Goal: Transaction & Acquisition: Register for event/course

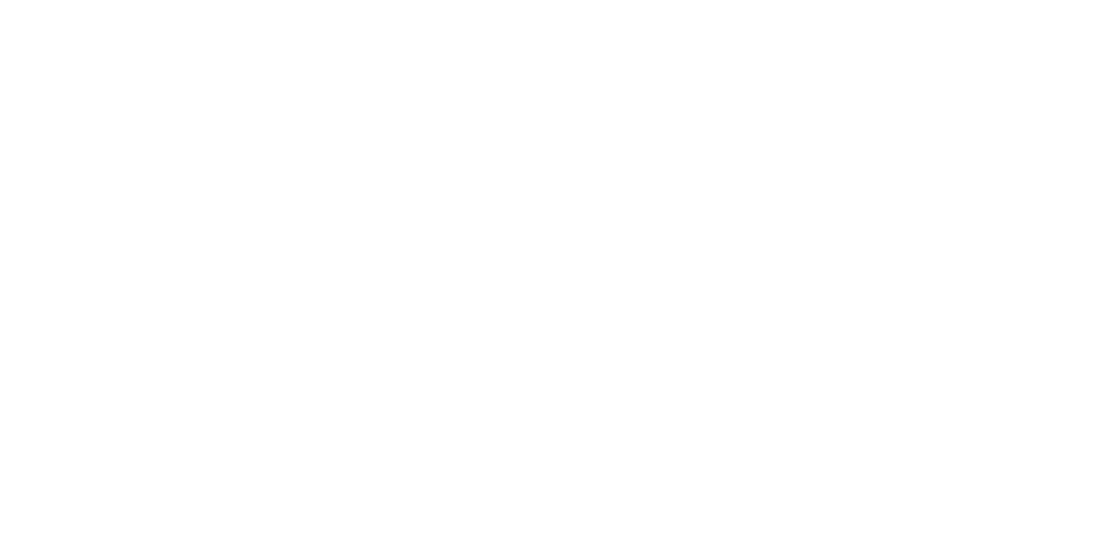
select select "MY"
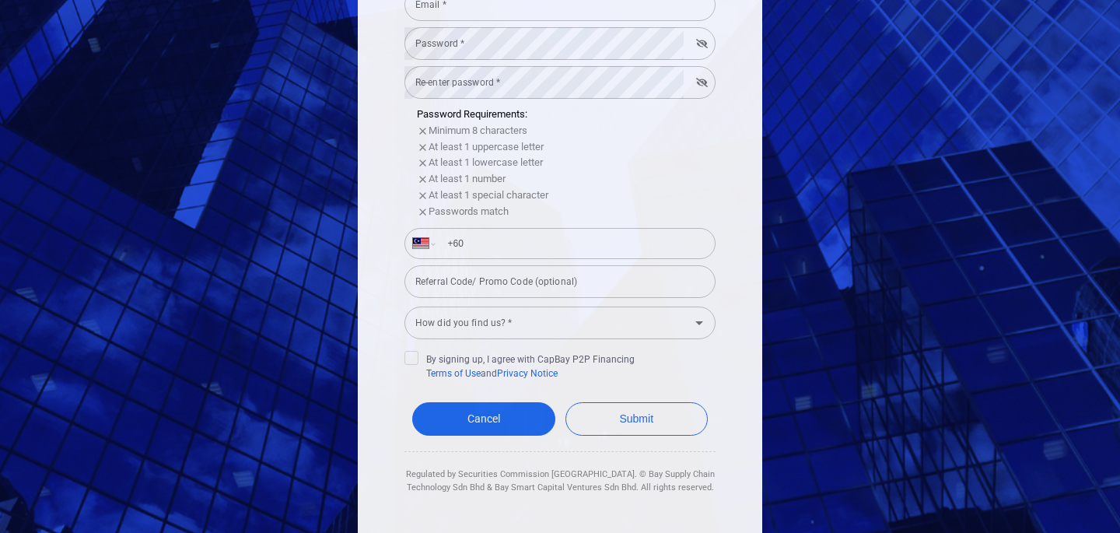
scroll to position [328, 0]
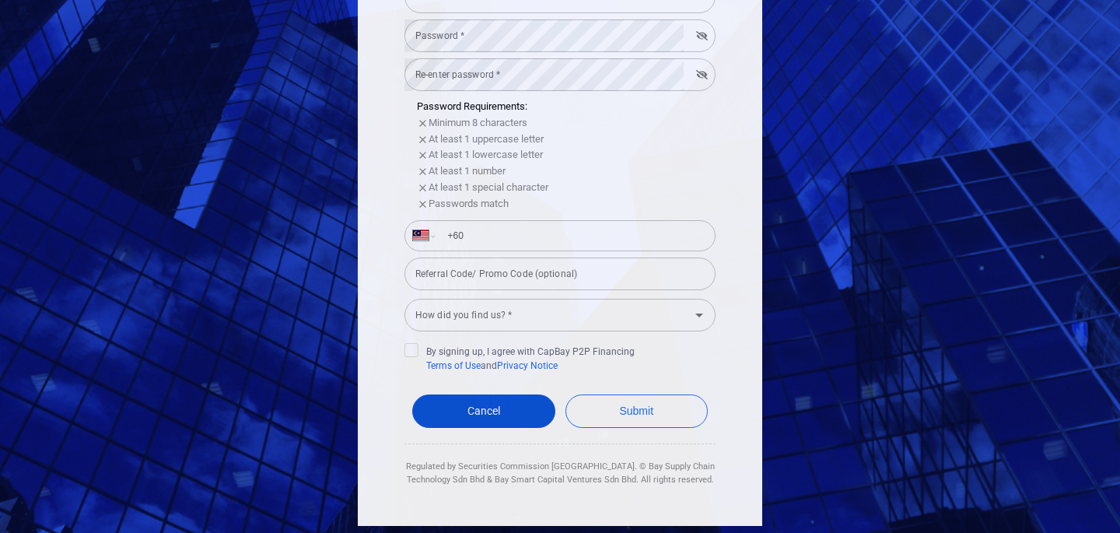
click at [449, 411] on link "Cancel" at bounding box center [483, 410] width 143 height 33
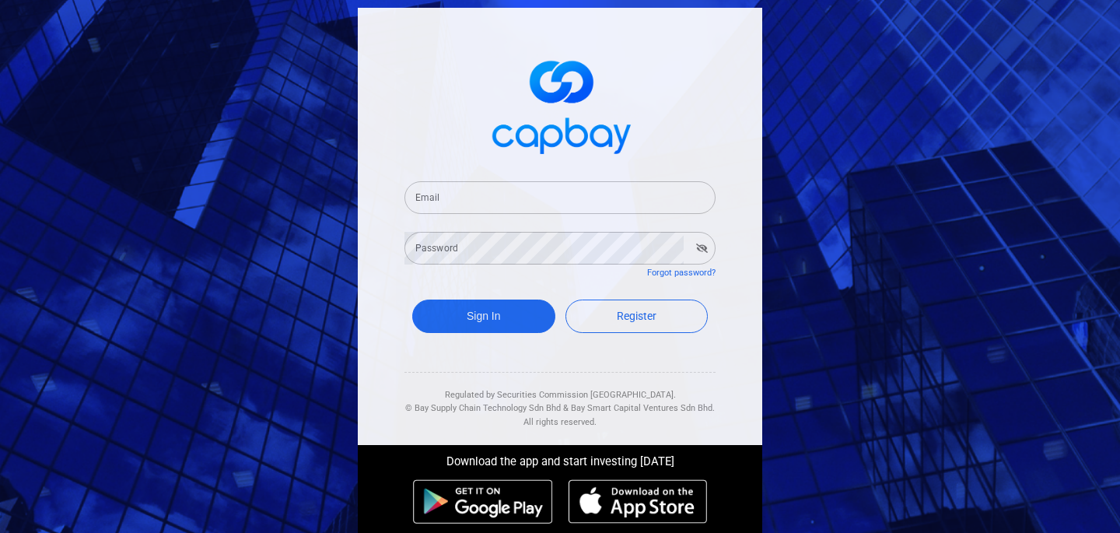
click at [510, 204] on input "Email" at bounding box center [559, 197] width 311 height 33
click at [449, 204] on input "nbl" at bounding box center [559, 197] width 311 height 33
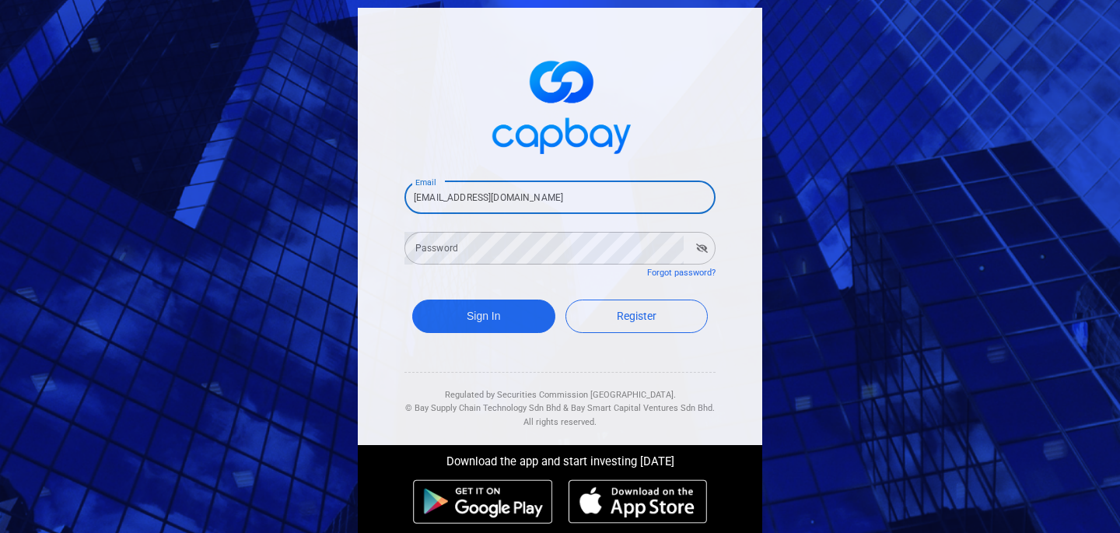
type input "[EMAIL_ADDRESS][DOMAIN_NAME]"
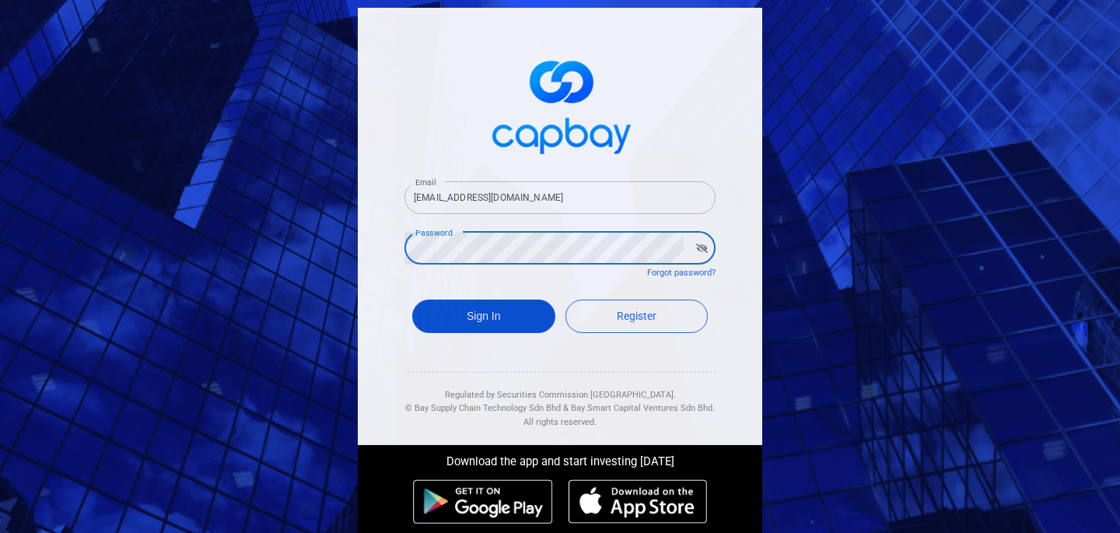
click at [467, 325] on button "Sign In" at bounding box center [483, 315] width 143 height 33
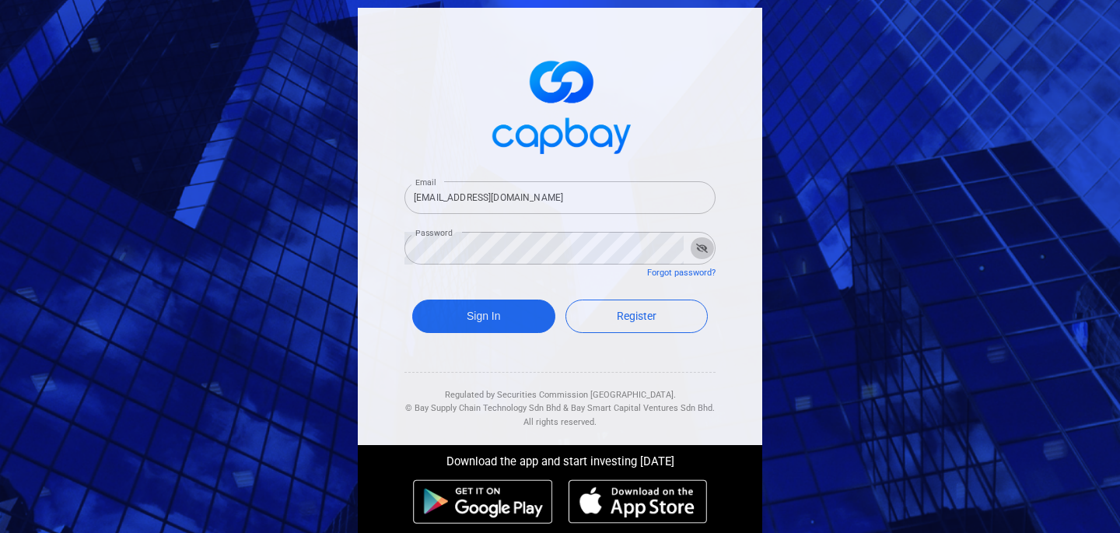
click at [703, 253] on button "button" at bounding box center [702, 248] width 24 height 22
click at [695, 271] on link "Forgot password?" at bounding box center [681, 273] width 68 height 10
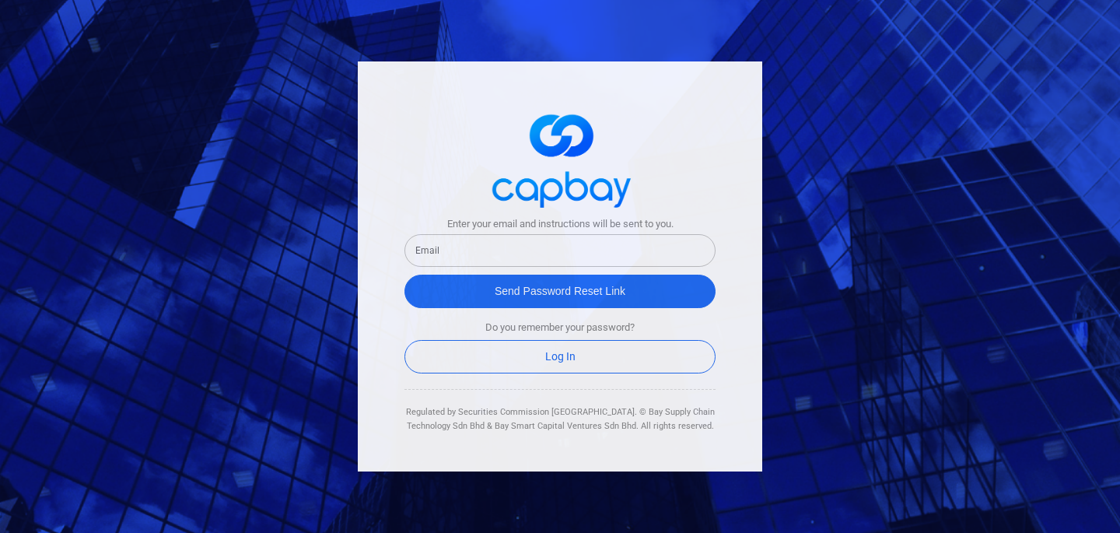
click at [631, 257] on input "text" at bounding box center [559, 250] width 311 height 33
type input "[EMAIL_ADDRESS][DOMAIN_NAME]"
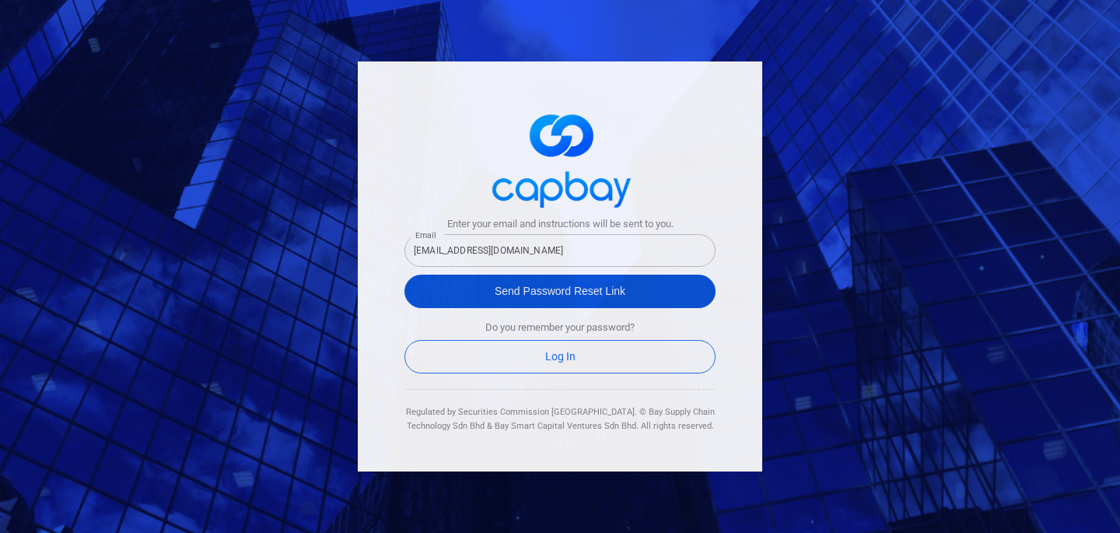
click at [612, 289] on button "Send Password Reset Link" at bounding box center [559, 291] width 311 height 33
click at [459, 292] on button "Send Password Reset Link" at bounding box center [559, 291] width 311 height 33
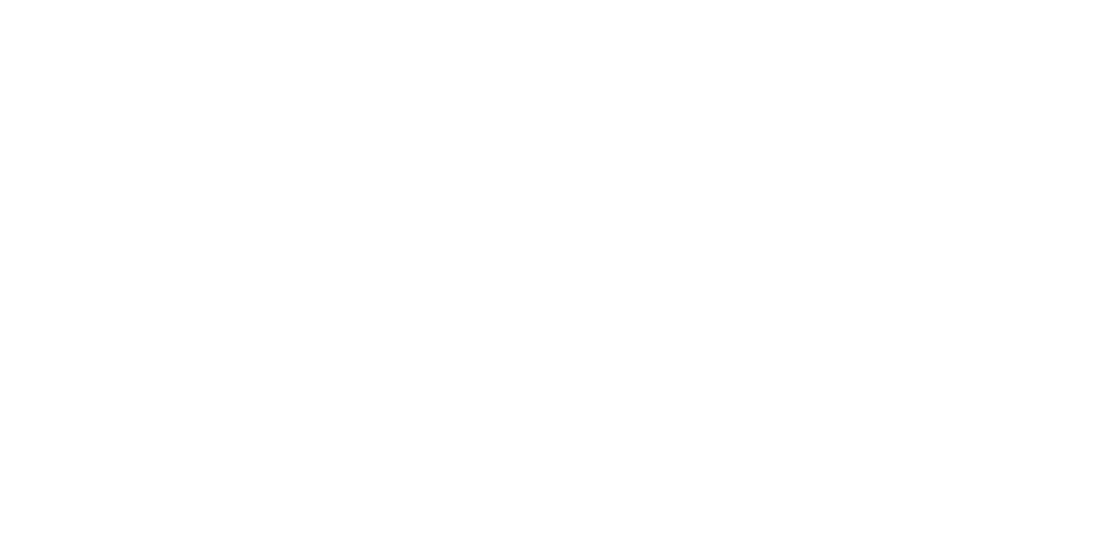
select select "MY"
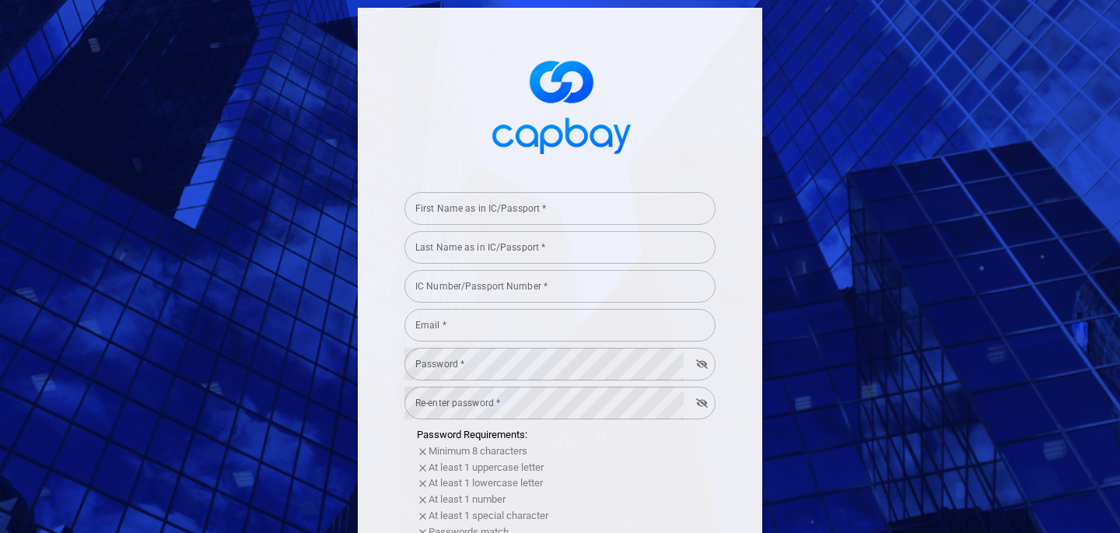
click at [579, 233] on input "Last Name as in IC/Passport *" at bounding box center [559, 247] width 311 height 33
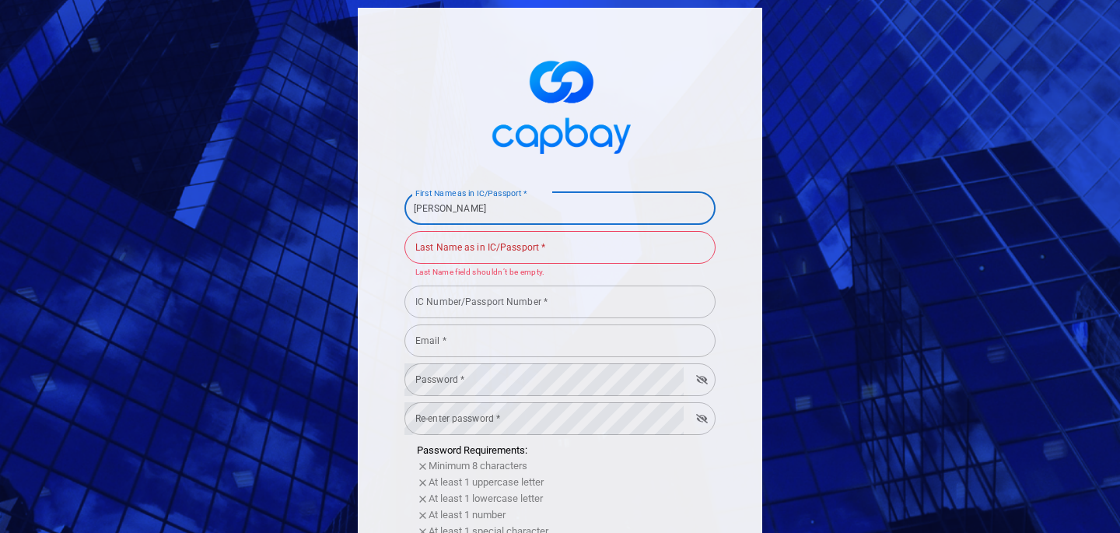
type input "Ng"
click at [456, 237] on div "Last Name as in IC/Passport * Last Name as in IC/Passport * Last Name field sho…" at bounding box center [559, 254] width 311 height 51
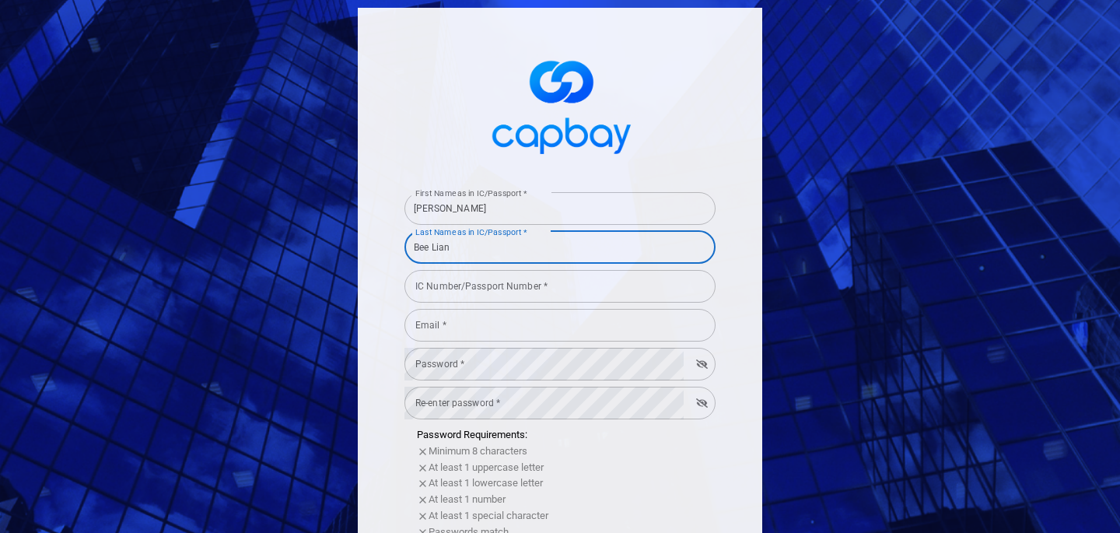
type input "Bee Lian"
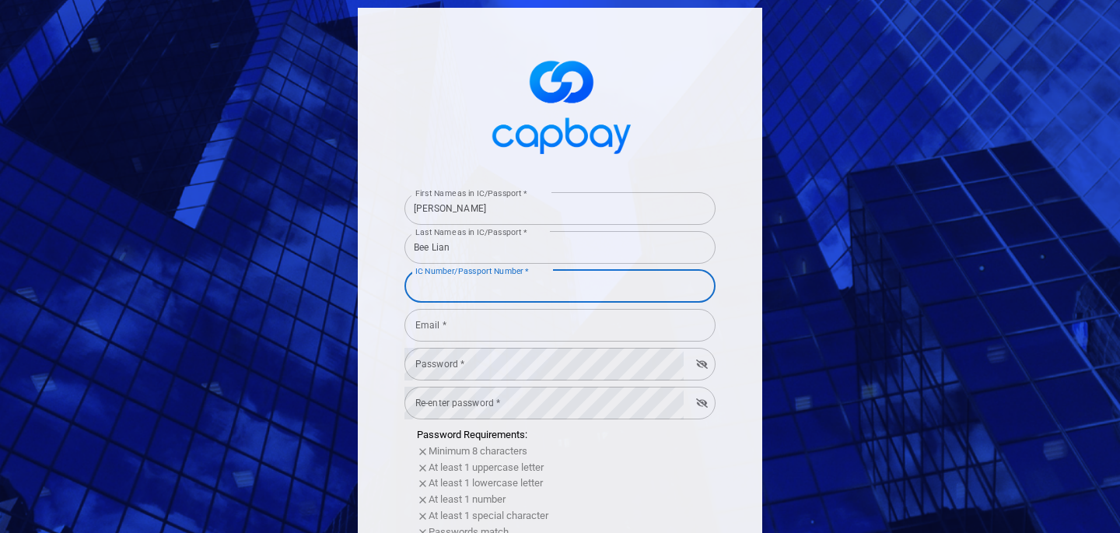
click at [453, 284] on input "IC Number/Passport Number *" at bounding box center [559, 286] width 311 height 33
type input "740202085254"
click at [467, 335] on input "Email *" at bounding box center [559, 325] width 311 height 33
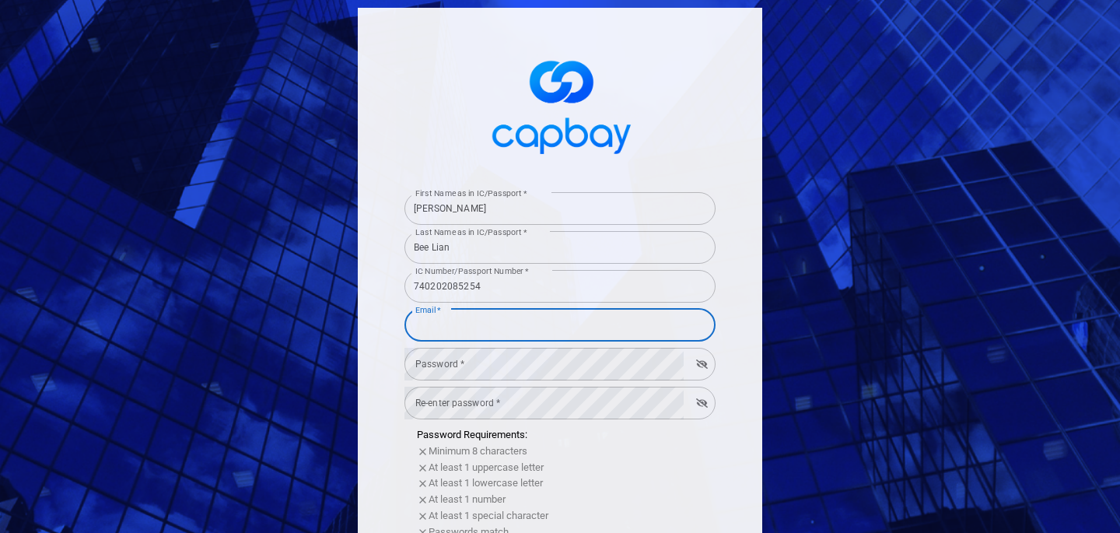
type input "[EMAIL_ADDRESS][DOMAIN_NAME]"
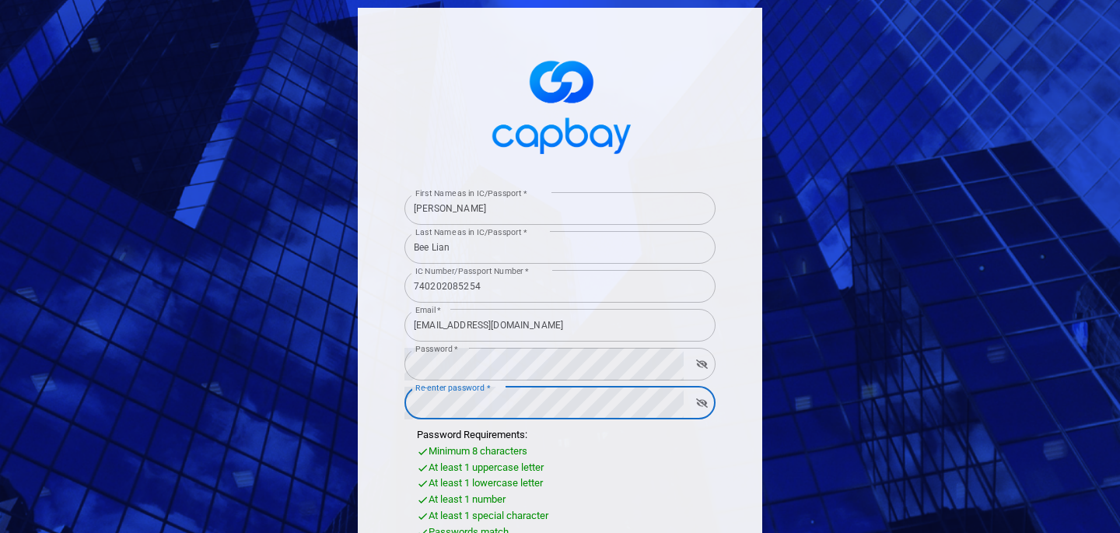
click at [707, 369] on button "button" at bounding box center [702, 364] width 24 height 22
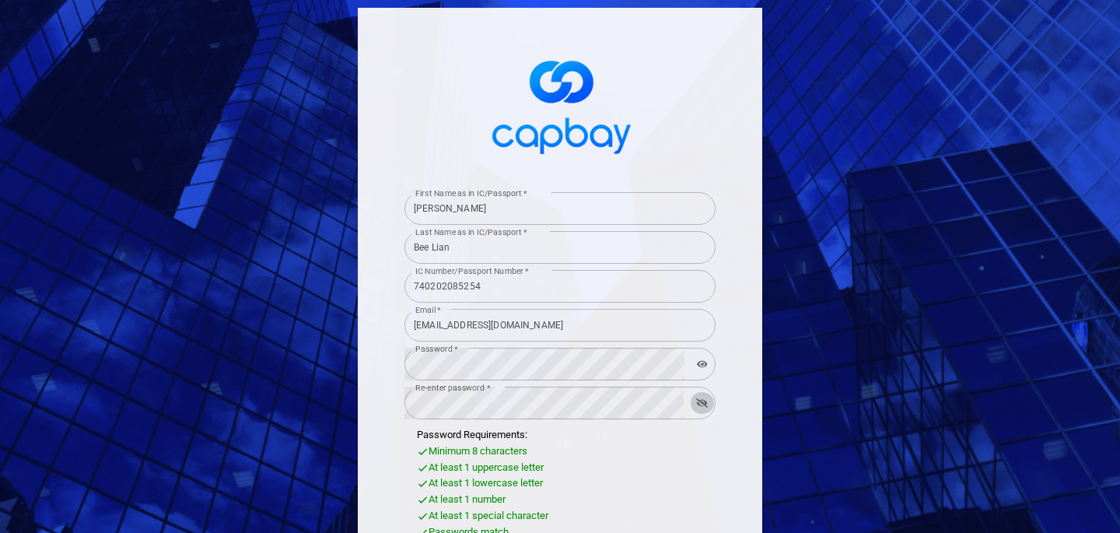
click at [703, 404] on icon "button" at bounding box center [702, 402] width 12 height 9
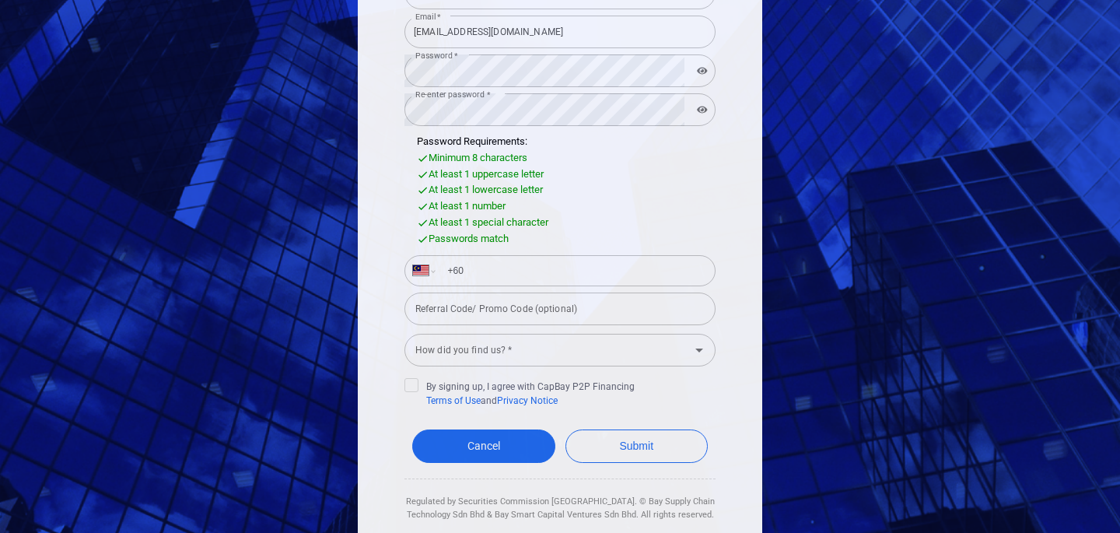
scroll to position [328, 0]
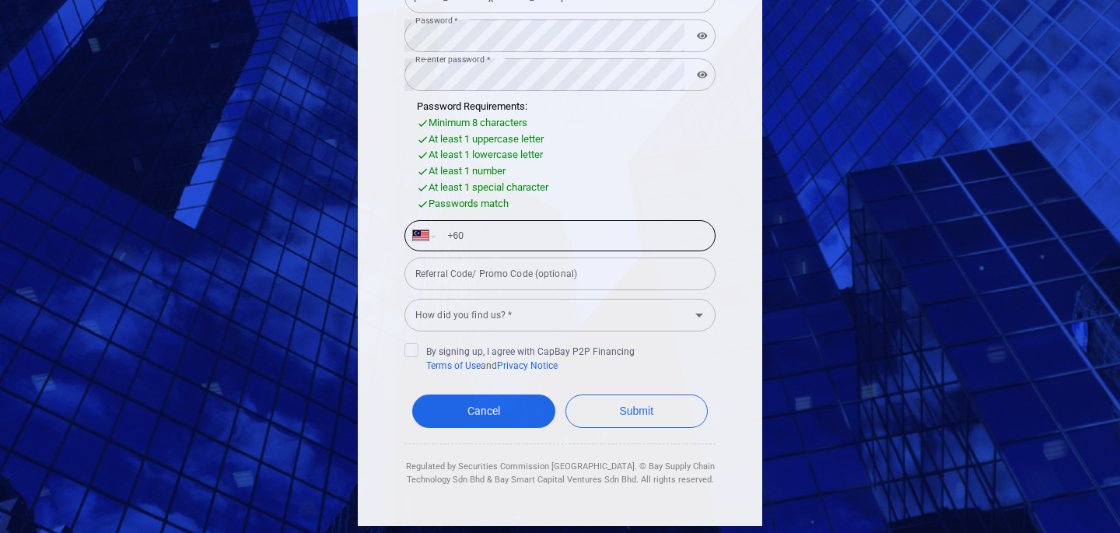
click at [579, 246] on input "+60" at bounding box center [572, 235] width 269 height 25
type input "+60 12 554 5937"
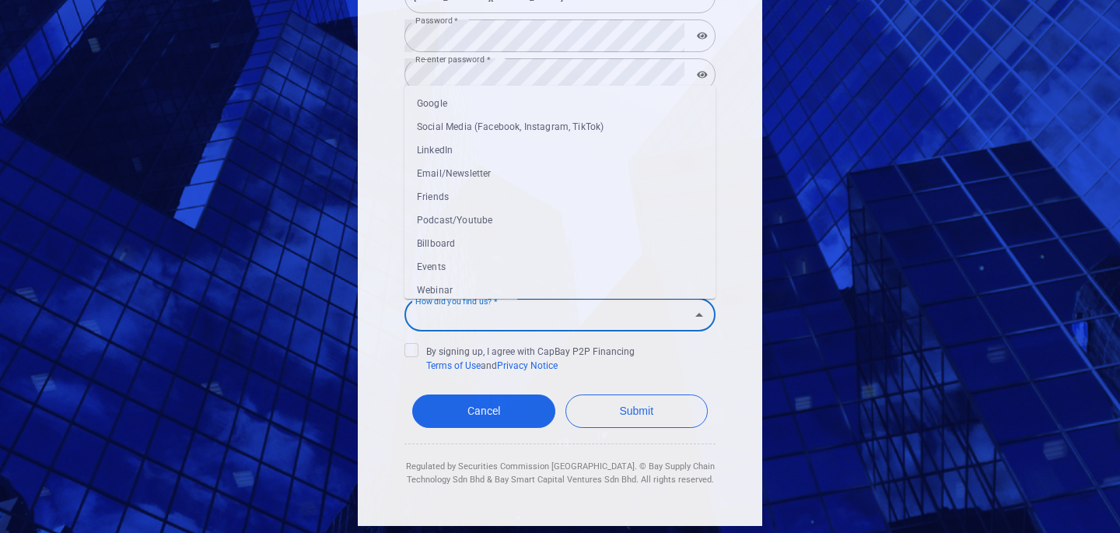
click at [566, 310] on input "How did you find us? *" at bounding box center [547, 314] width 276 height 29
click at [494, 97] on li "Google" at bounding box center [559, 103] width 311 height 23
type input "Google"
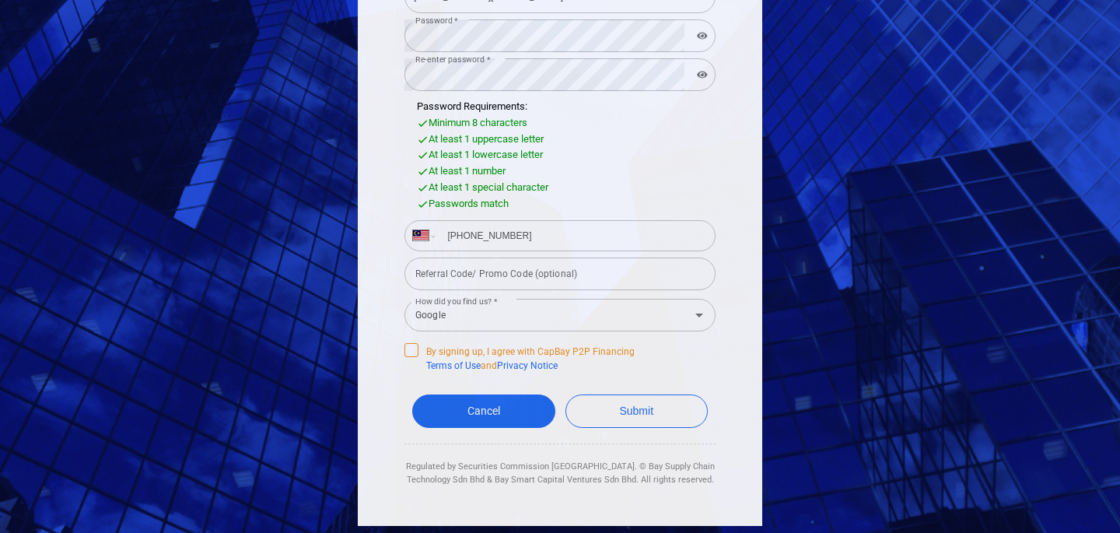
click at [411, 344] on icon at bounding box center [411, 348] width 12 height 12
click at [0, 0] on input "By signing up, I agree with CapBay P2P Financing Terms of Use and Privacy Notice" at bounding box center [0, 0] width 0 height 0
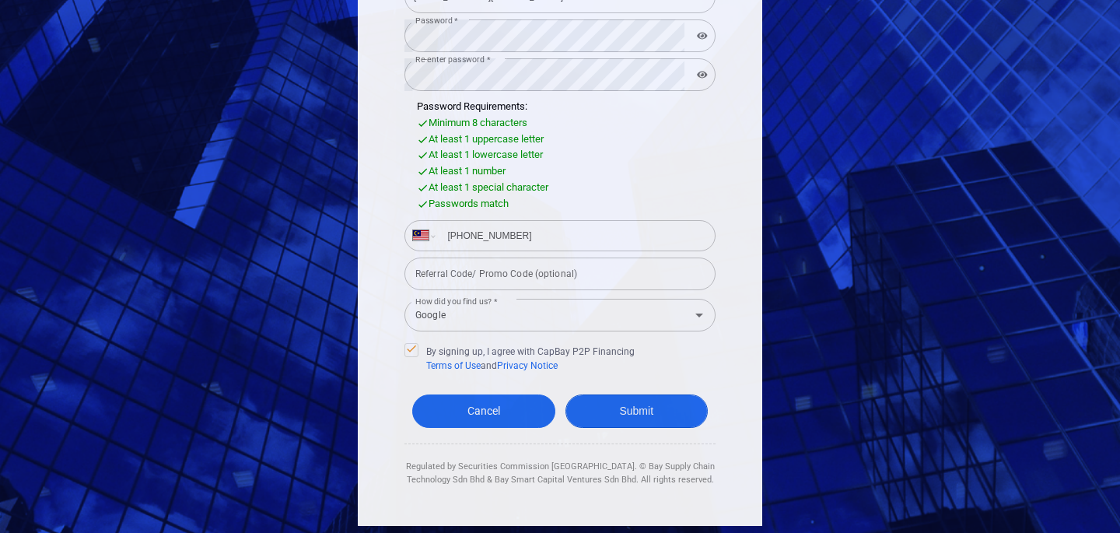
click at [601, 397] on button "Submit" at bounding box center [636, 410] width 143 height 33
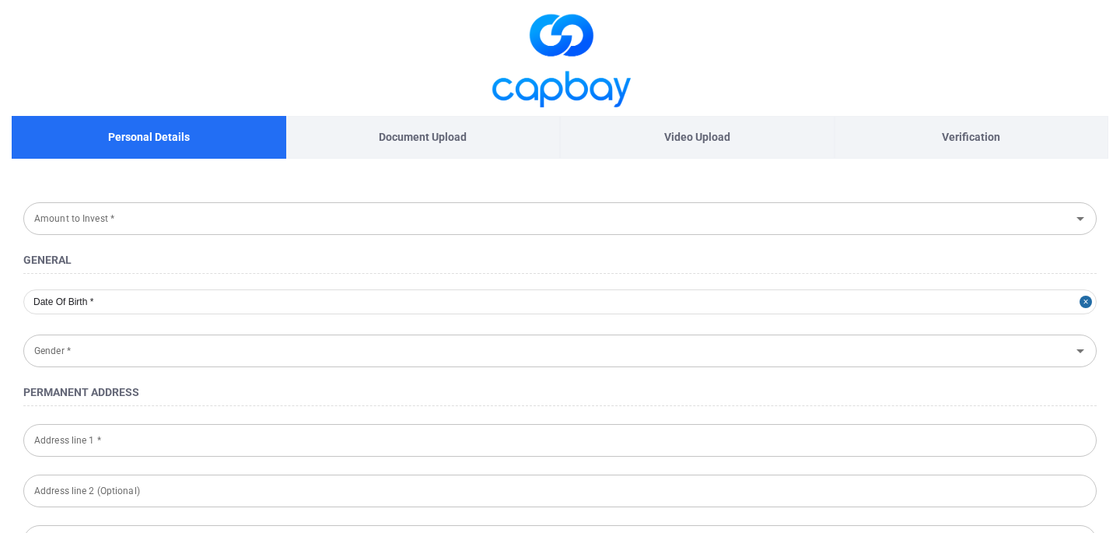
type input "1974-02-02"
type input "Female"
type input "740202-08-5254"
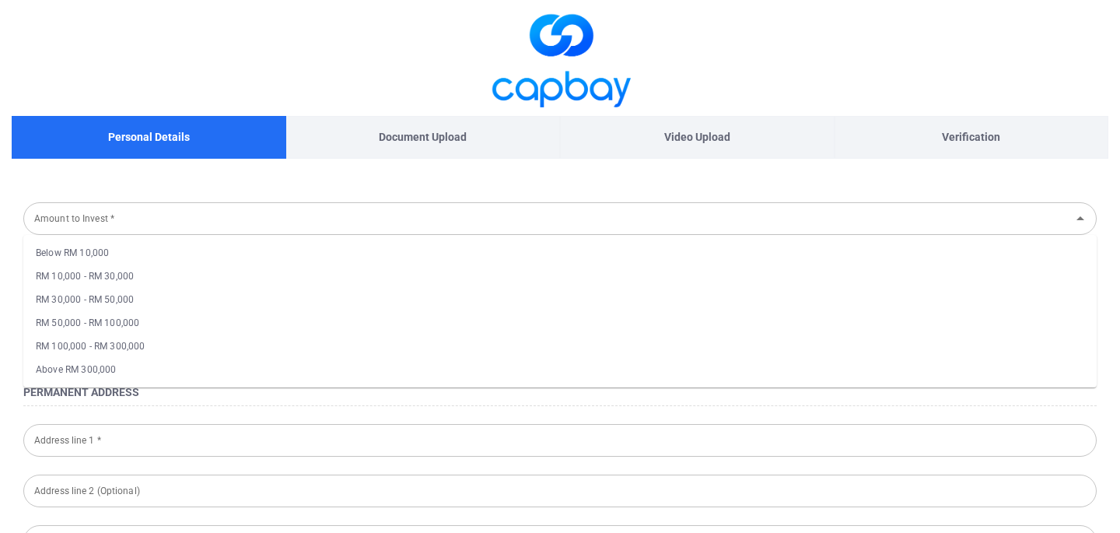
click at [1092, 218] on div "Amount to Invest *" at bounding box center [559, 218] width 1073 height 33
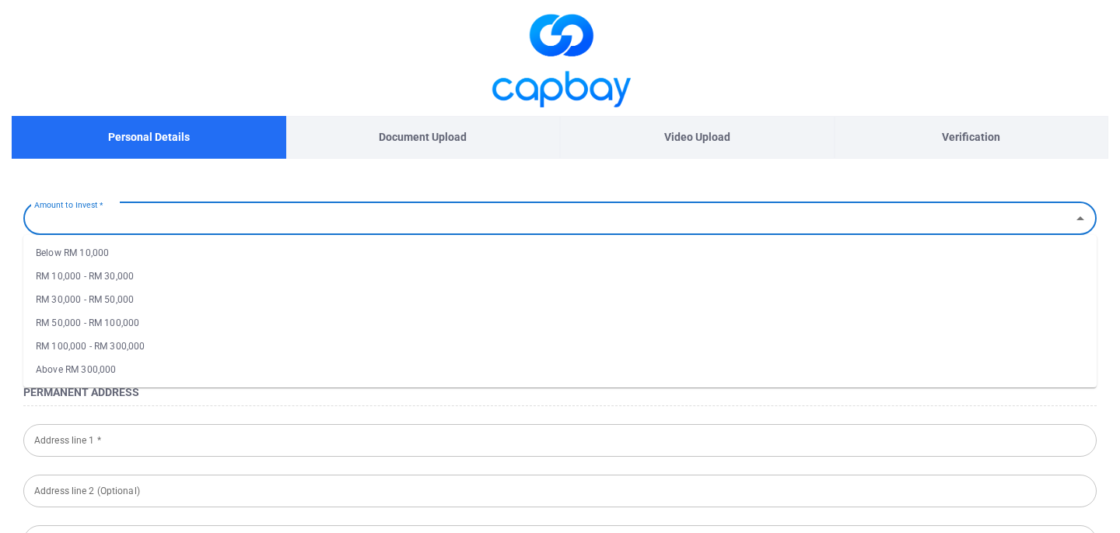
click at [687, 261] on li "Below RM 10,000" at bounding box center [559, 252] width 1073 height 23
type input "Below RM 10,000"
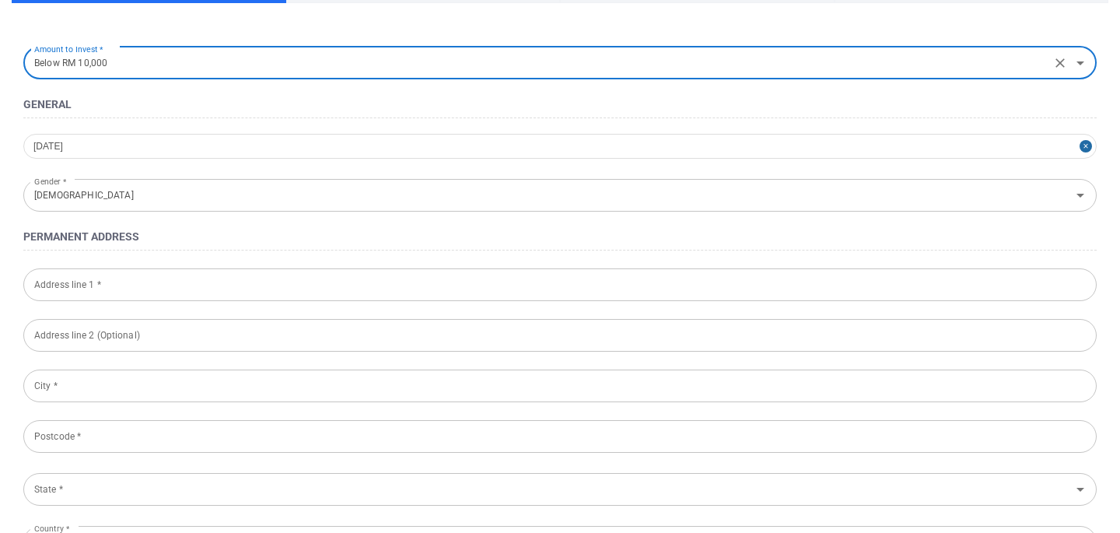
scroll to position [160, 0]
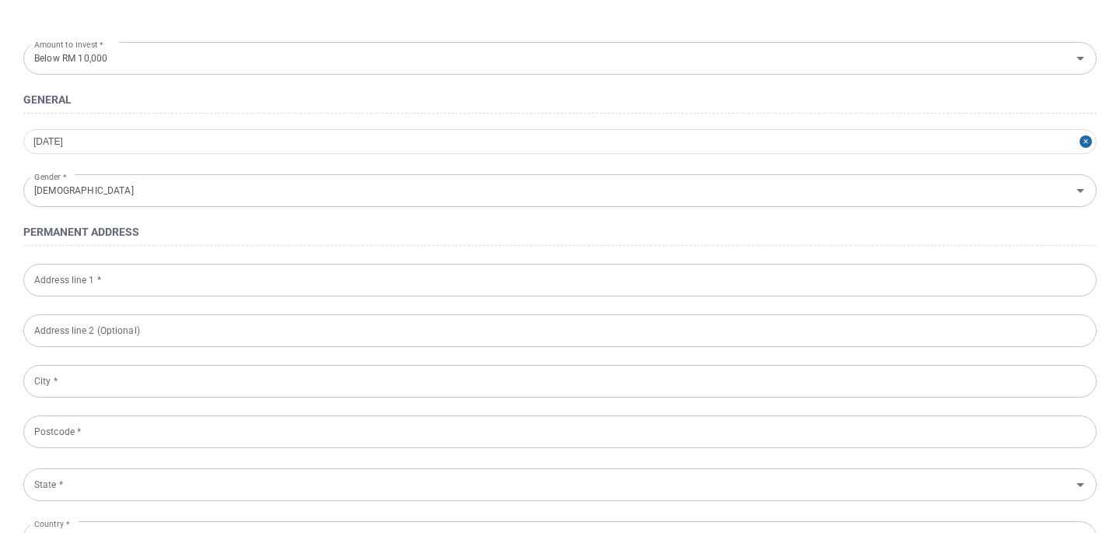
click at [540, 282] on input "Address line 1 *" at bounding box center [559, 280] width 1073 height 33
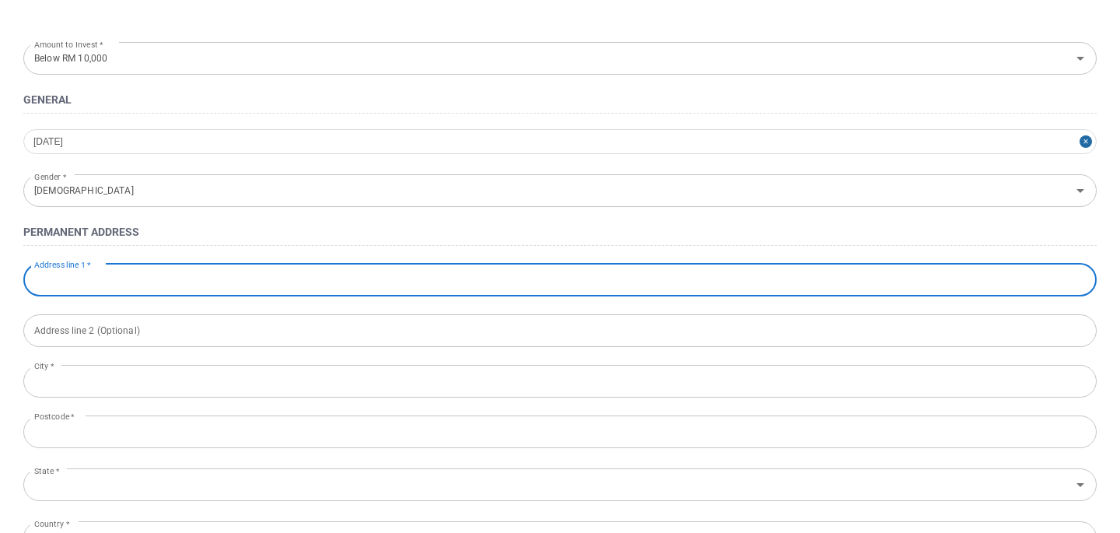
type input "5, Tingkat Mak Mandin 1, Taman Bayu"
type input "Butterworth"
type input "13400"
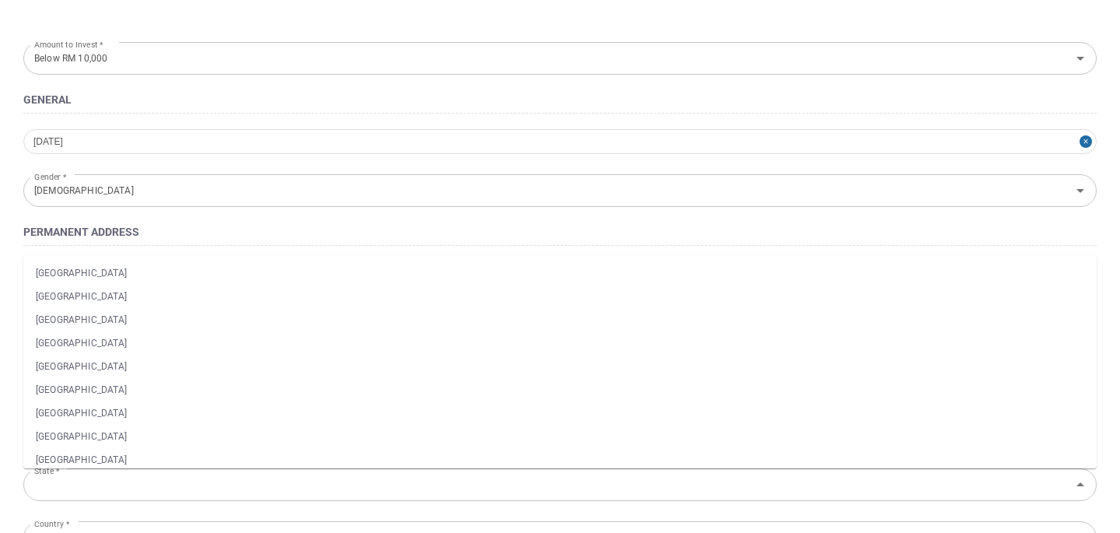
click at [219, 410] on li "Pulau Pinang" at bounding box center [559, 412] width 1073 height 23
type input "Pulau Pinang"
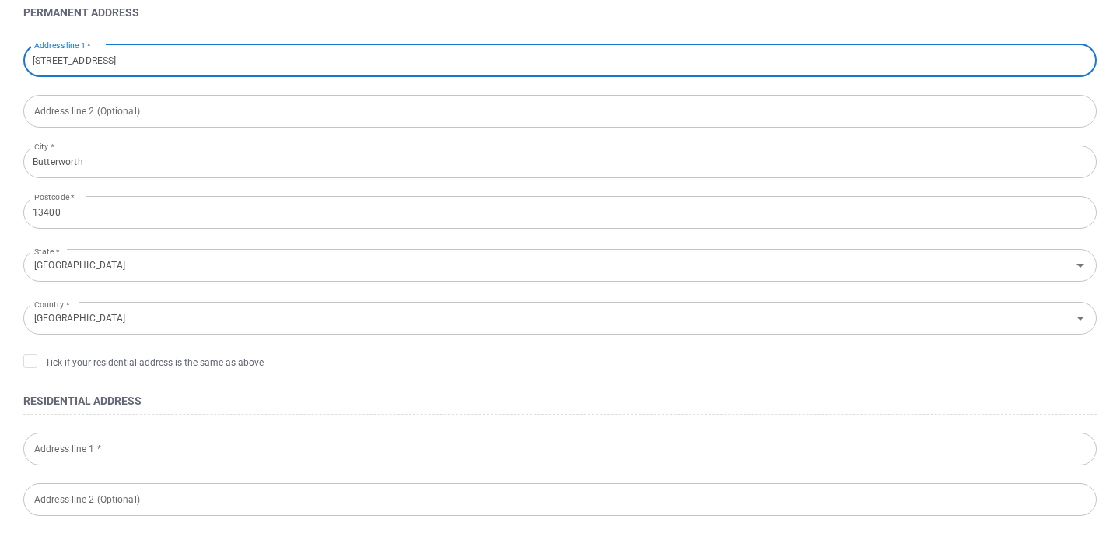
scroll to position [396, 0]
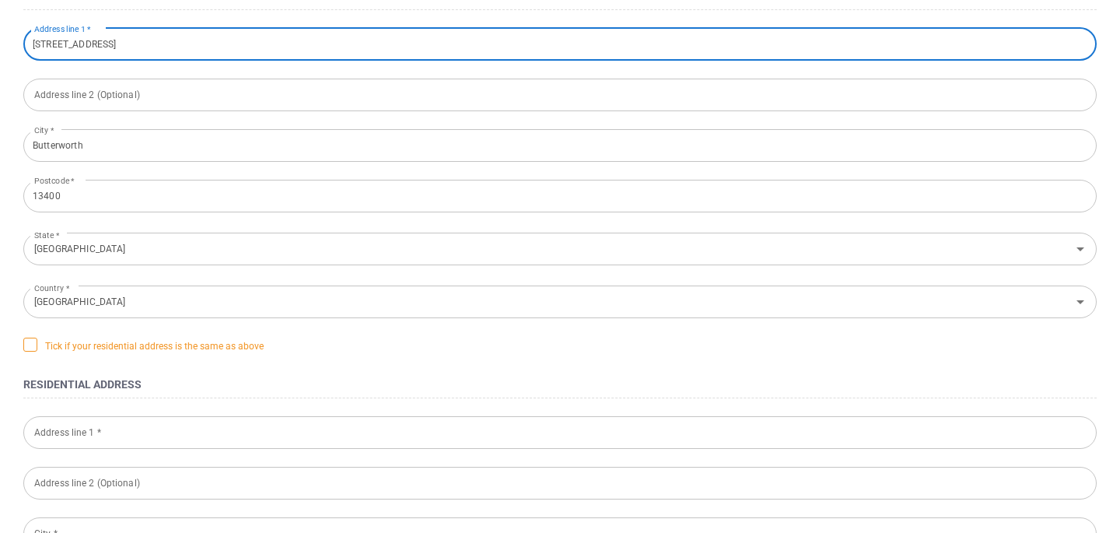
click at [33, 341] on icon at bounding box center [30, 343] width 12 height 12
click at [0, 0] on input "Tick if your residential address is the same as above" at bounding box center [0, 0] width 0 height 0
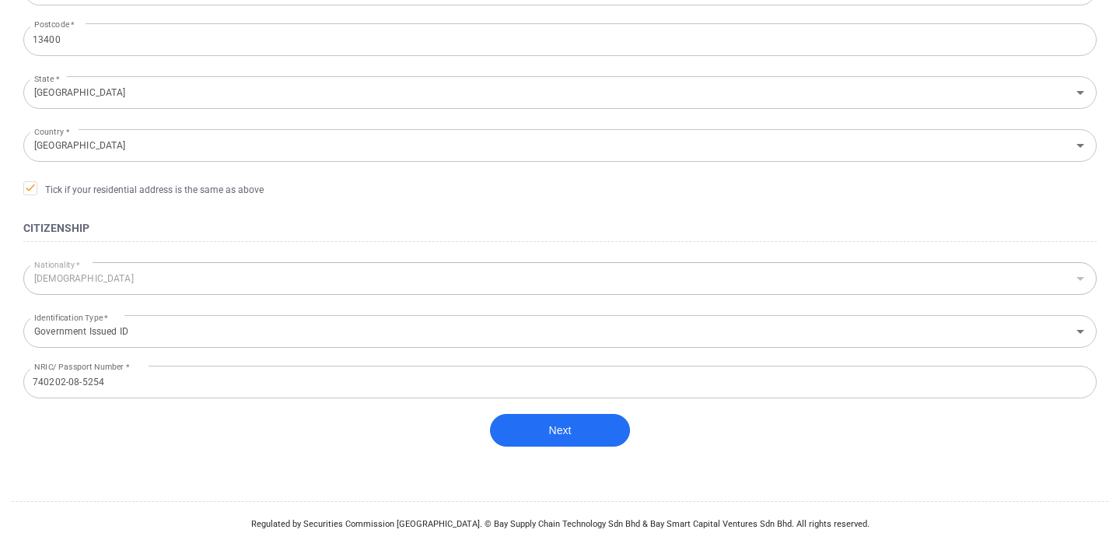
scroll to position [569, 0]
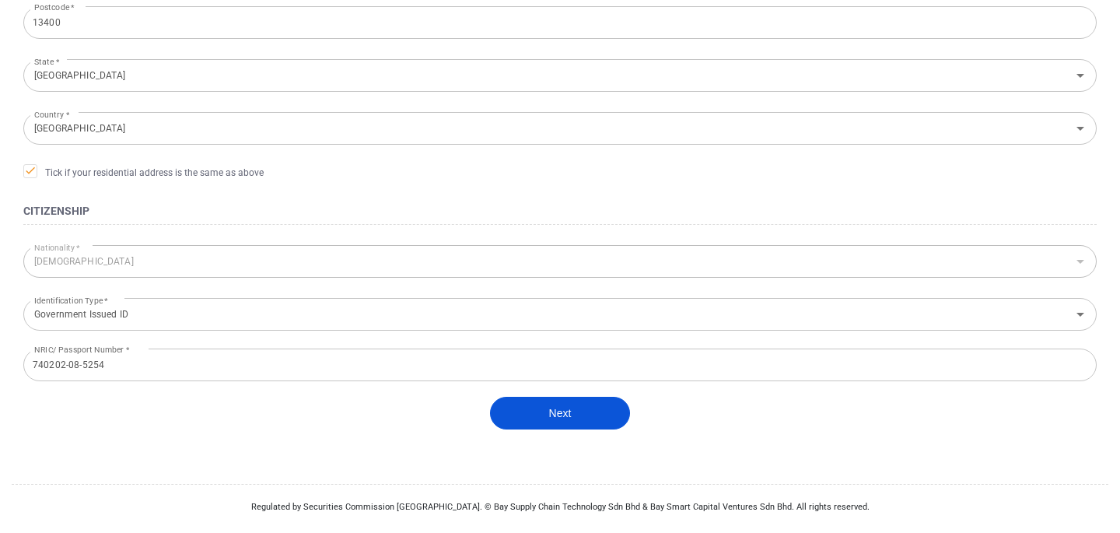
click at [528, 413] on button "Next" at bounding box center [560, 413] width 140 height 33
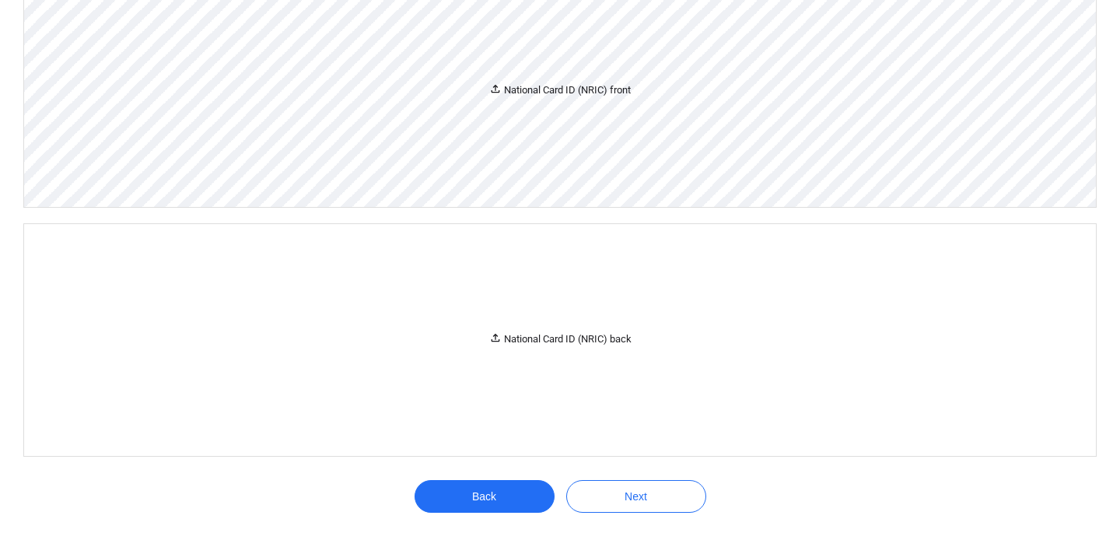
scroll to position [306, 0]
click at [567, 98] on div "National Card ID (NRIC) front" at bounding box center [560, 91] width 142 height 16
click at [572, 86] on div "National Card ID (NRIC) front" at bounding box center [560, 91] width 142 height 16
click at [586, 82] on div "National Card ID (NRIC) front" at bounding box center [560, 92] width 1072 height 232
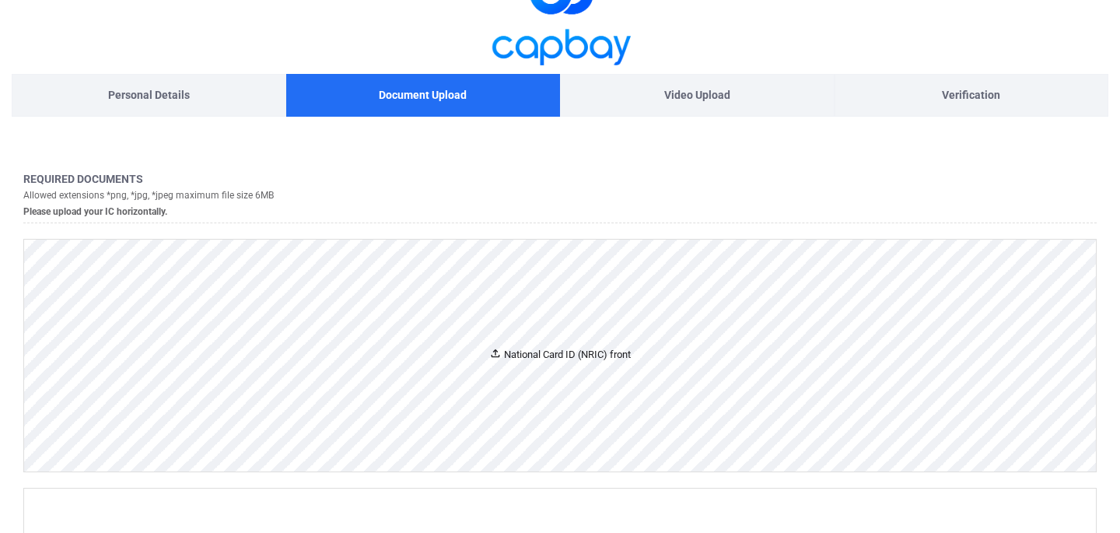
scroll to position [30, 0]
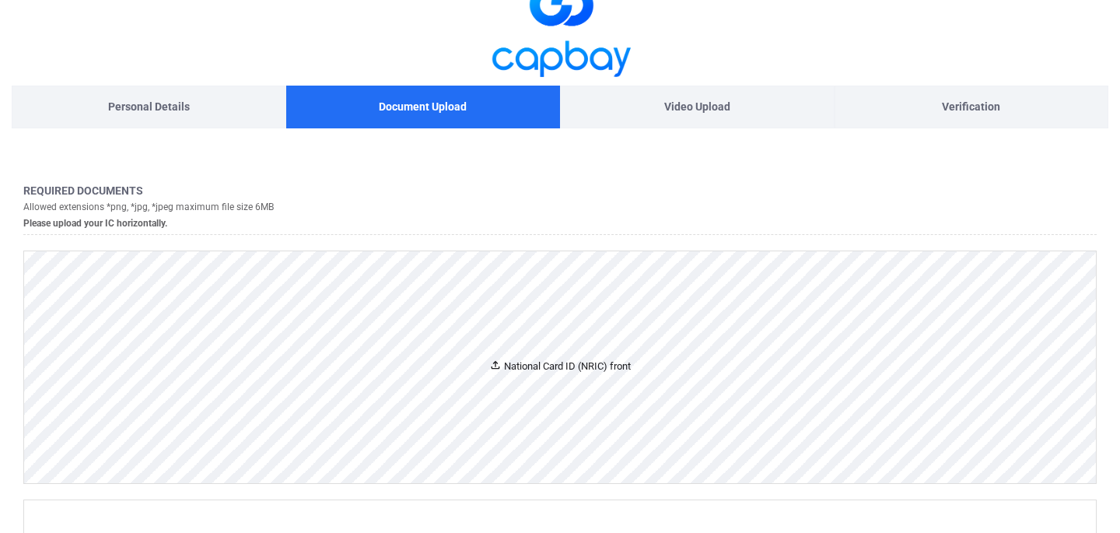
click at [555, 342] on div "National Card ID (NRIC) front" at bounding box center [560, 367] width 1072 height 232
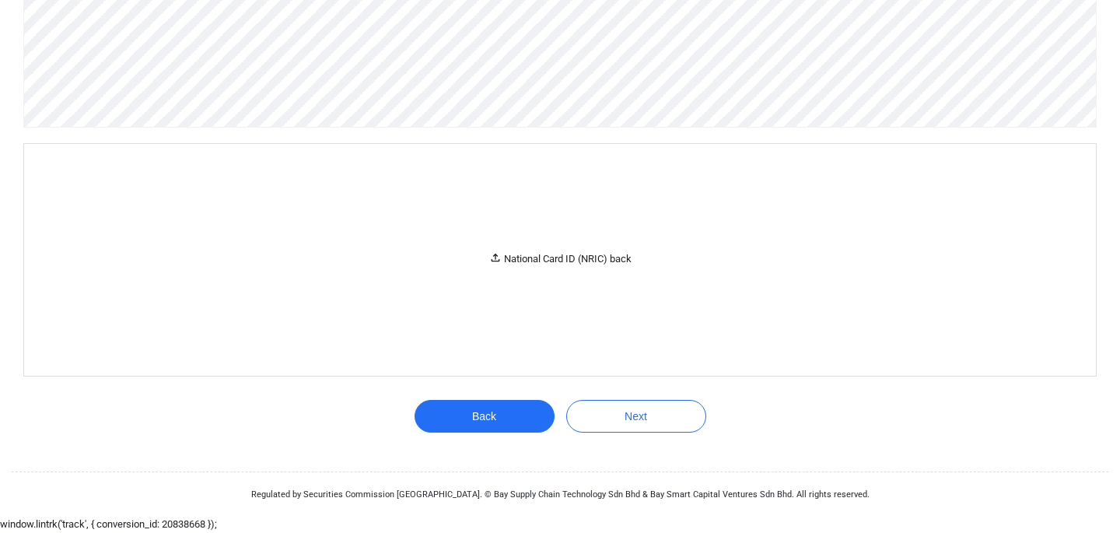
scroll to position [533, 0]
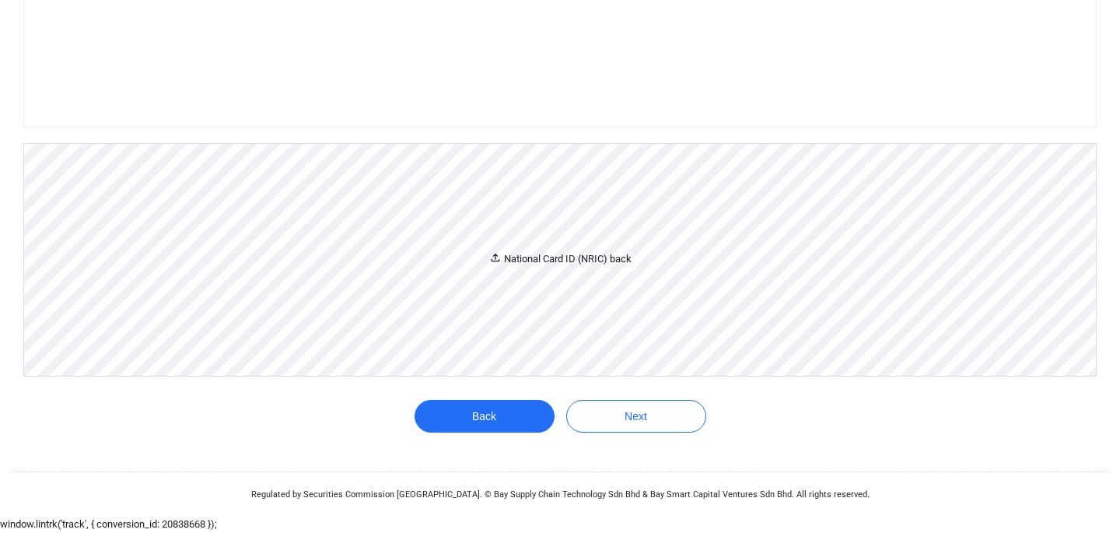
click at [533, 320] on div "National Card ID (NRIC) back" at bounding box center [560, 260] width 1072 height 232
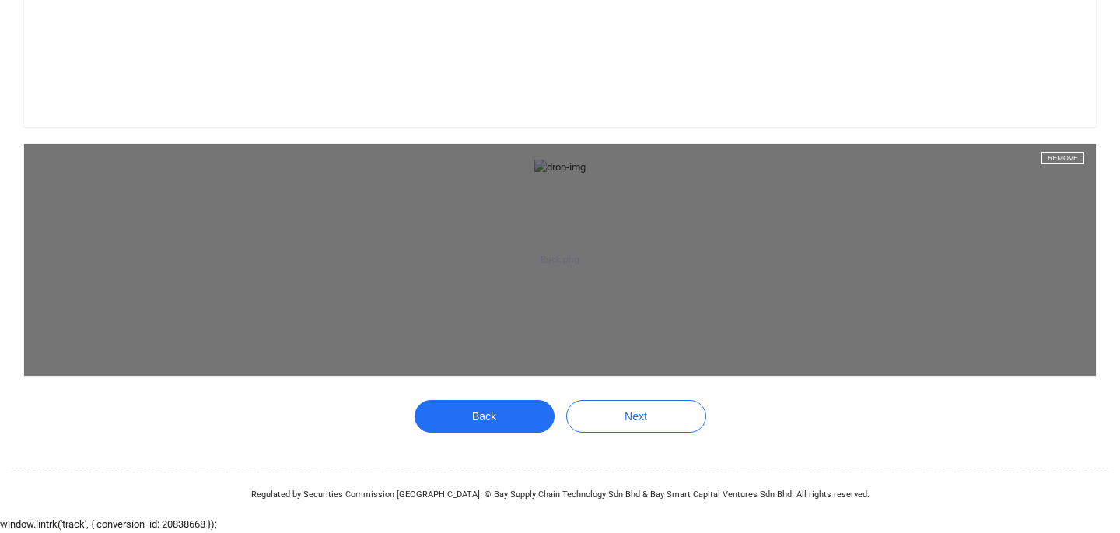
scroll to position [747, 0]
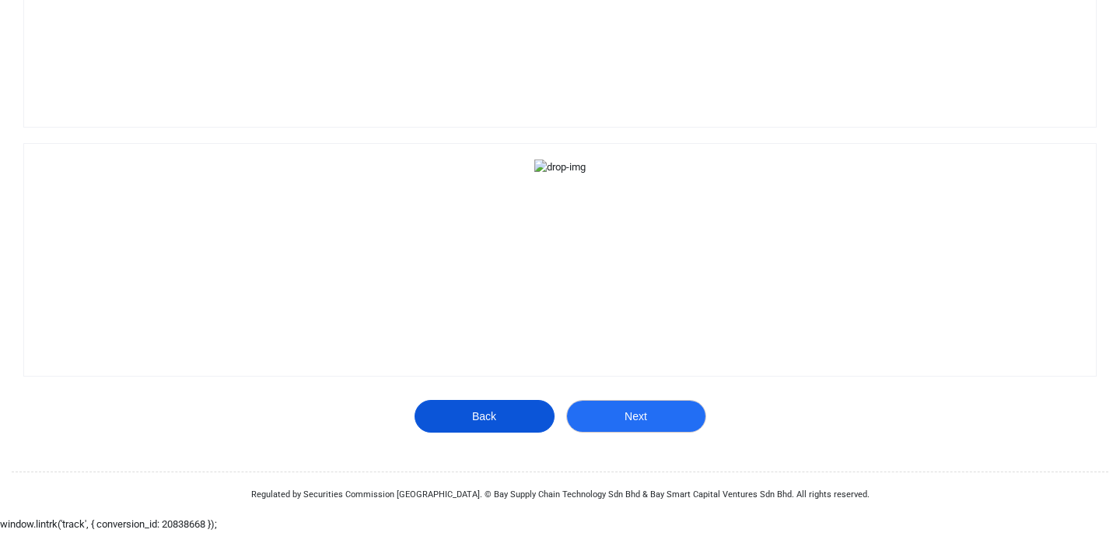
drag, startPoint x: 493, startPoint y: 407, endPoint x: 662, endPoint y: 406, distance: 168.8
click at [662, 406] on div "Back Next" at bounding box center [560, 424] width 292 height 48
click at [662, 406] on button "Next" at bounding box center [636, 416] width 140 height 33
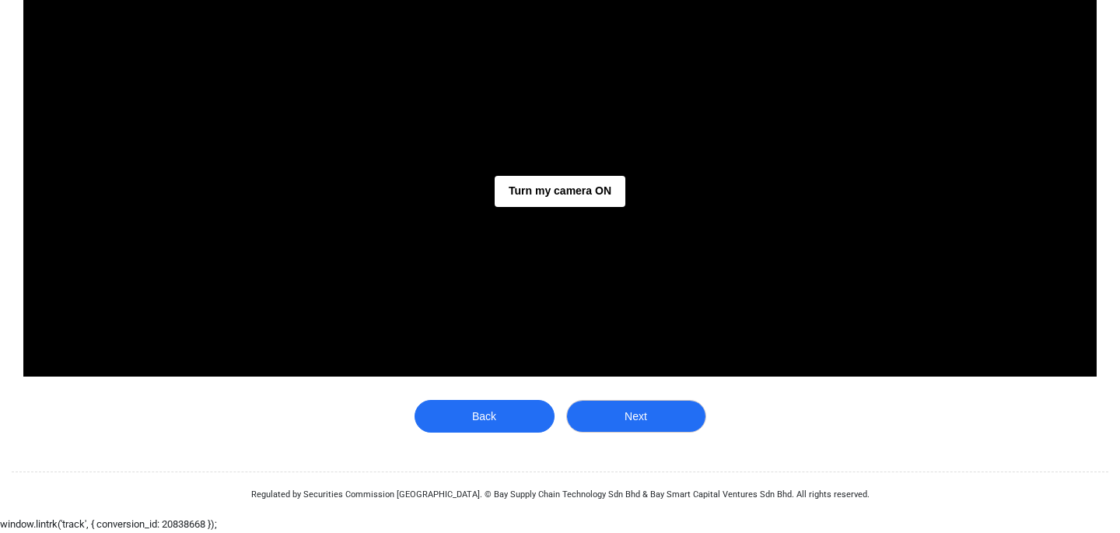
scroll to position [372, 0]
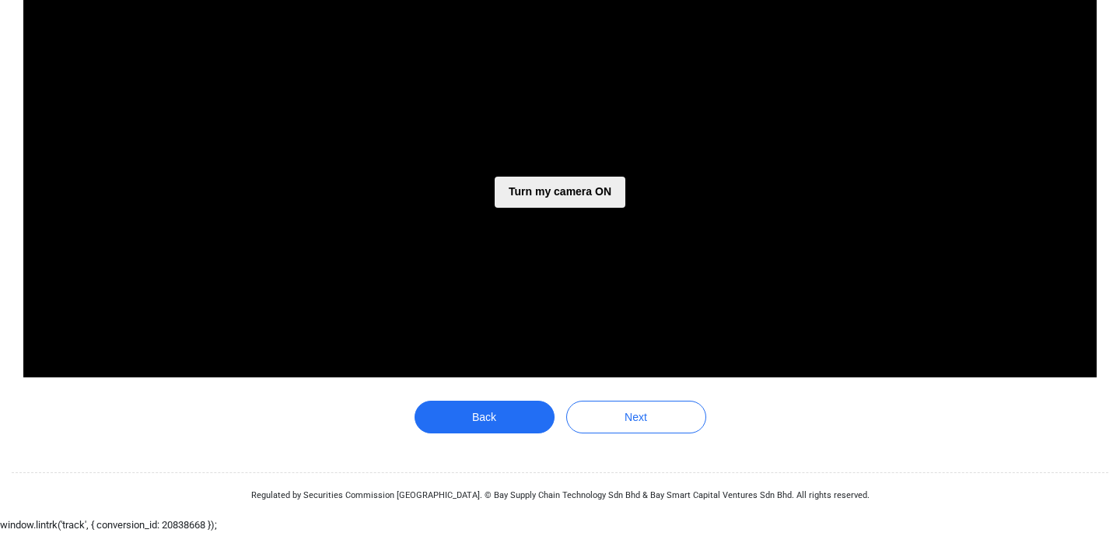
click at [575, 194] on button "Turn my camera ON" at bounding box center [560, 192] width 131 height 31
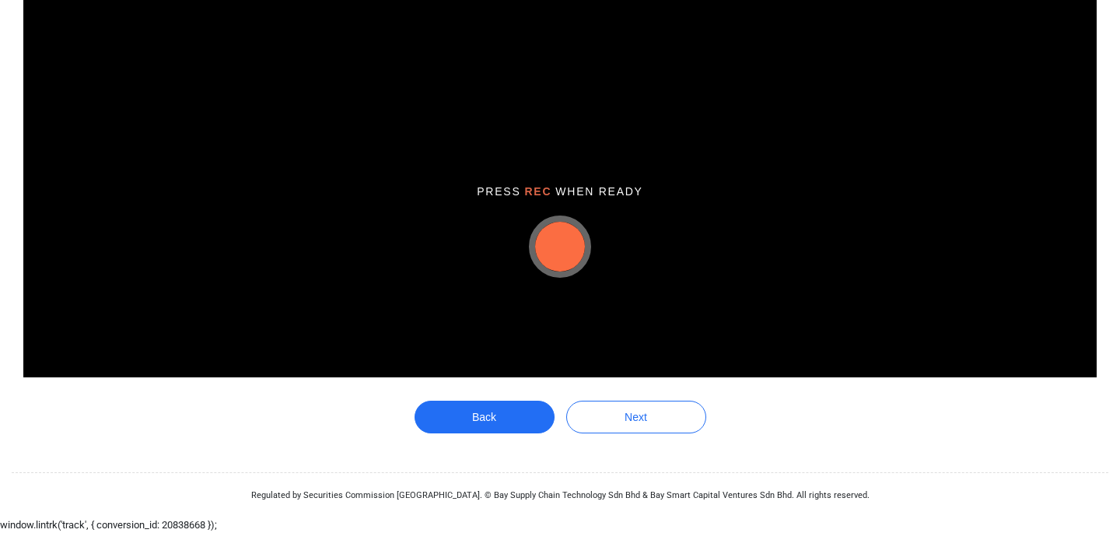
click at [560, 247] on button "button" at bounding box center [560, 247] width 50 height 50
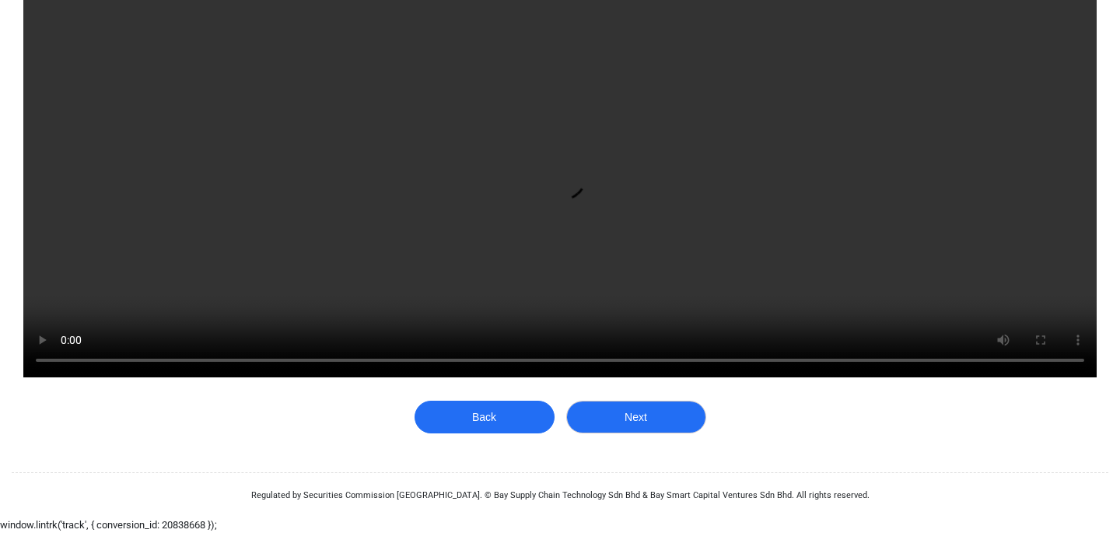
click at [600, 407] on button "Next" at bounding box center [636, 416] width 140 height 33
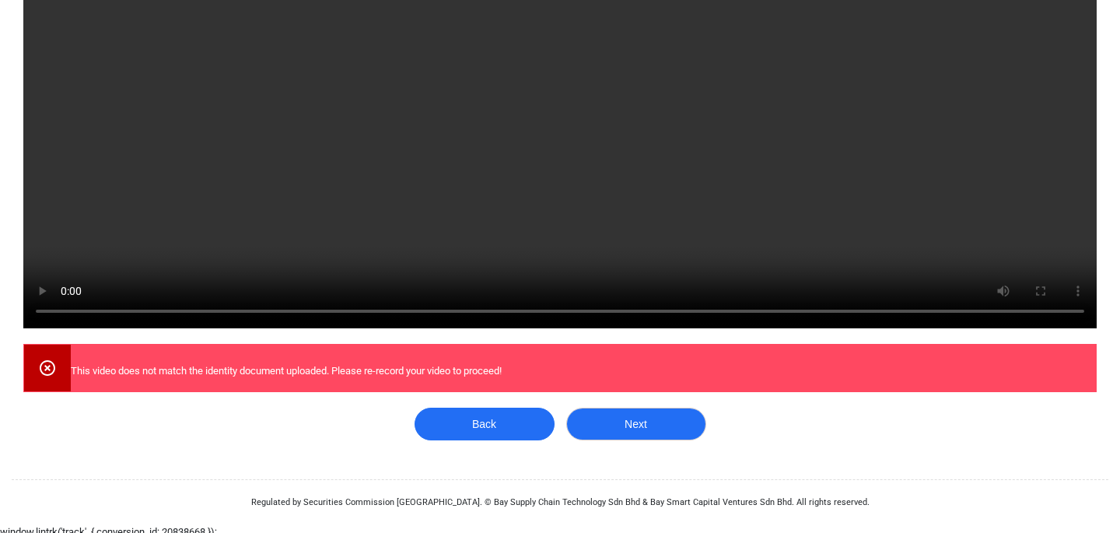
scroll to position [428, 0]
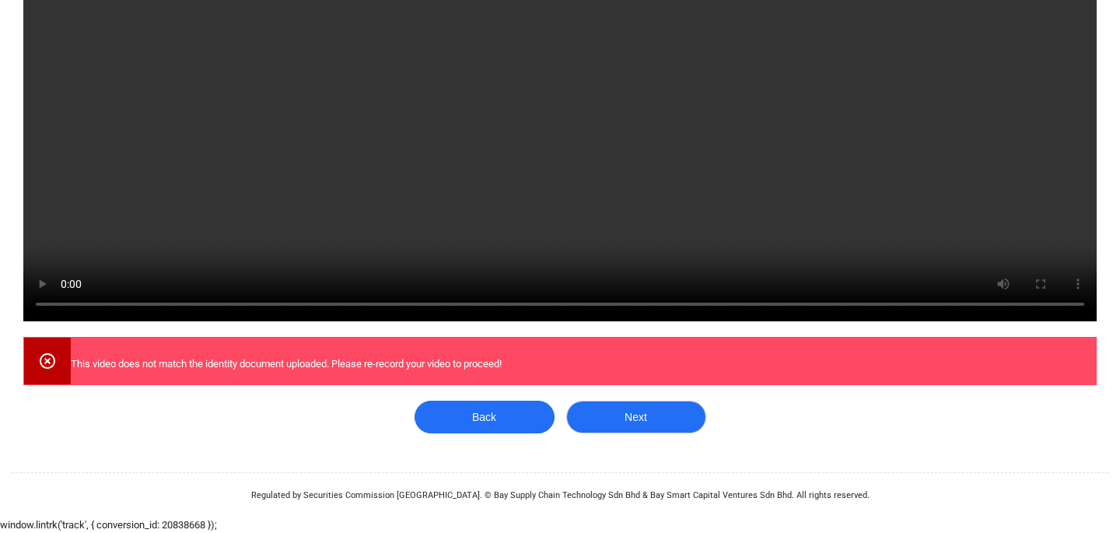
click at [597, 405] on button "Next" at bounding box center [636, 416] width 140 height 33
click at [603, 418] on button "Next" at bounding box center [636, 416] width 140 height 33
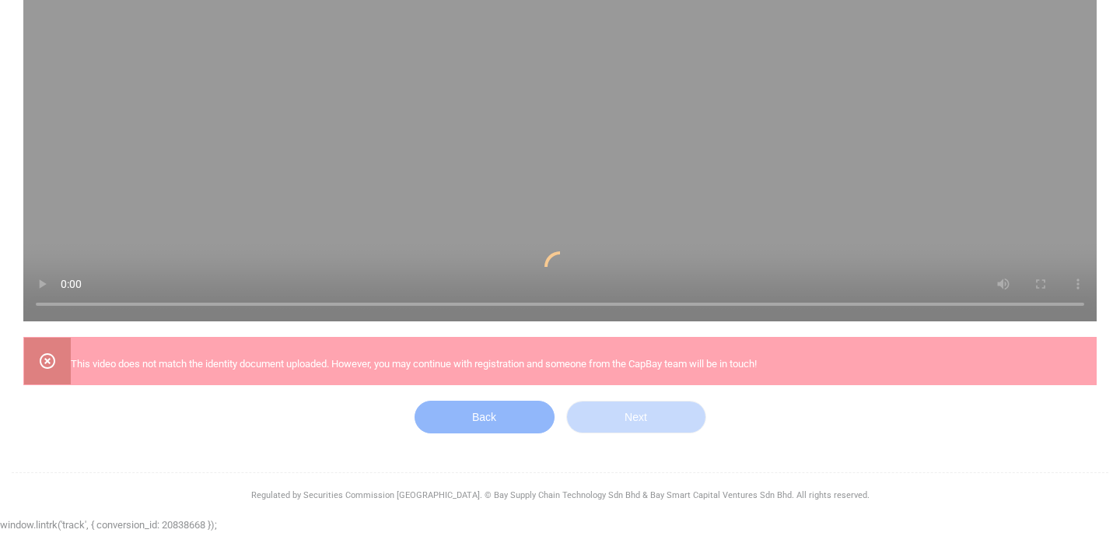
scroll to position [0, 0]
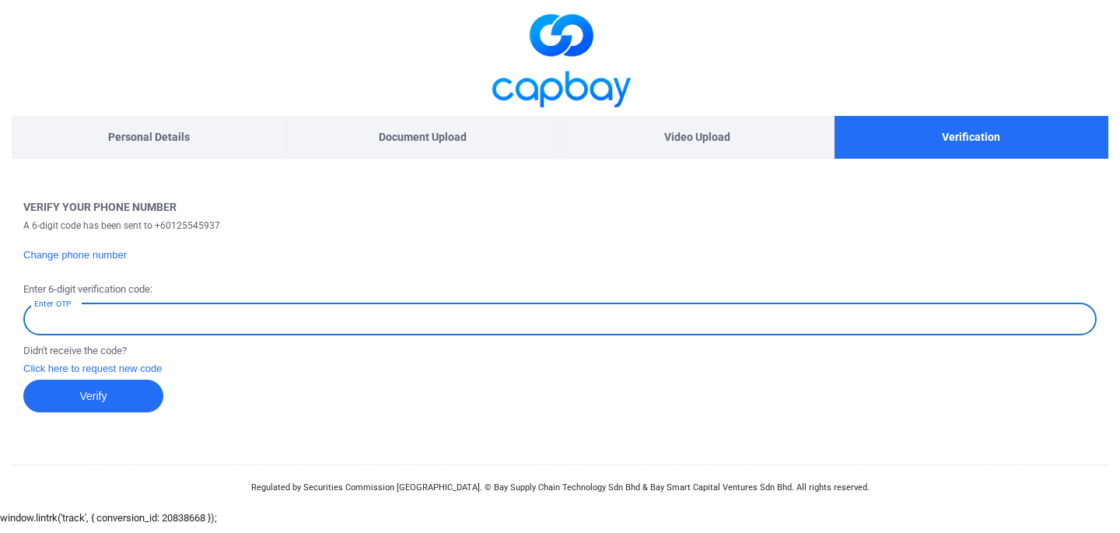
click at [294, 310] on input "Enter OTP" at bounding box center [559, 319] width 1073 height 33
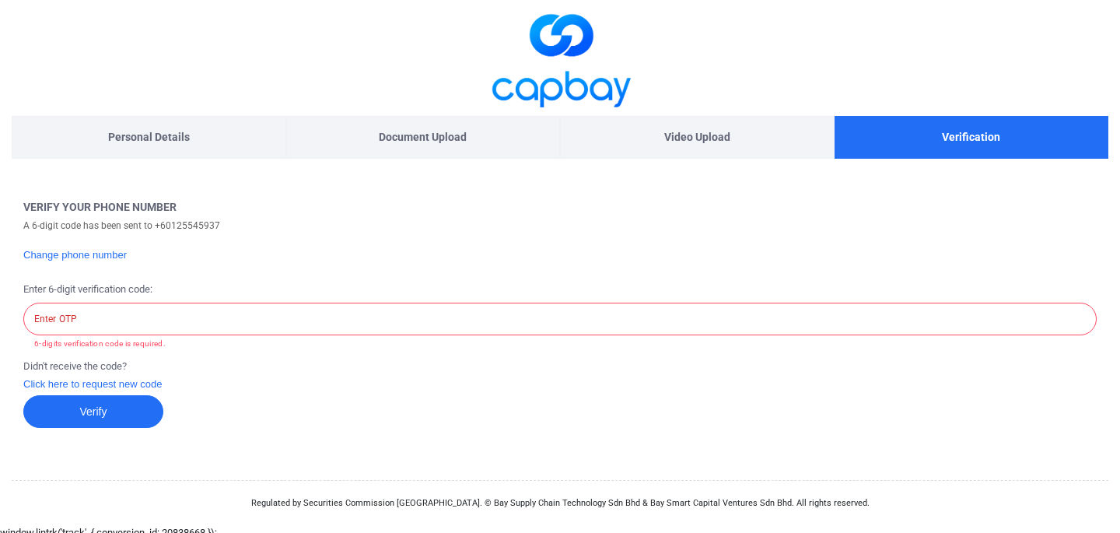
click at [111, 254] on button "Change phone number" at bounding box center [77, 255] width 108 height 13
select select "MY"
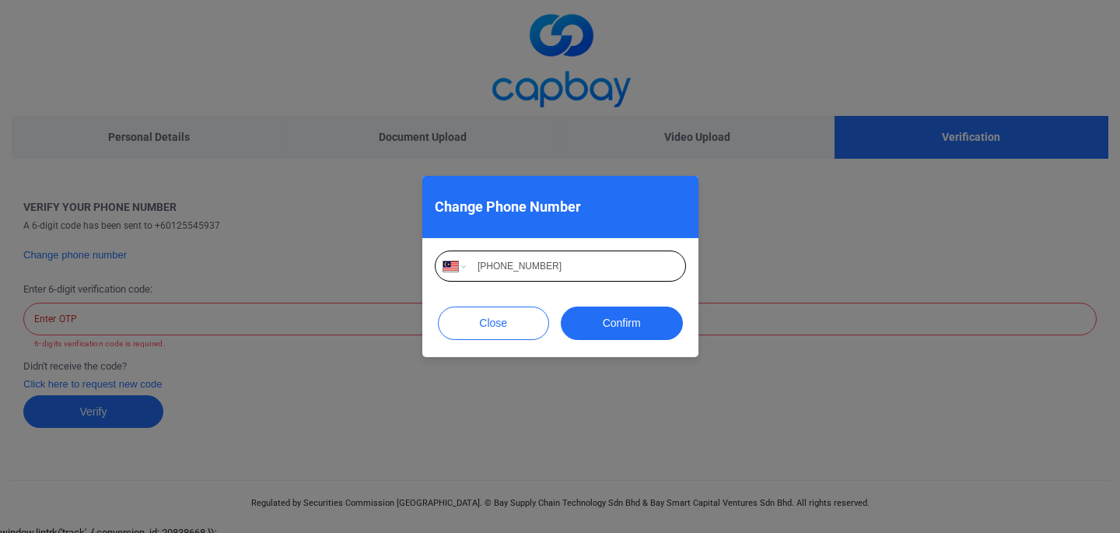
click at [532, 266] on input "+60 12 554 5937" at bounding box center [572, 266] width 209 height 25
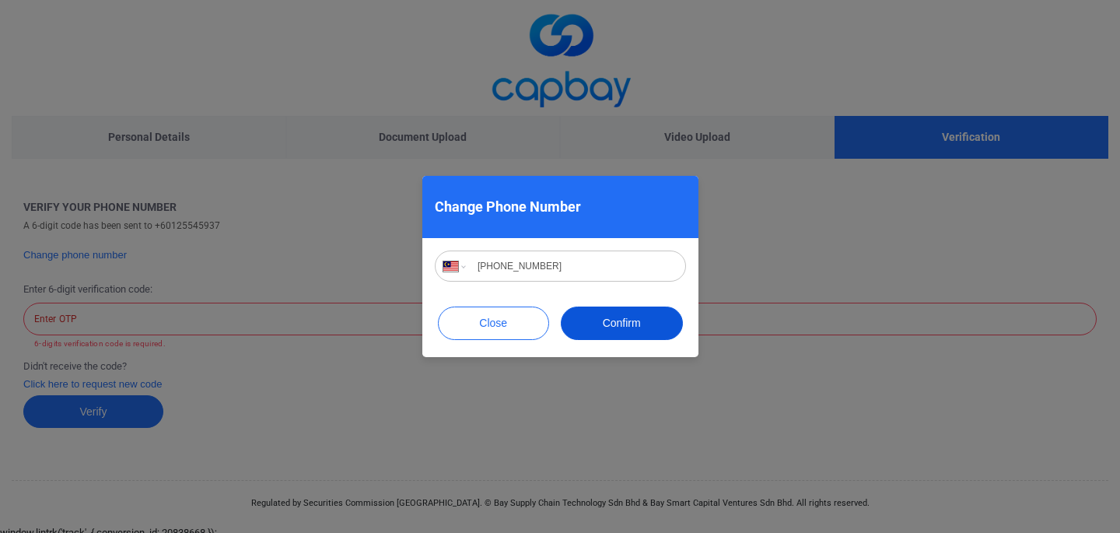
type input "+60 12 554 6937"
click at [606, 334] on button "Confirm" at bounding box center [622, 322] width 122 height 33
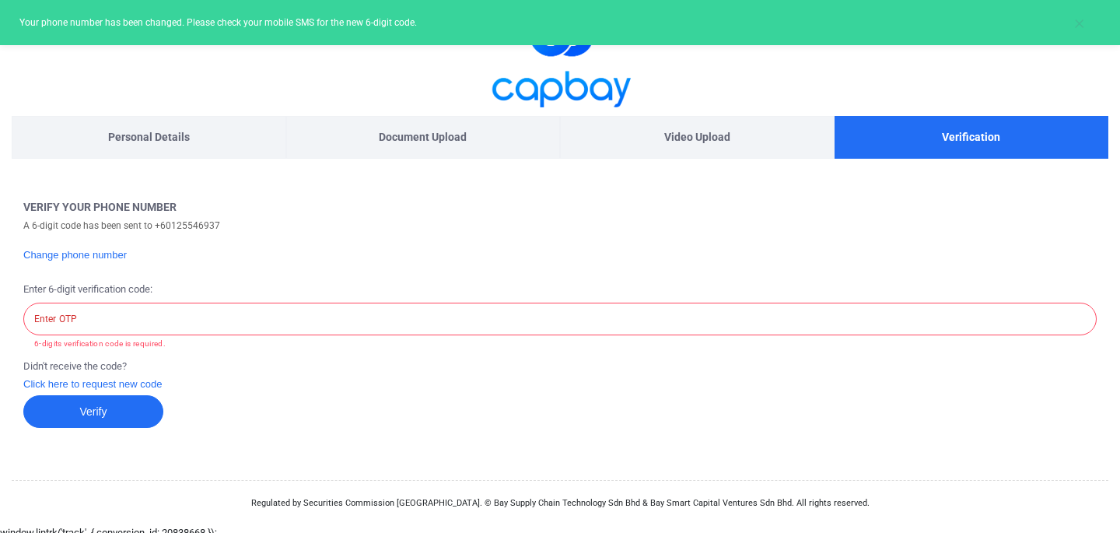
click at [109, 330] on input "Enter OTP" at bounding box center [559, 319] width 1073 height 33
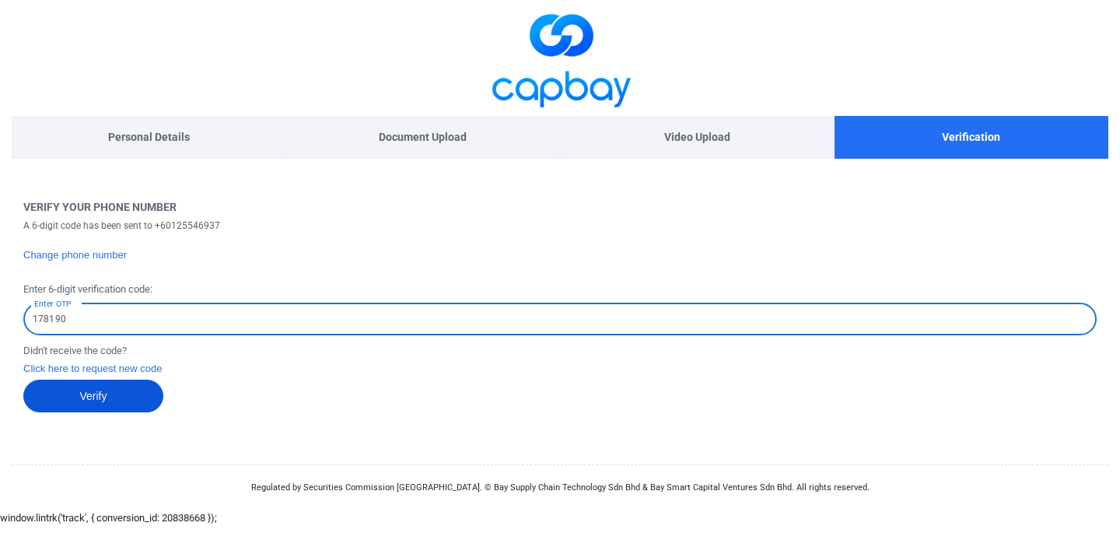
type input "178190"
click at [103, 400] on button "Verify" at bounding box center [93, 395] width 140 height 33
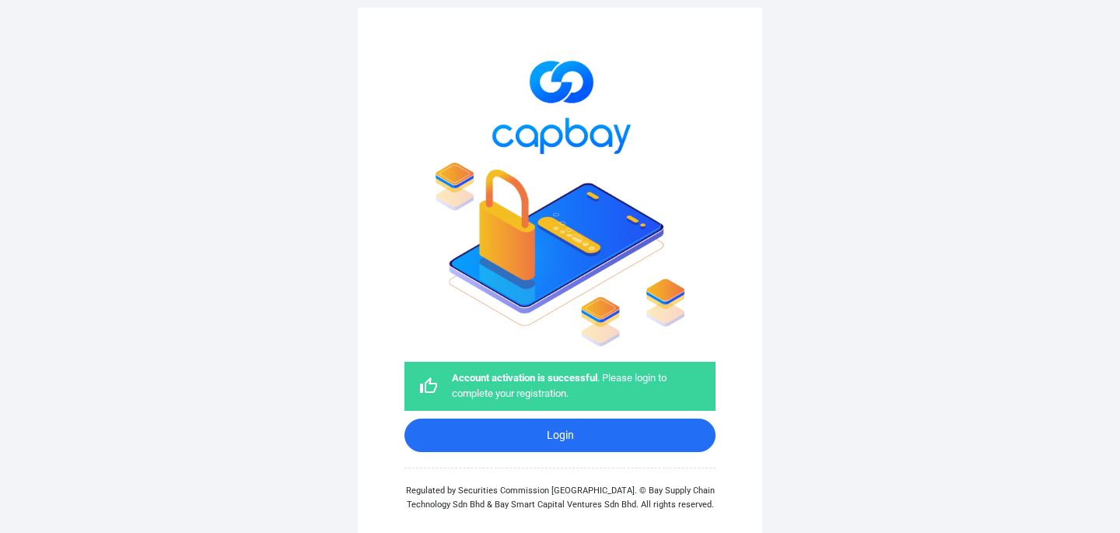
scroll to position [25, 0]
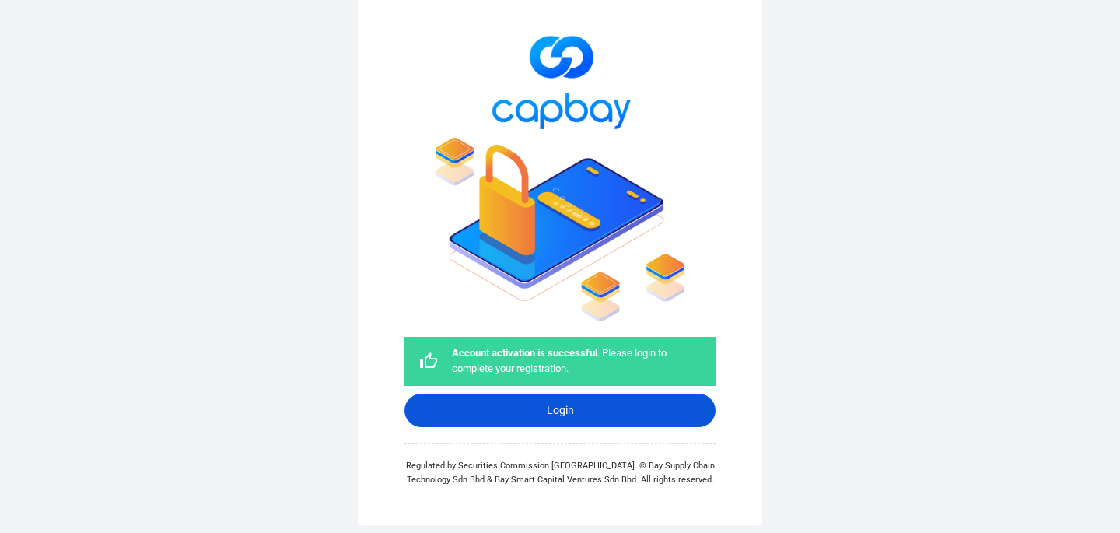
click at [530, 407] on link "Login" at bounding box center [559, 409] width 311 height 33
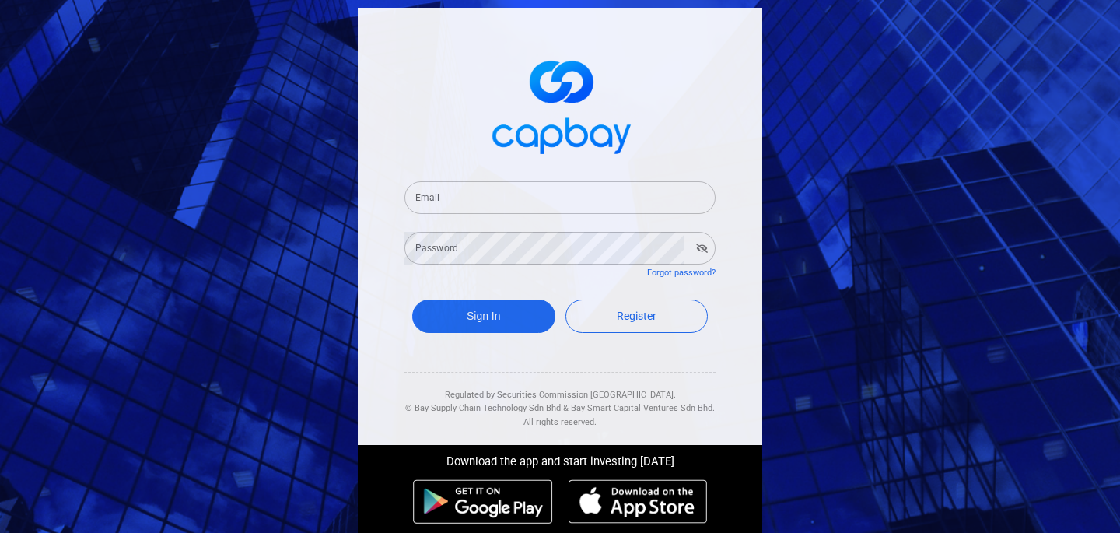
click at [491, 198] on input "Email" at bounding box center [559, 197] width 311 height 33
type input "[EMAIL_ADDRESS][DOMAIN_NAME]"
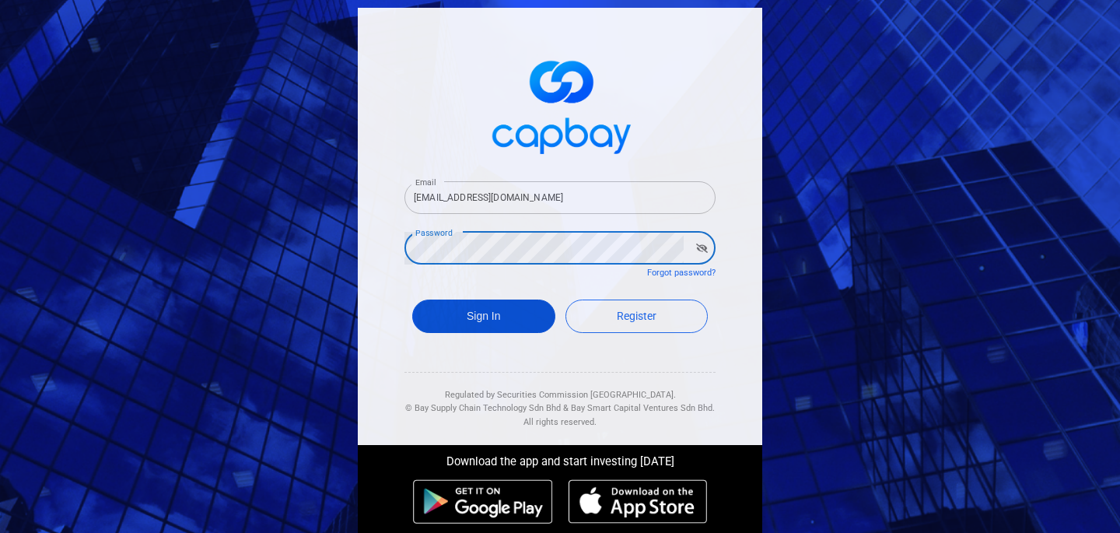
click at [503, 321] on button "Sign In" at bounding box center [483, 315] width 143 height 33
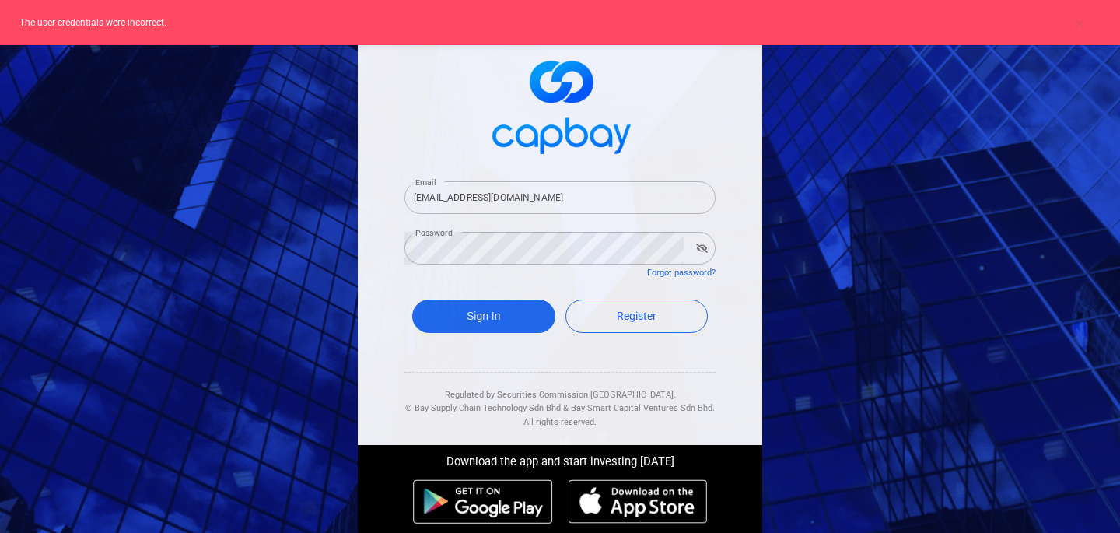
click at [700, 251] on icon "button" at bounding box center [702, 247] width 12 height 9
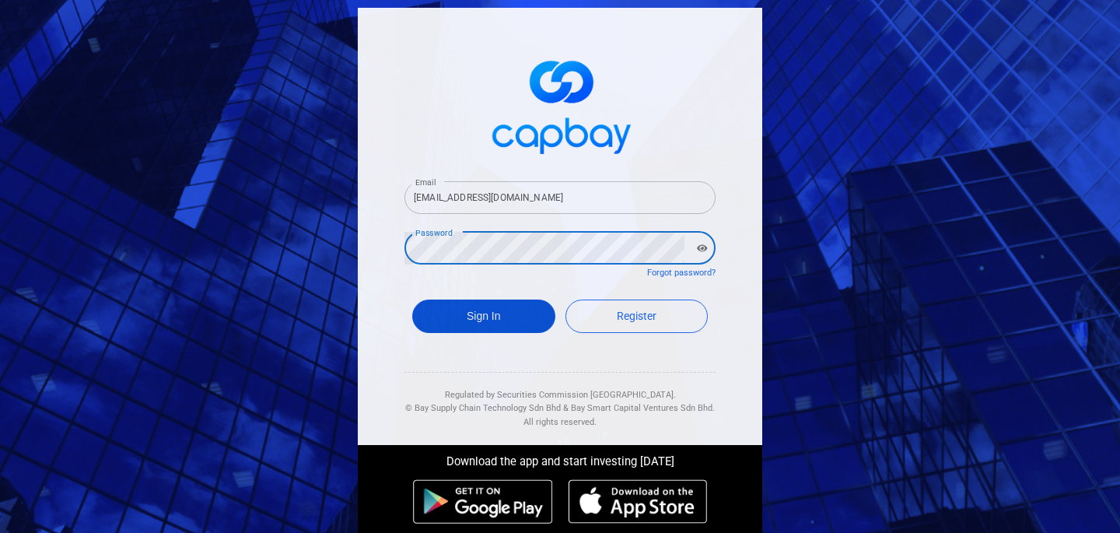
click at [486, 323] on button "Sign In" at bounding box center [483, 315] width 143 height 33
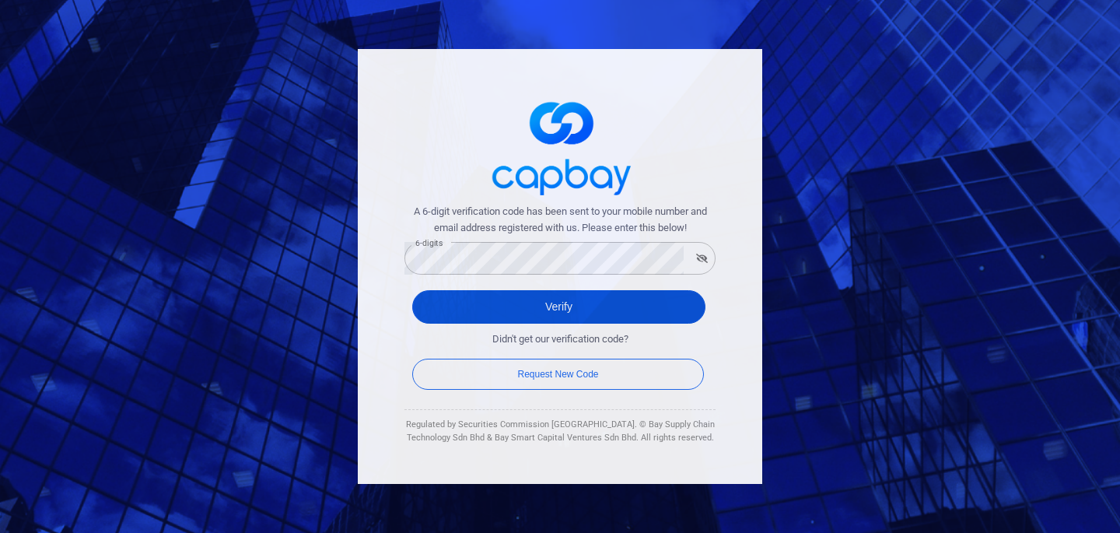
click at [512, 297] on button "Verify" at bounding box center [558, 306] width 293 height 33
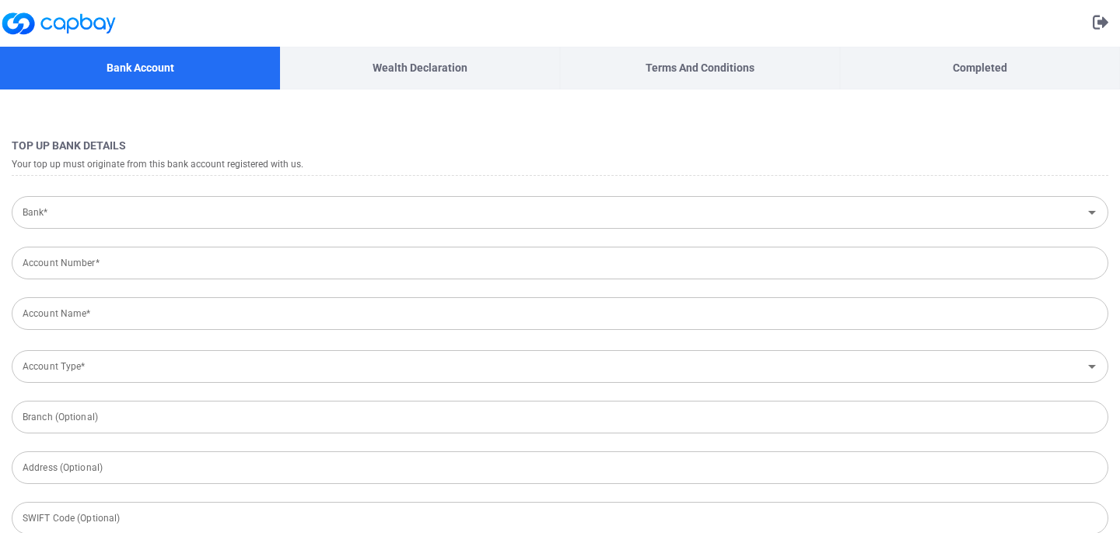
type input "[GEOGRAPHIC_DATA]"
click at [425, 66] on p "Wealth Declaration" at bounding box center [419, 67] width 95 height 17
click at [716, 72] on p "Terms and Conditions" at bounding box center [699, 67] width 109 height 17
click at [1100, 17] on icon "button" at bounding box center [1101, 22] width 16 height 15
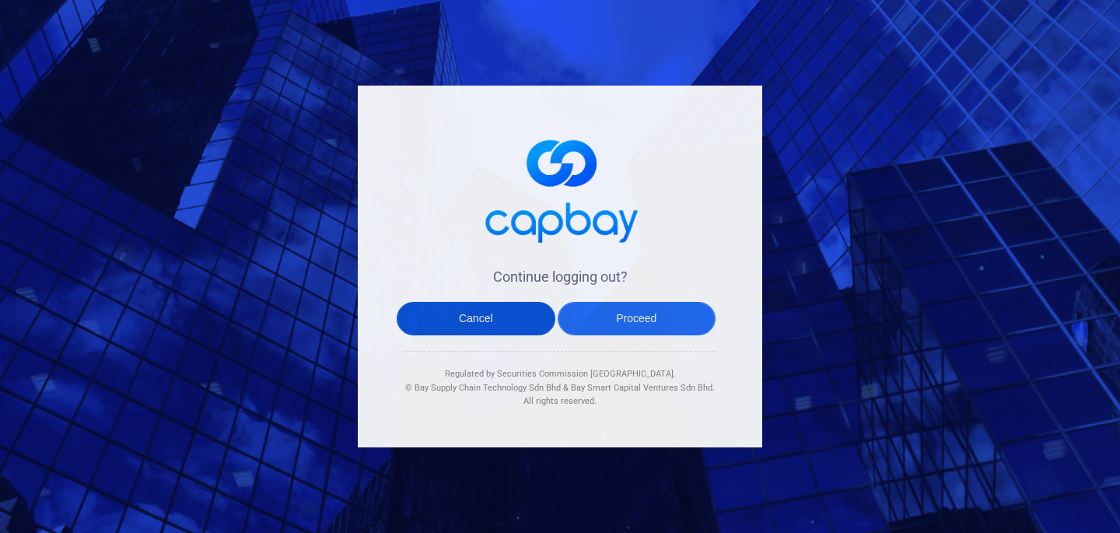
drag, startPoint x: 499, startPoint y: 328, endPoint x: 610, endPoint y: 323, distance: 110.5
click at [610, 323] on div "Cancel Proceed" at bounding box center [556, 326] width 319 height 49
click at [610, 323] on button "Proceed" at bounding box center [637, 318] width 159 height 33
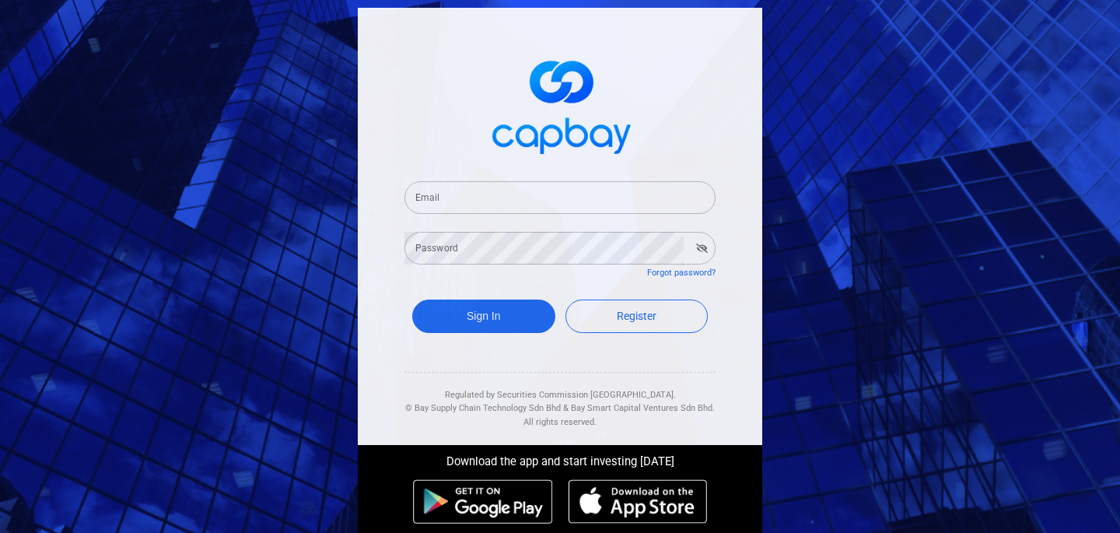
click at [469, 205] on input "Email" at bounding box center [559, 197] width 311 height 33
click at [438, 201] on input "Email" at bounding box center [559, 197] width 311 height 33
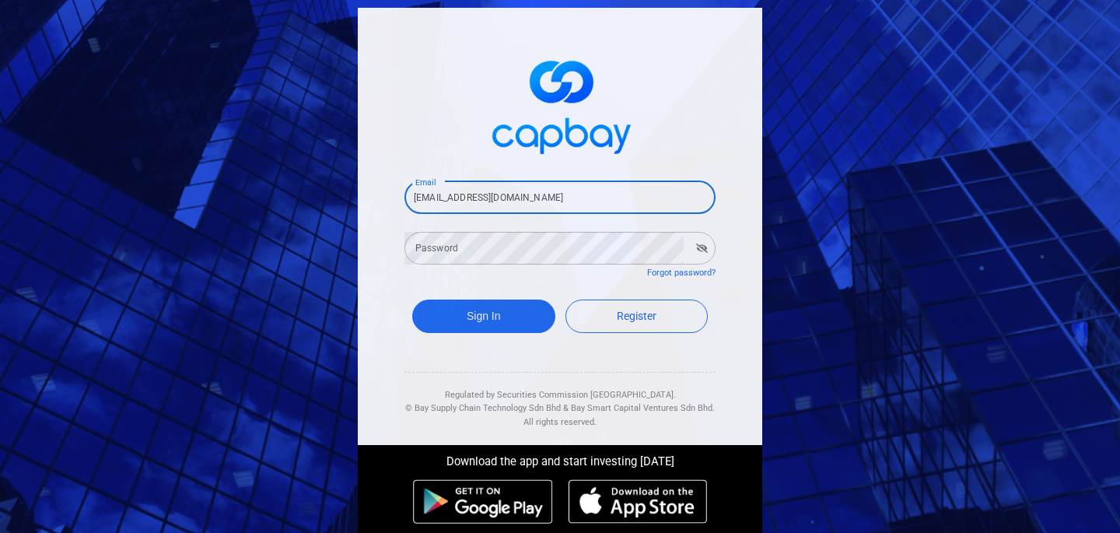
type input "[EMAIL_ADDRESS][DOMAIN_NAME]"
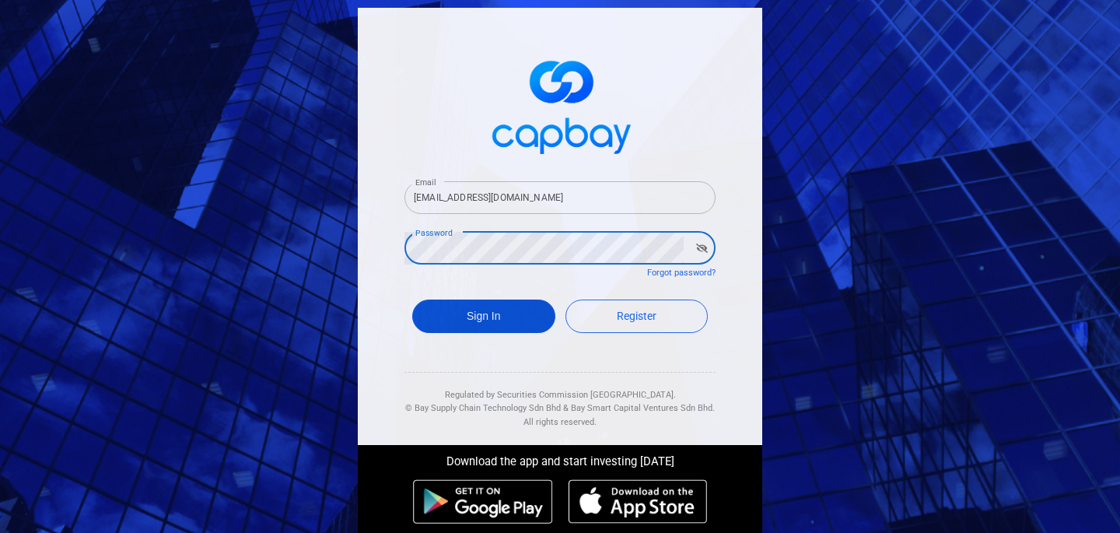
click at [475, 317] on button "Sign In" at bounding box center [483, 315] width 143 height 33
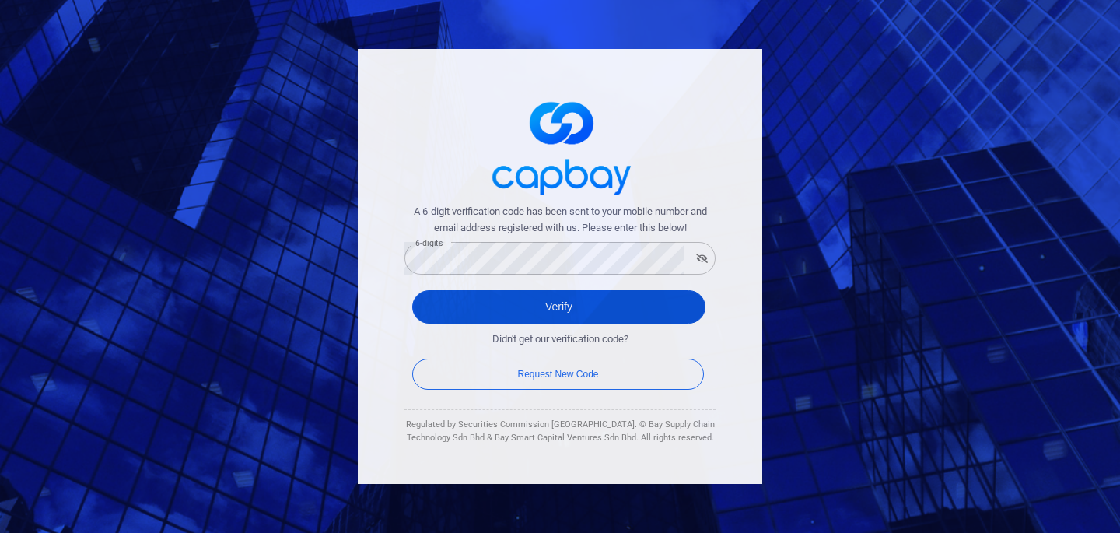
click at [535, 303] on button "Verify" at bounding box center [558, 306] width 293 height 33
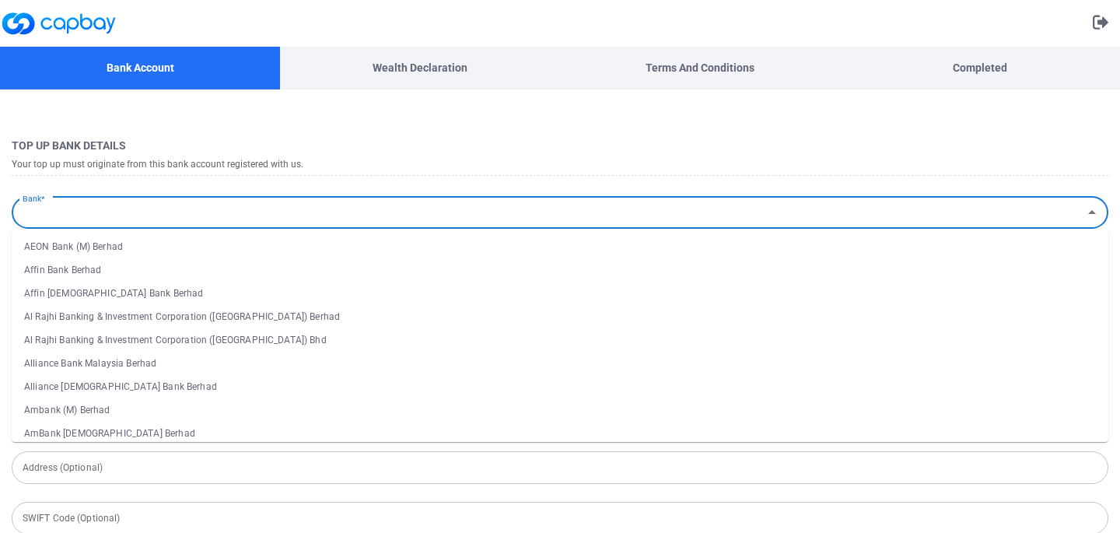
click at [533, 217] on input "Bank*" at bounding box center [546, 212] width 1061 height 29
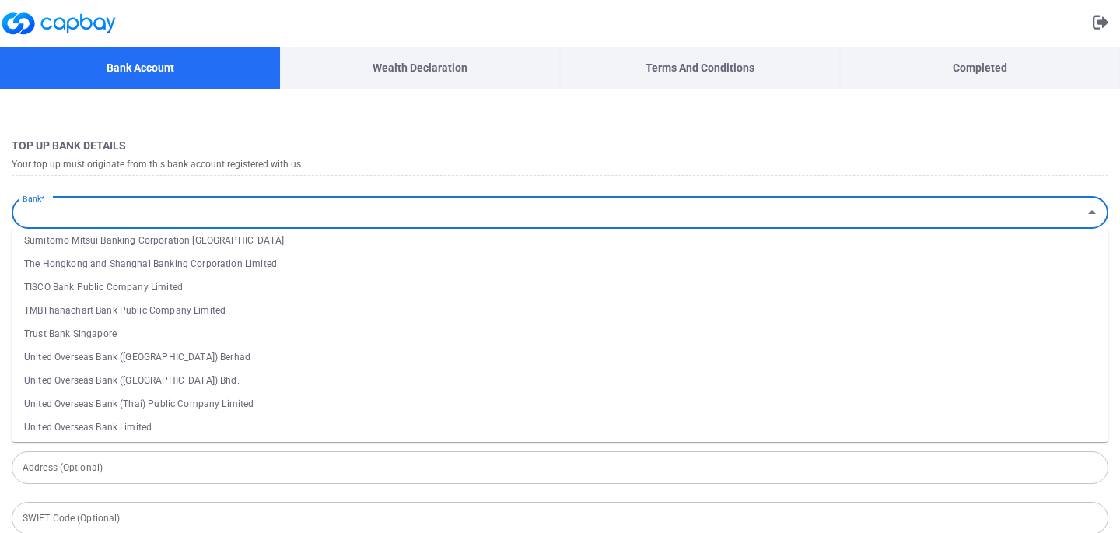
scroll to position [2156, 0]
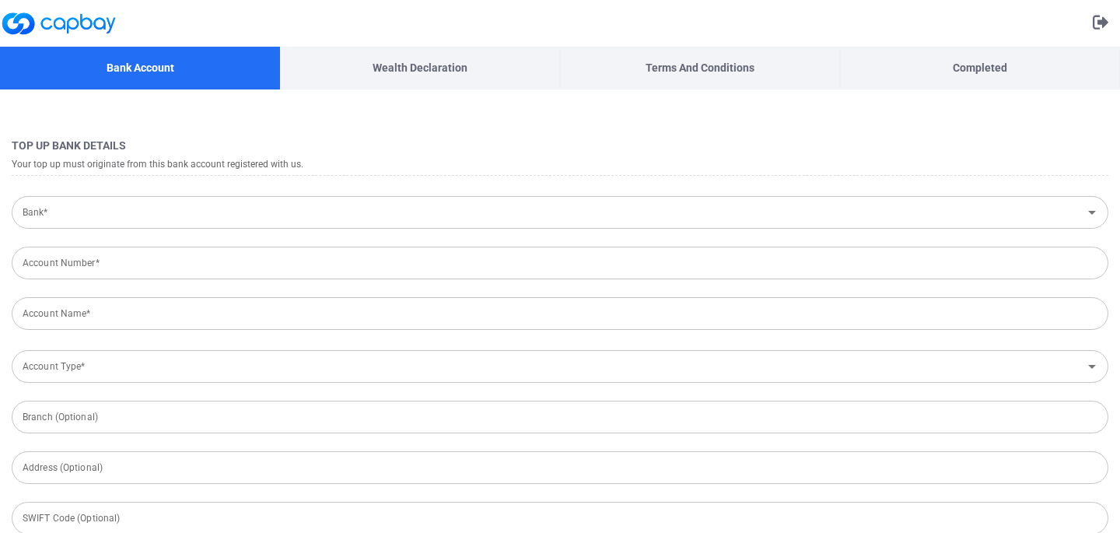
click at [337, 117] on div "Top Up Bank Details Your top up must originate from this bank account registere…" at bounding box center [560, 466] width 1120 height 754
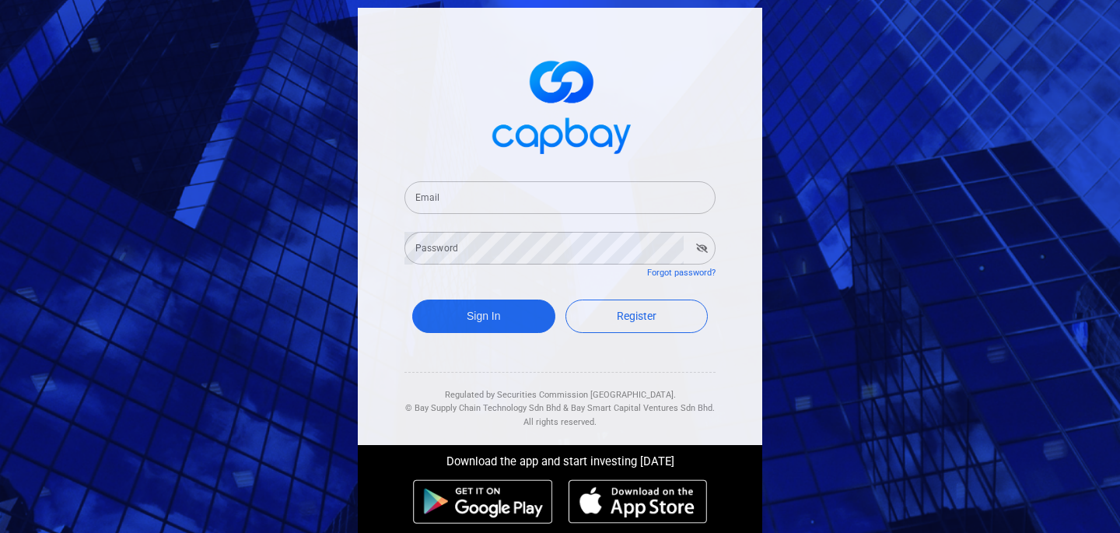
click at [520, 204] on input "Email" at bounding box center [559, 197] width 311 height 33
type input "[EMAIL_ADDRESS][DOMAIN_NAME]"
click at [484, 316] on button "Sign In" at bounding box center [483, 315] width 143 height 33
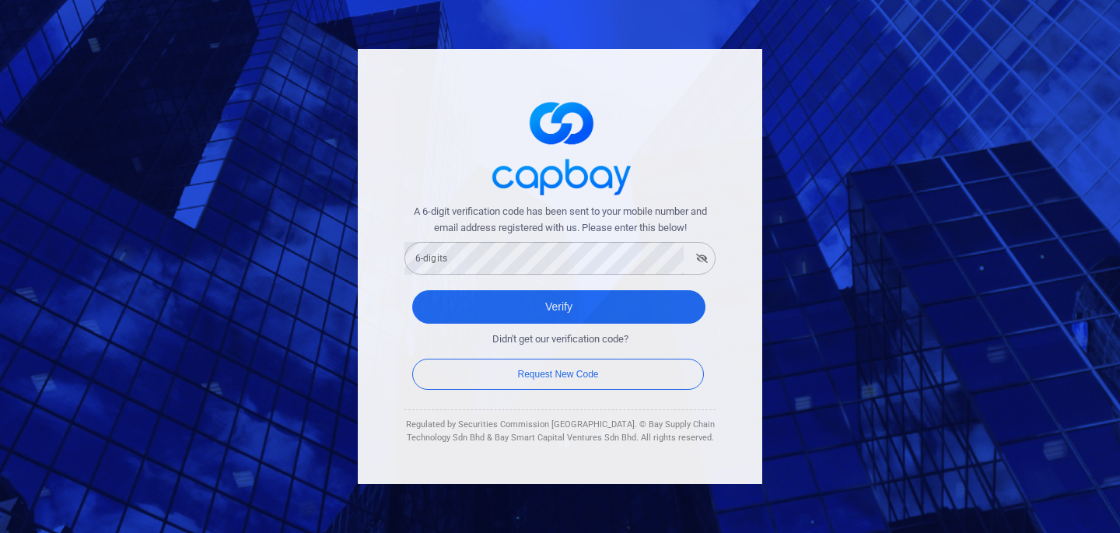
click at [487, 235] on span "A 6-digit verification code has been sent to your mobile number and email addre…" at bounding box center [559, 220] width 311 height 33
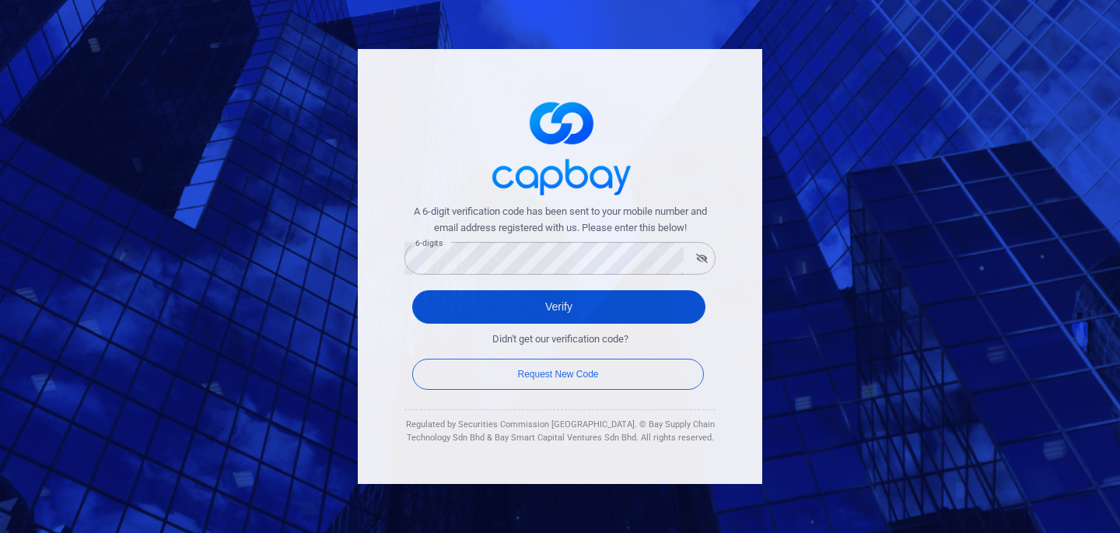
click at [509, 306] on button "Verify" at bounding box center [558, 306] width 293 height 33
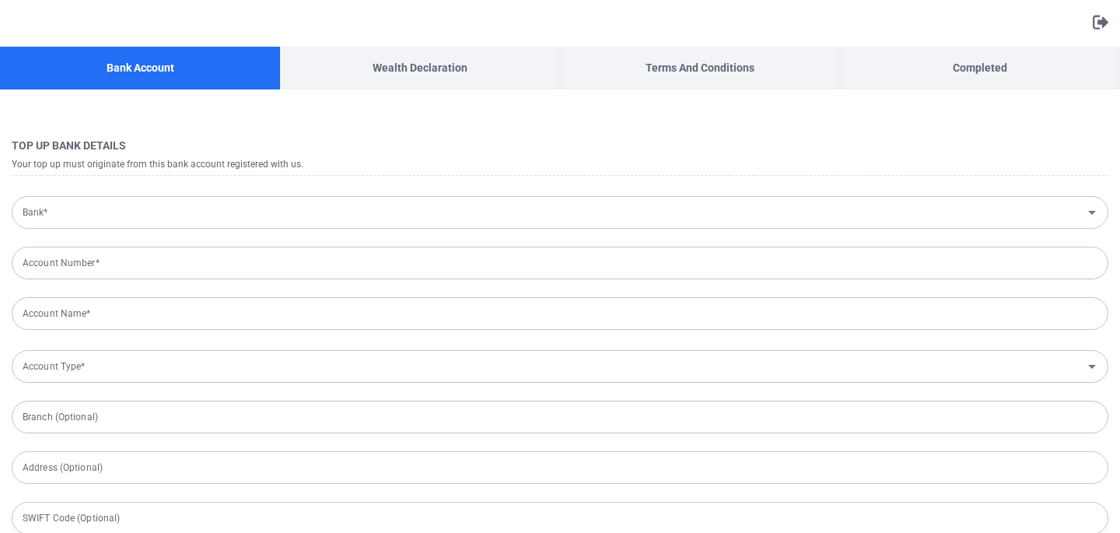
type input "[GEOGRAPHIC_DATA]"
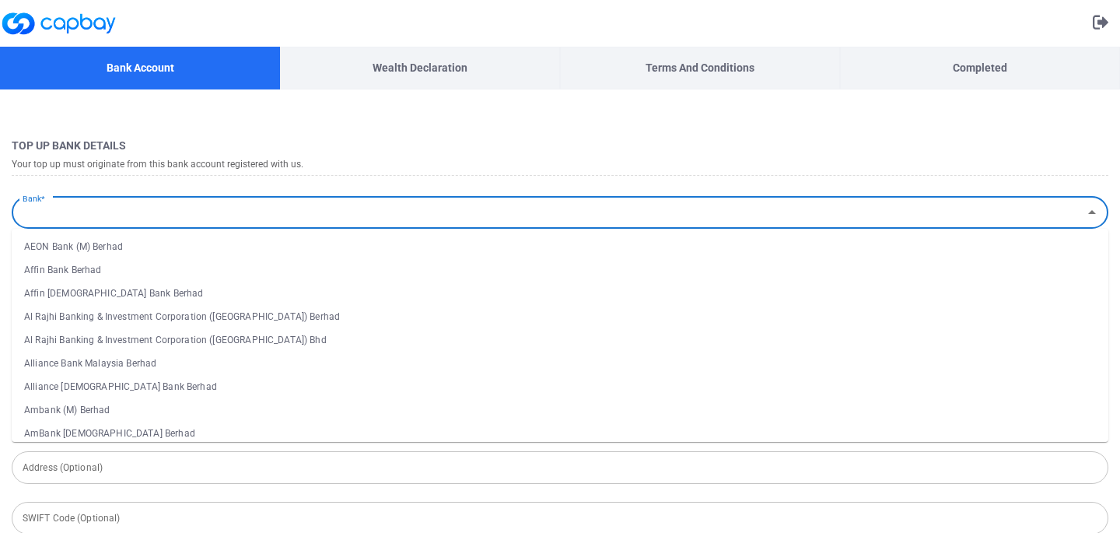
click at [547, 222] on input "Bank*" at bounding box center [546, 212] width 1061 height 29
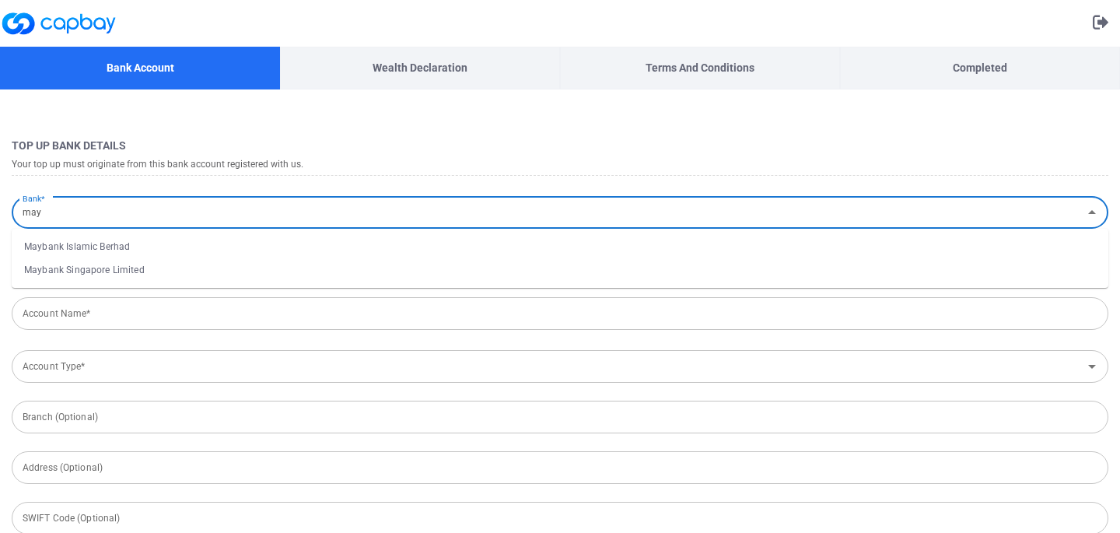
click at [456, 253] on li "Maybank Islamic Berhad" at bounding box center [560, 246] width 1096 height 23
type input "Maybank Islamic Berhad"
click at [227, 261] on input "Account Number*" at bounding box center [560, 263] width 1096 height 33
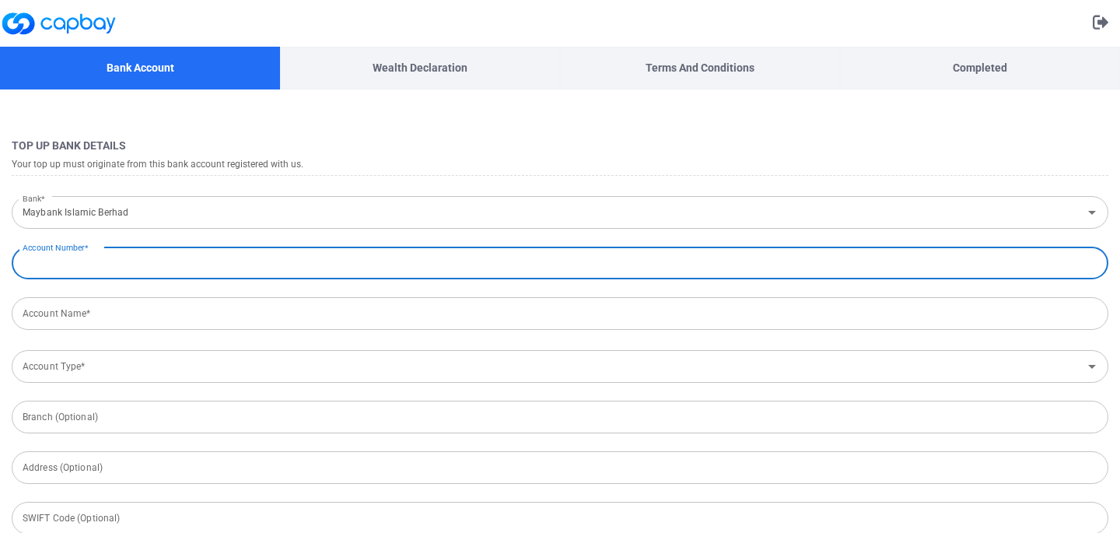
paste input "18328740-IP1665745 dari 2021 sampai terbaru ([DATE])."
type input "18328740-IP1665745 dari 2021 sampai terbaru ([DATE])."
drag, startPoint x: 288, startPoint y: 261, endPoint x: 0, endPoint y: 258, distance: 287.7
click at [0, 258] on form "Top Up Bank Details Your top up must originate from this bank account registere…" at bounding box center [560, 485] width 1120 height 715
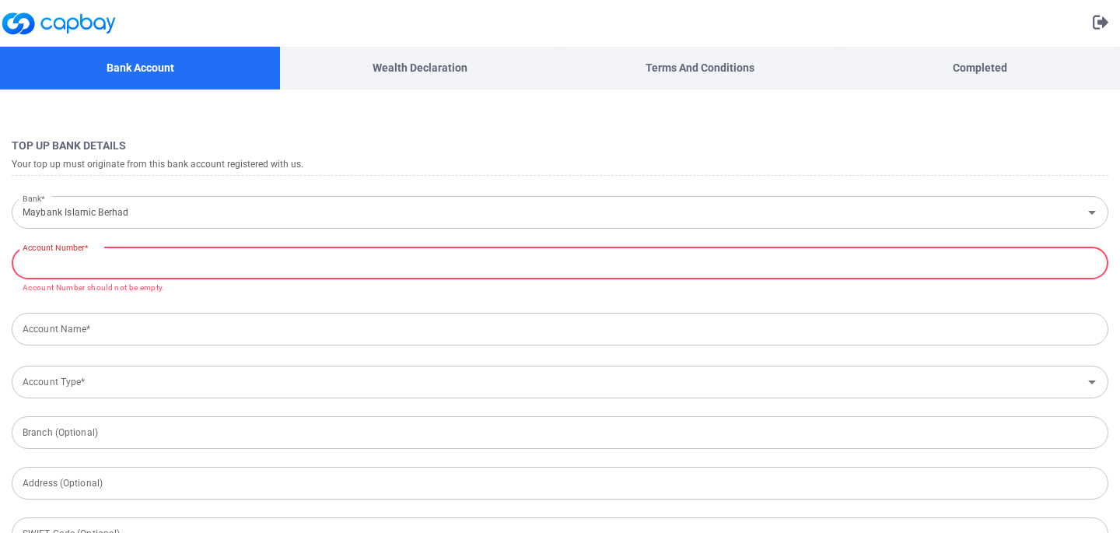
paste input "18328740-IP1665745 dari 2021 sampai terbaru ([DATE])."
drag, startPoint x: 326, startPoint y: 264, endPoint x: 0, endPoint y: 272, distance: 325.9
click at [0, 272] on form "Top Up Bank Details Your top up must originate from this bank account registere…" at bounding box center [560, 493] width 1120 height 730
drag, startPoint x: 299, startPoint y: 271, endPoint x: 7, endPoint y: 243, distance: 293.7
click at [7, 243] on form "Top Up Bank Details Your top up must originate from this bank account registere…" at bounding box center [560, 493] width 1120 height 730
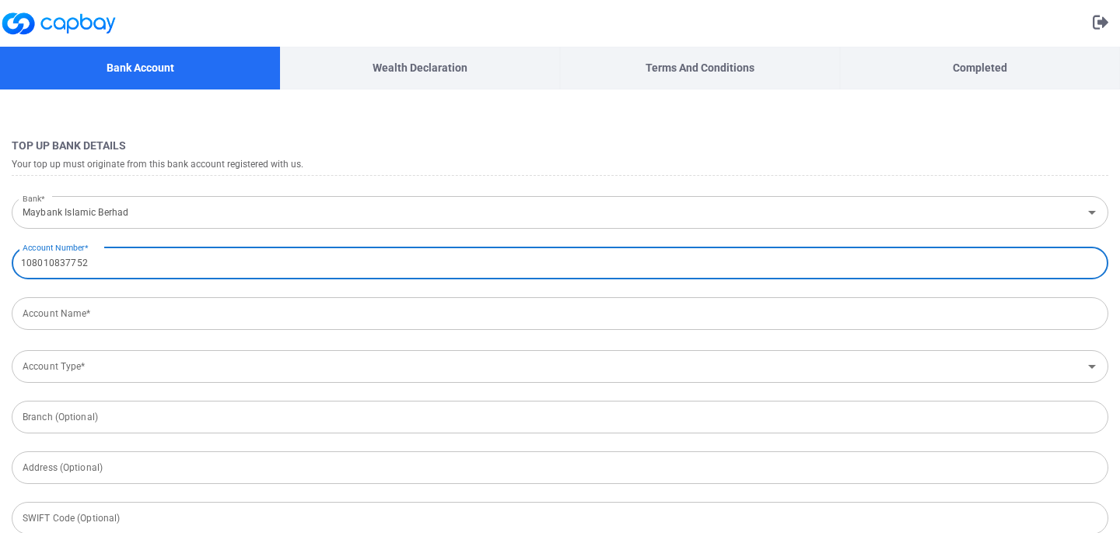
type input "108010837752"
click at [497, 313] on input "Account Name*" at bounding box center [560, 313] width 1096 height 33
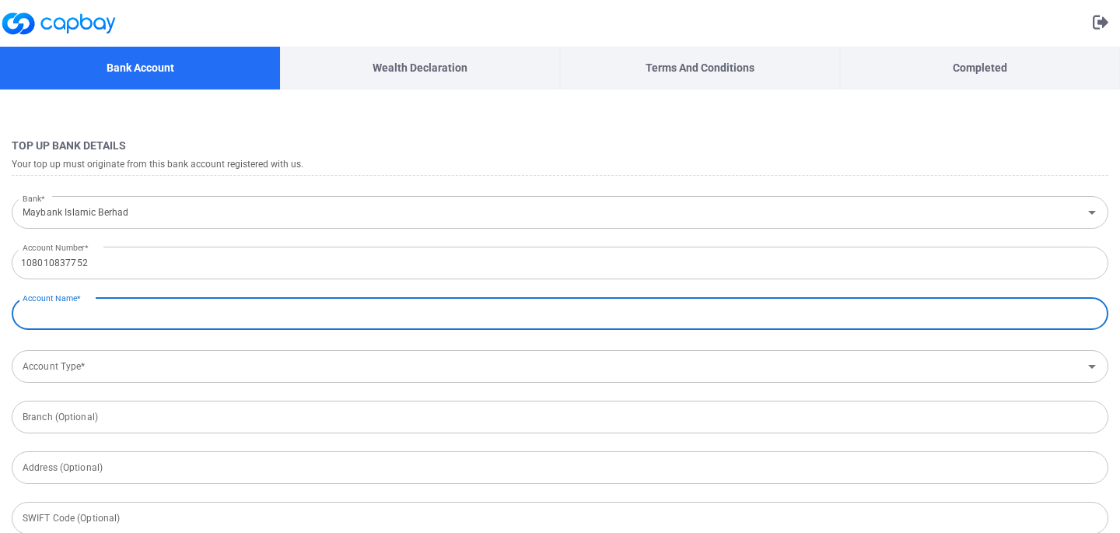
type input "Ng Bee Lian"
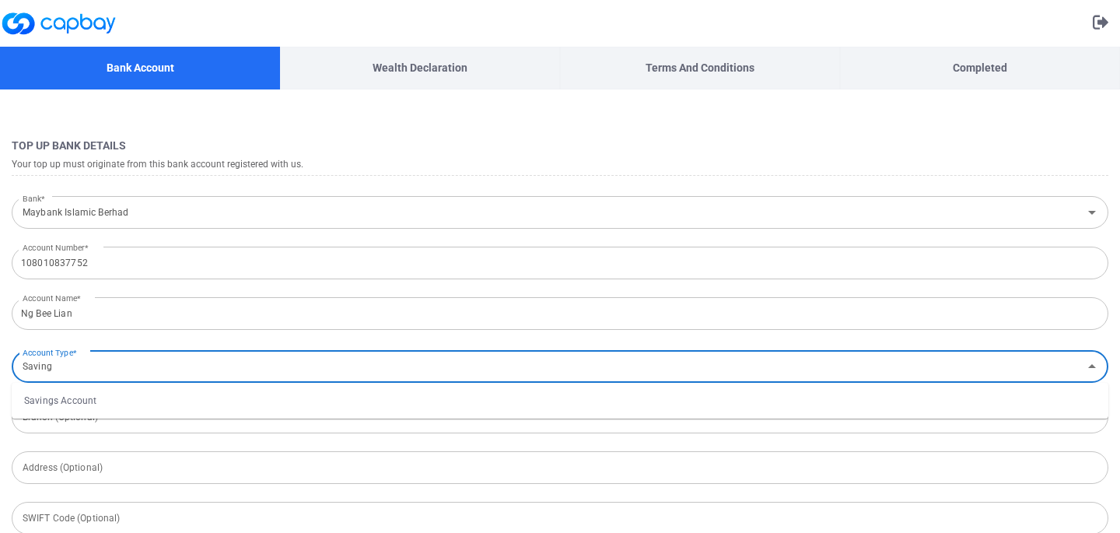
click at [134, 407] on li "Savings Account" at bounding box center [560, 400] width 1096 height 23
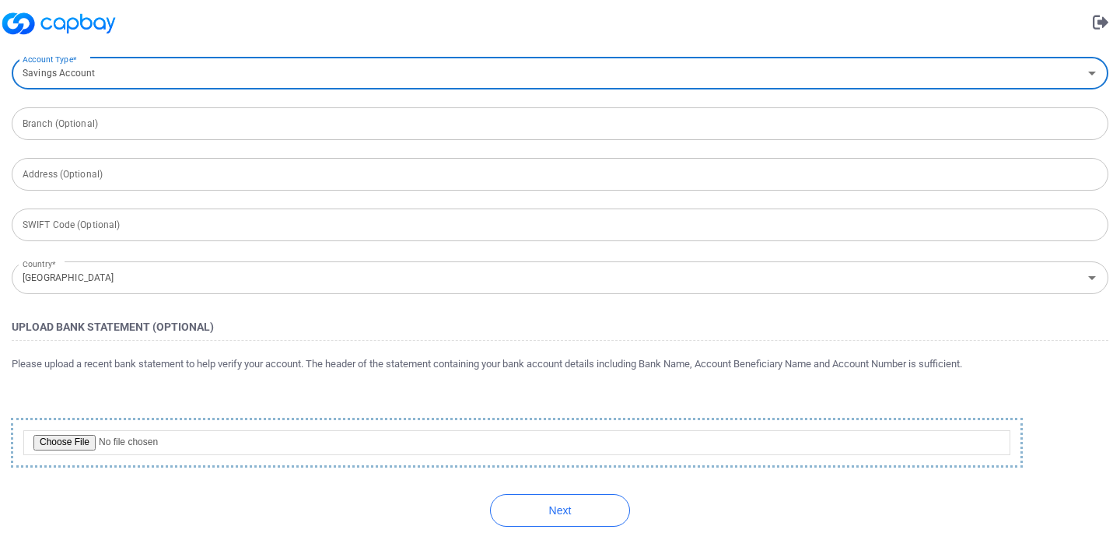
scroll to position [303, 0]
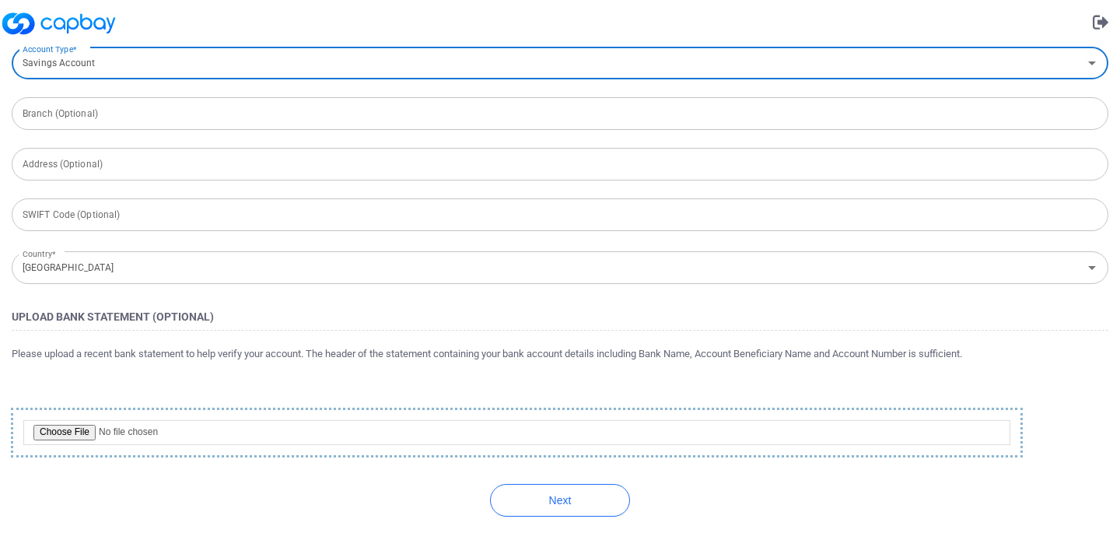
type input "Savings Account"
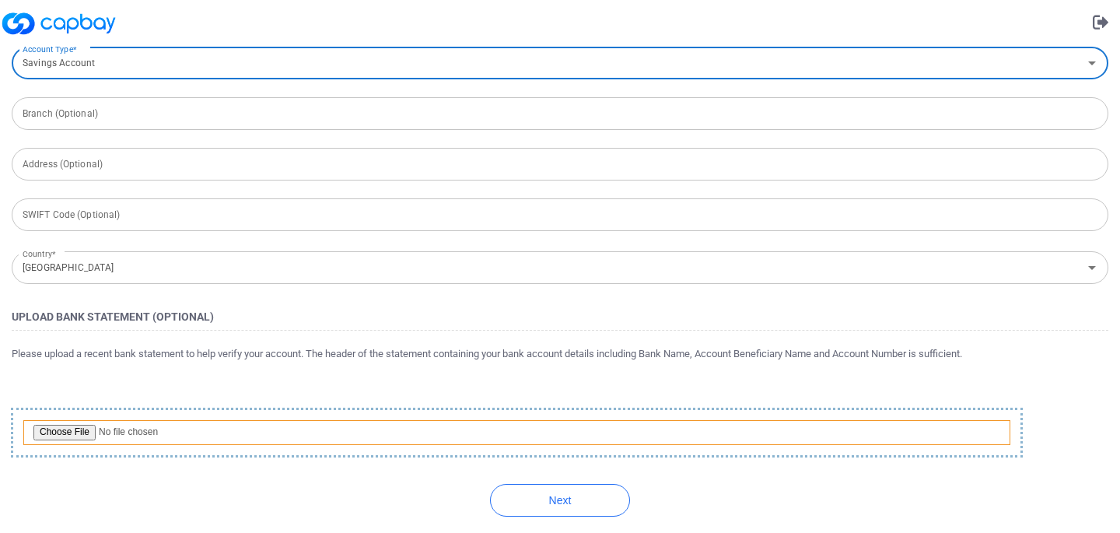
click at [76, 426] on input "file" at bounding box center [516, 432] width 987 height 25
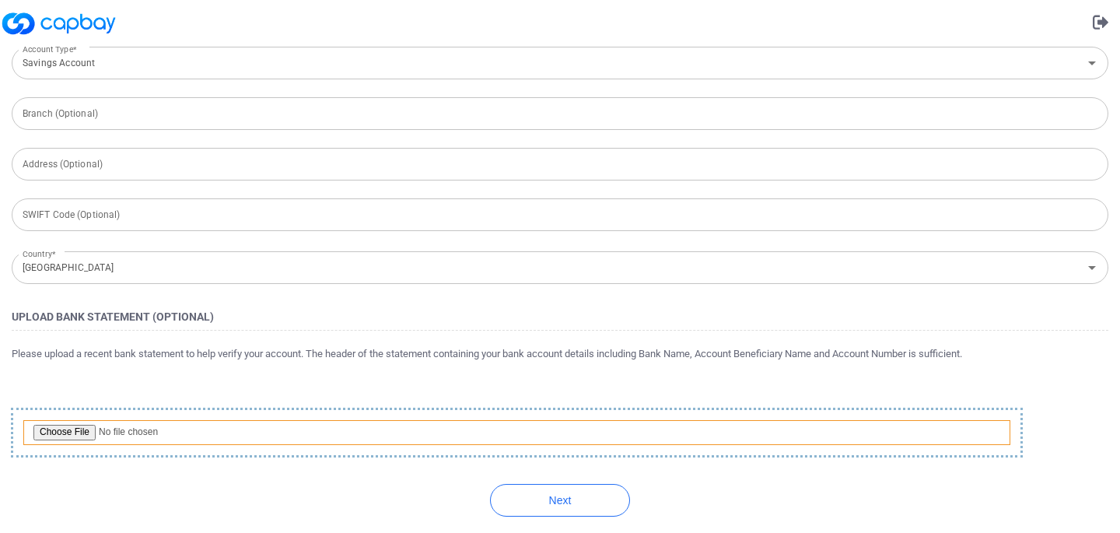
click at [81, 439] on input "file" at bounding box center [516, 432] width 987 height 25
type input "C:\fakepath\Bank Statement.png"
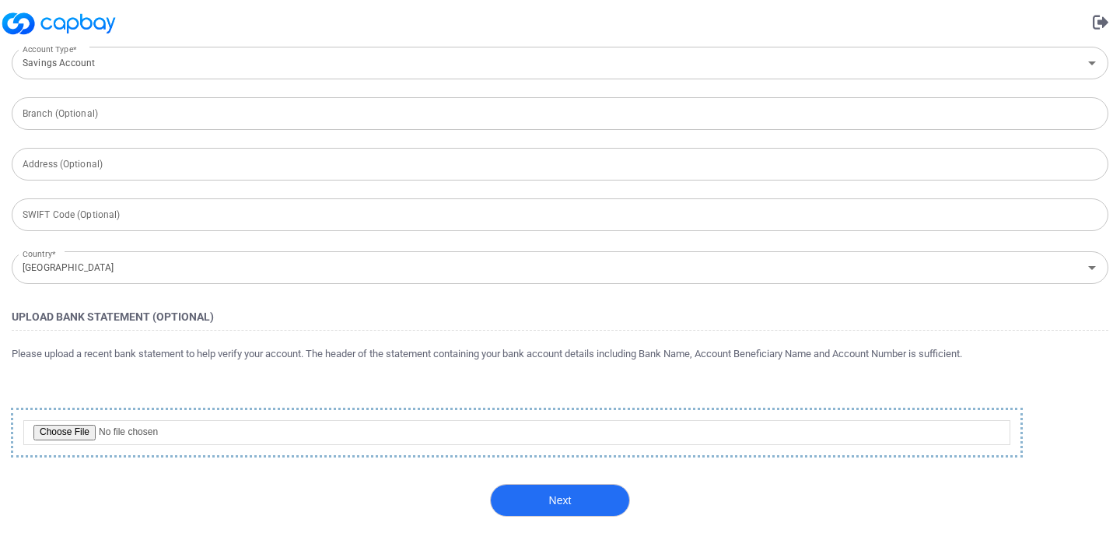
click at [544, 501] on button "Next" at bounding box center [560, 500] width 140 height 33
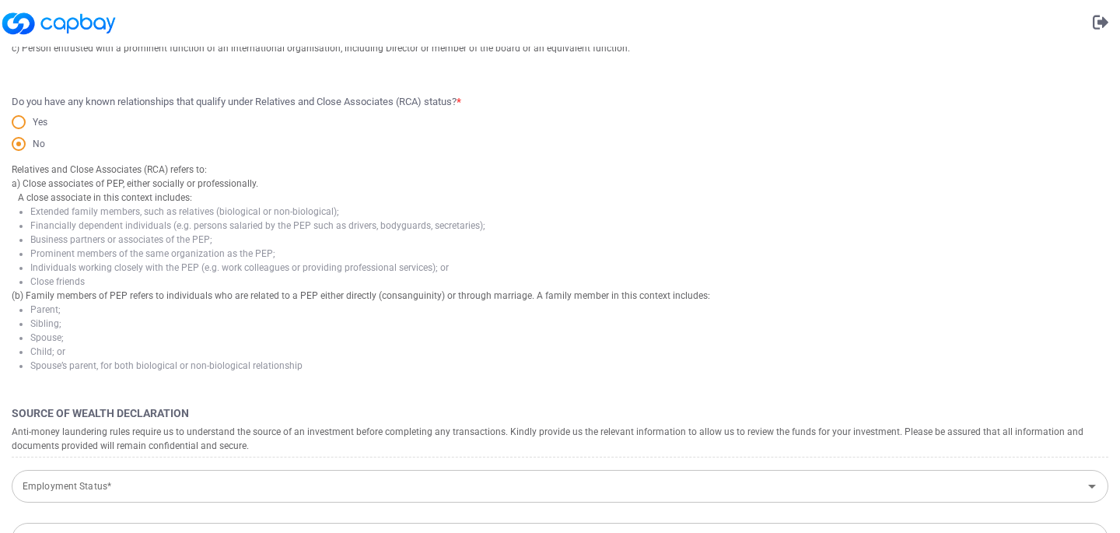
scroll to position [0, 0]
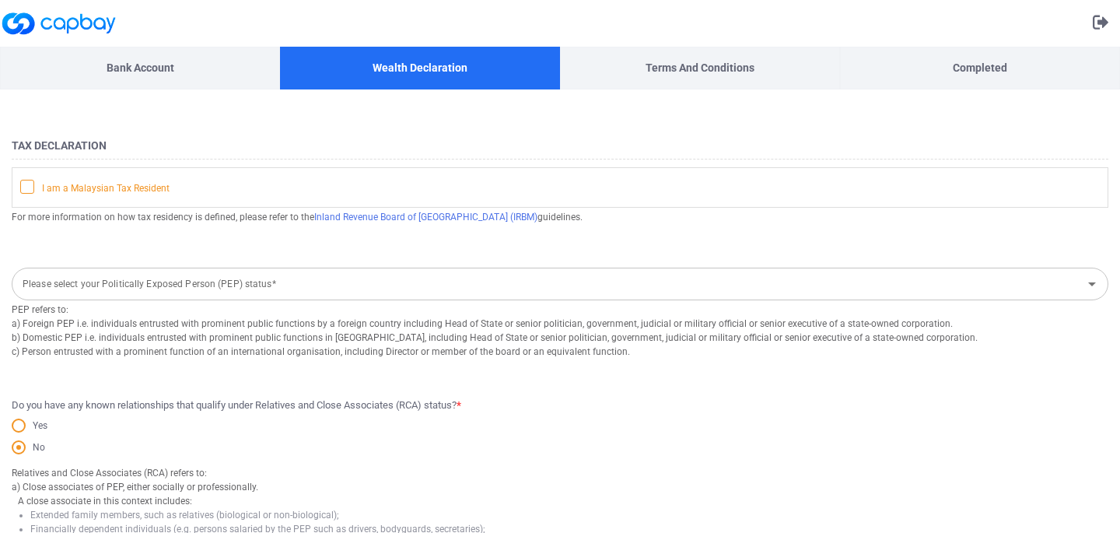
click at [30, 187] on icon at bounding box center [27, 186] width 12 height 12
click at [0, 0] on input "I am a Malaysian Tax Resident" at bounding box center [0, 0] width 0 height 0
click at [1087, 285] on icon "Open" at bounding box center [1091, 284] width 19 height 19
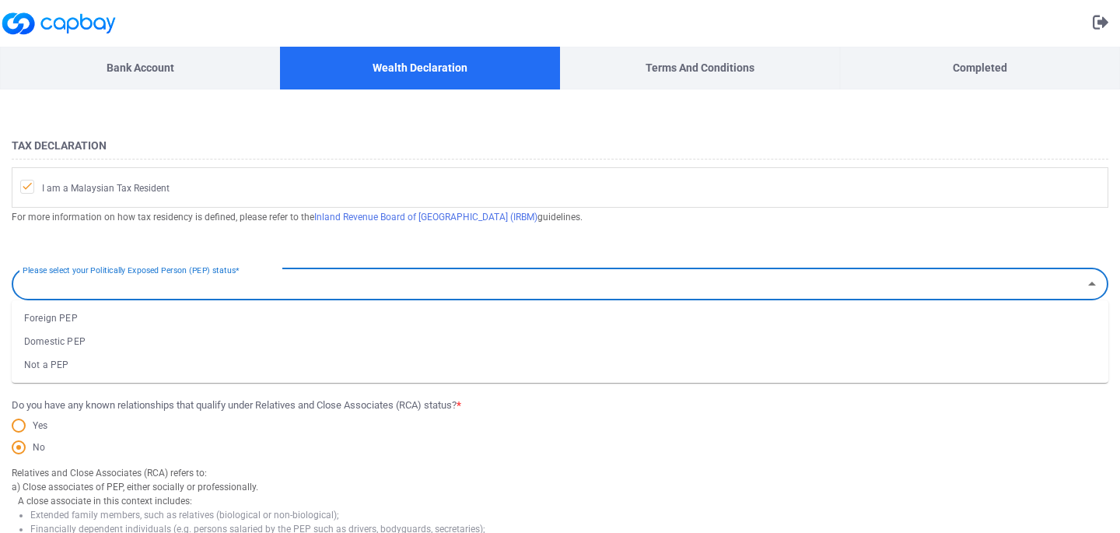
click at [552, 379] on ul "Foreign PEP Domestic PEP Not a PEP" at bounding box center [560, 341] width 1096 height 82
click at [79, 371] on li "Not a PEP" at bounding box center [560, 364] width 1096 height 23
type input "Not a PEP"
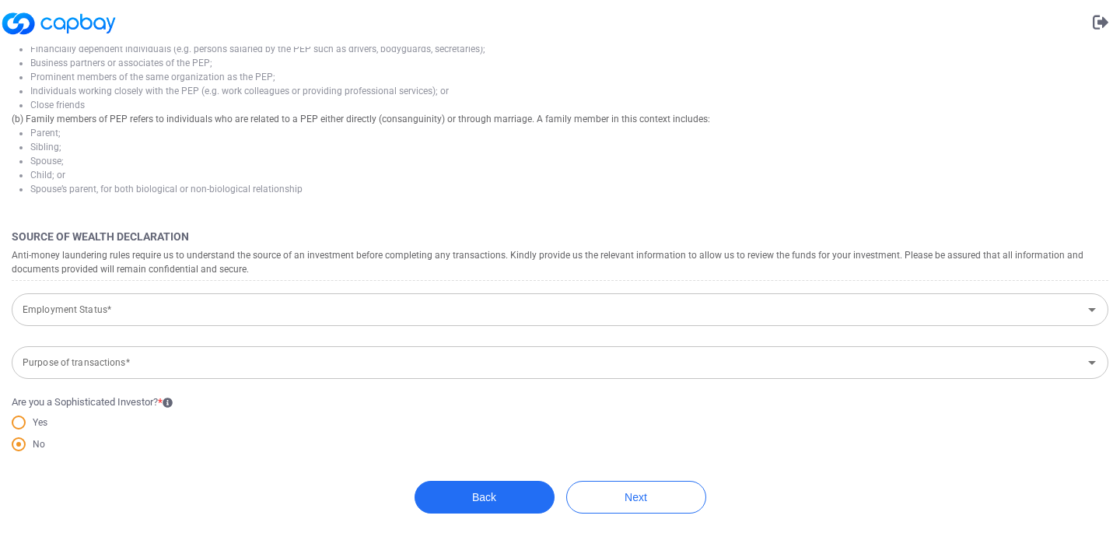
scroll to position [484, 0]
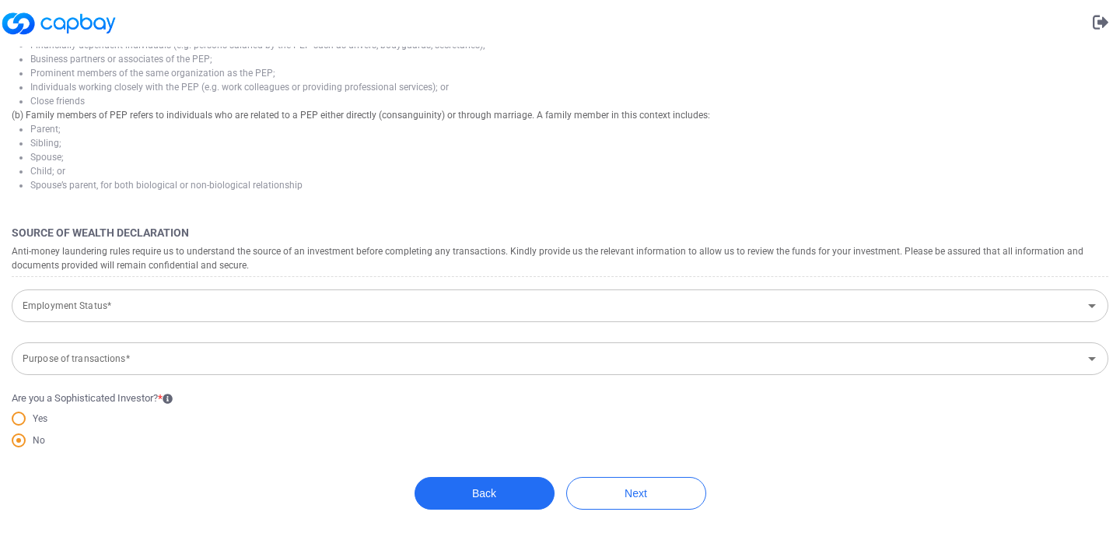
click at [106, 313] on input "Employment Status*" at bounding box center [546, 306] width 1061 height 29
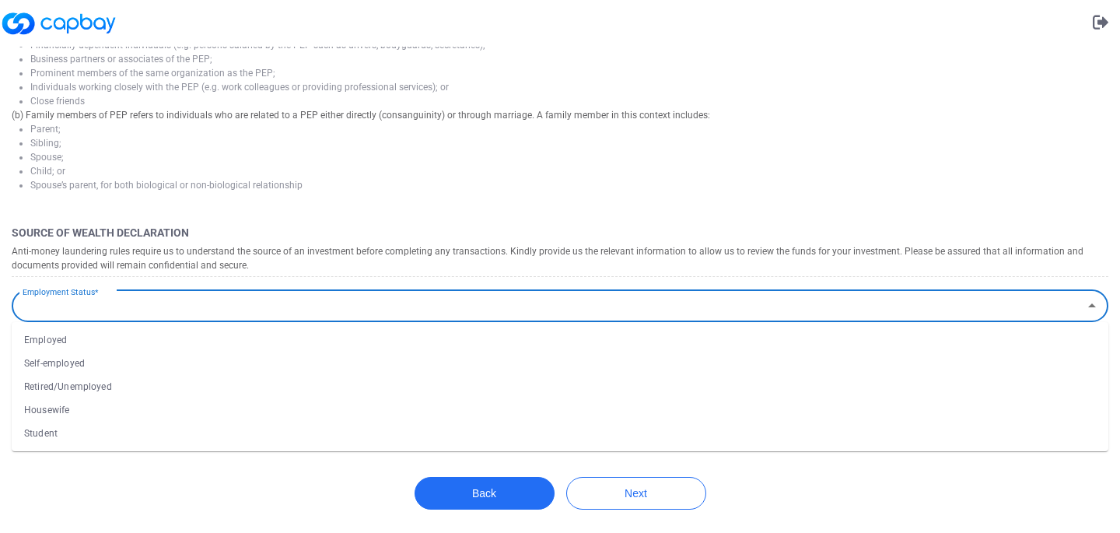
click at [84, 379] on li "Retired/Unemployed" at bounding box center [560, 386] width 1096 height 23
type input "Retired/Unemployed"
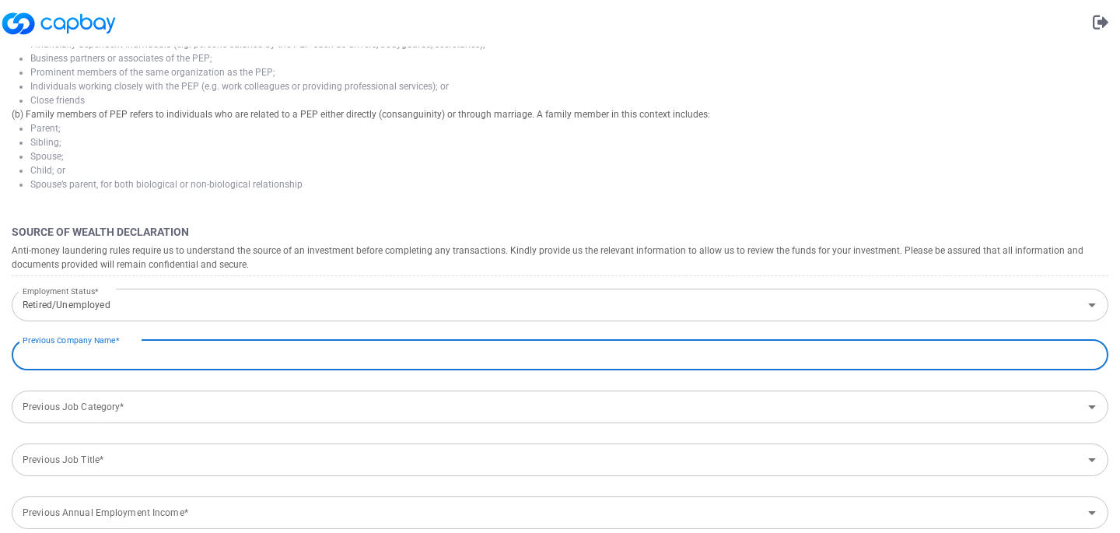
click at [93, 358] on input "text" at bounding box center [560, 354] width 1096 height 33
type input "Motorola Solutions"
click at [96, 400] on div "Previous Job Category* Previous Job Category*" at bounding box center [560, 405] width 1096 height 35
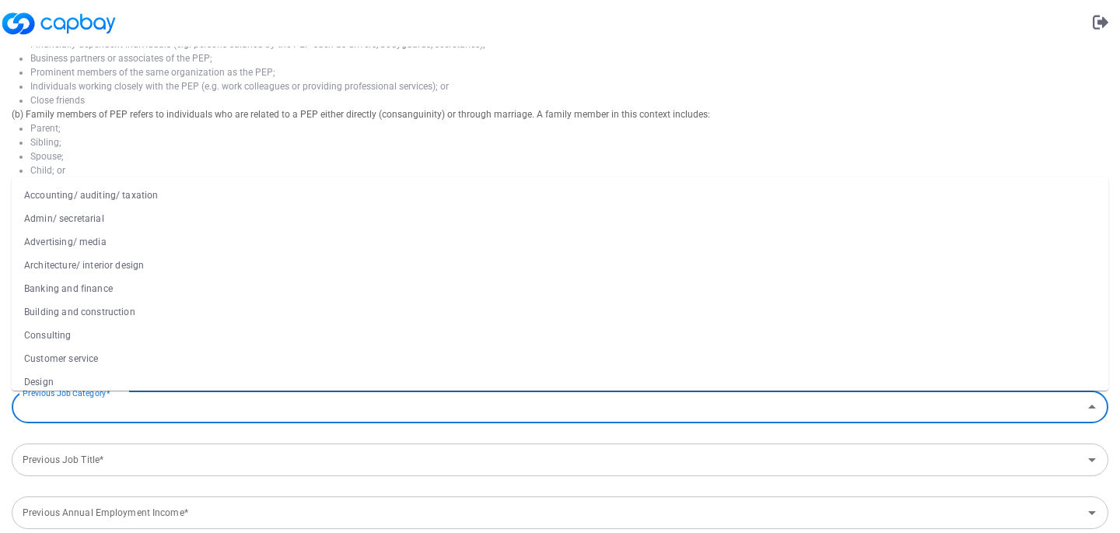
type input "r"
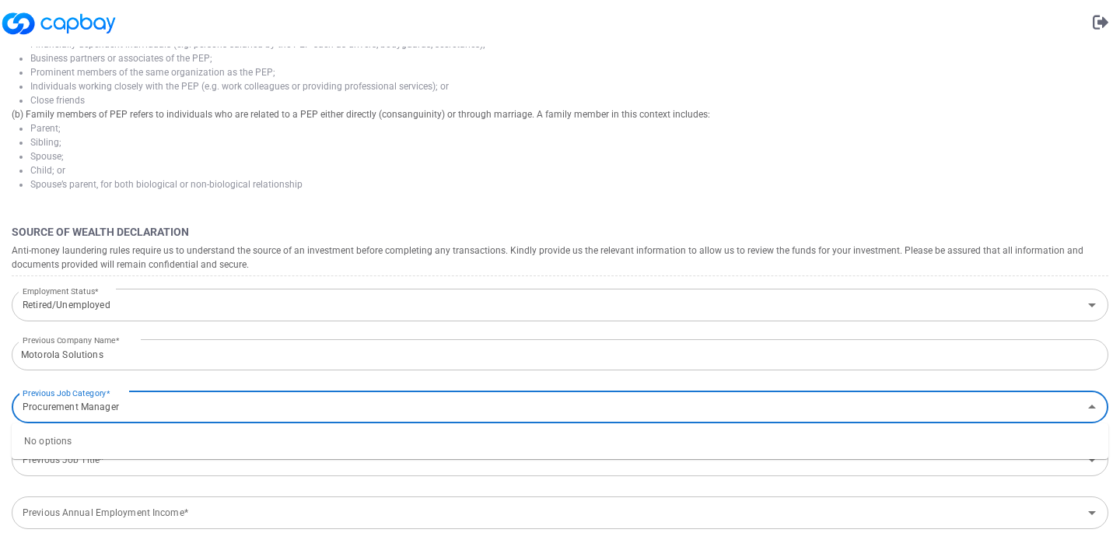
type input "Procurement Manager"
click at [137, 381] on span "Previous Company Name* Motorola Solutions Previous Company Name* Previous Job C…" at bounding box center [560, 467] width 1096 height 261
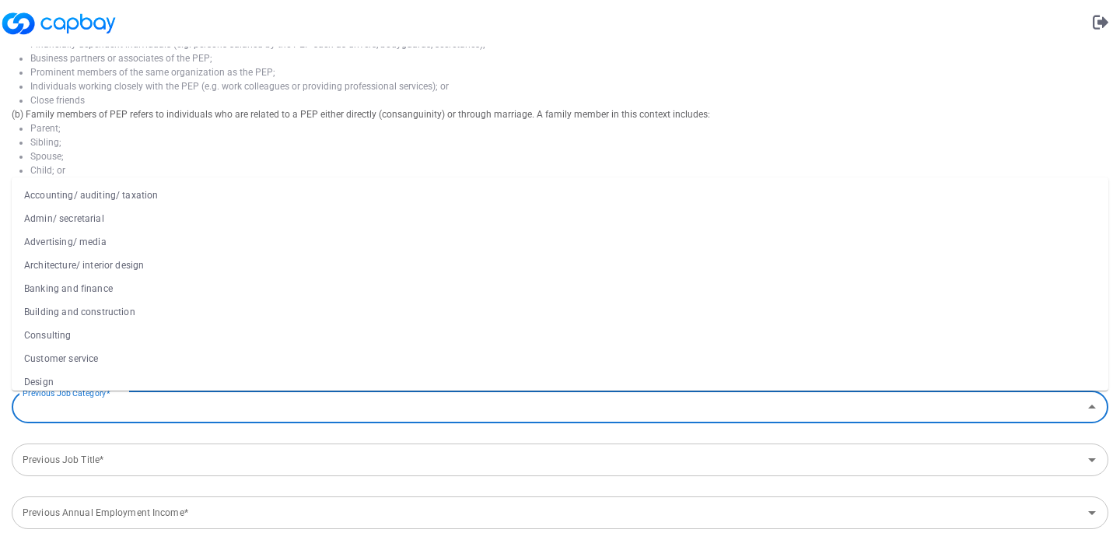
click at [125, 406] on input "Previous Job Category*" at bounding box center [546, 407] width 1061 height 29
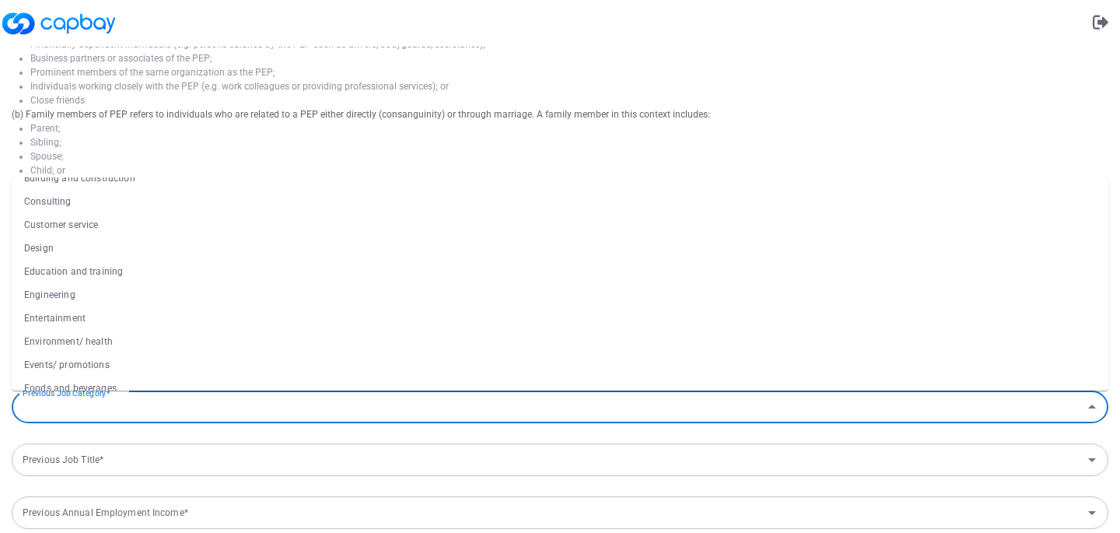
scroll to position [143, 0]
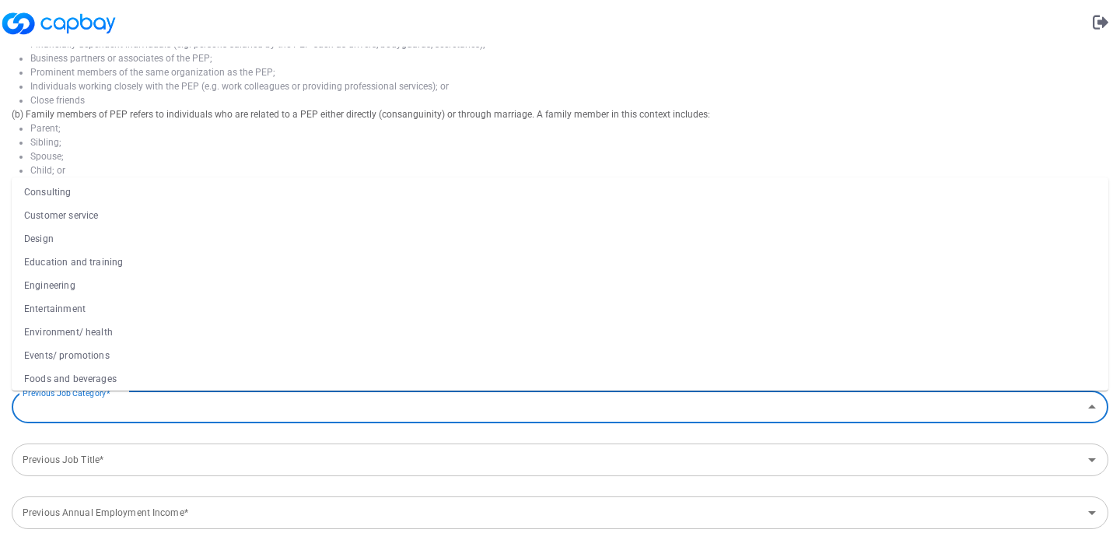
click at [81, 282] on li "Engineering" at bounding box center [560, 285] width 1096 height 23
type input "Engineering"
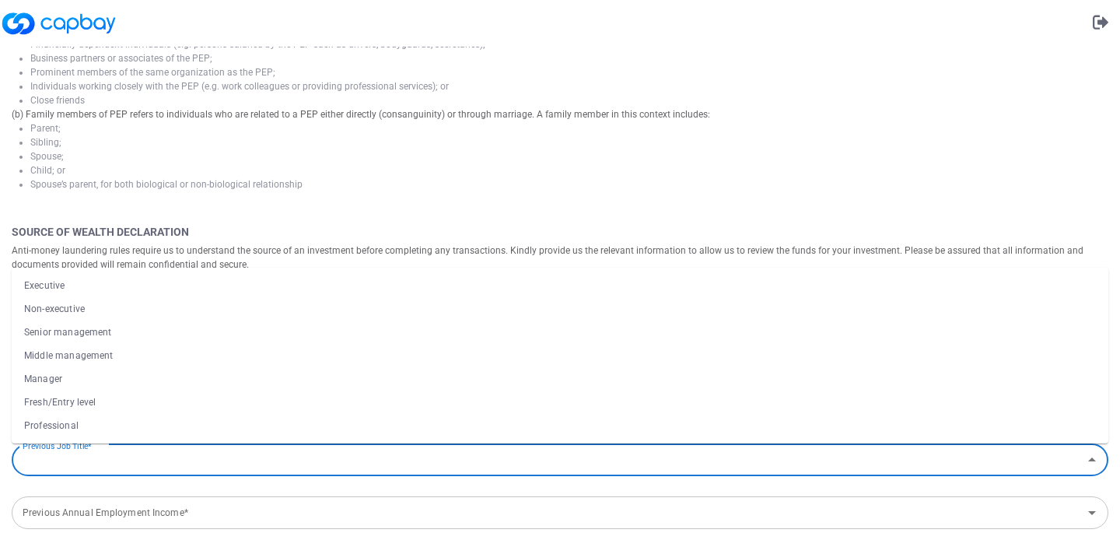
click at [77, 454] on div "Previous Job Title* Previous Job Title*" at bounding box center [560, 458] width 1096 height 35
click at [96, 383] on label "Previous Job Category*" at bounding box center [66, 393] width 87 height 20
type input "Global Category Manager"
click at [96, 393] on input "Engineering" at bounding box center [546, 407] width 1061 height 29
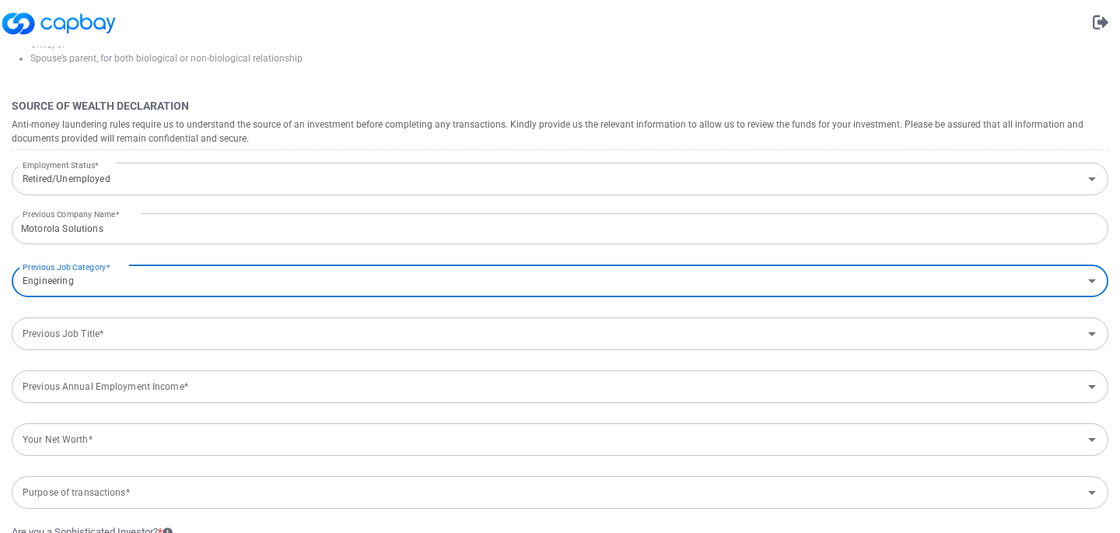
scroll to position [616, 0]
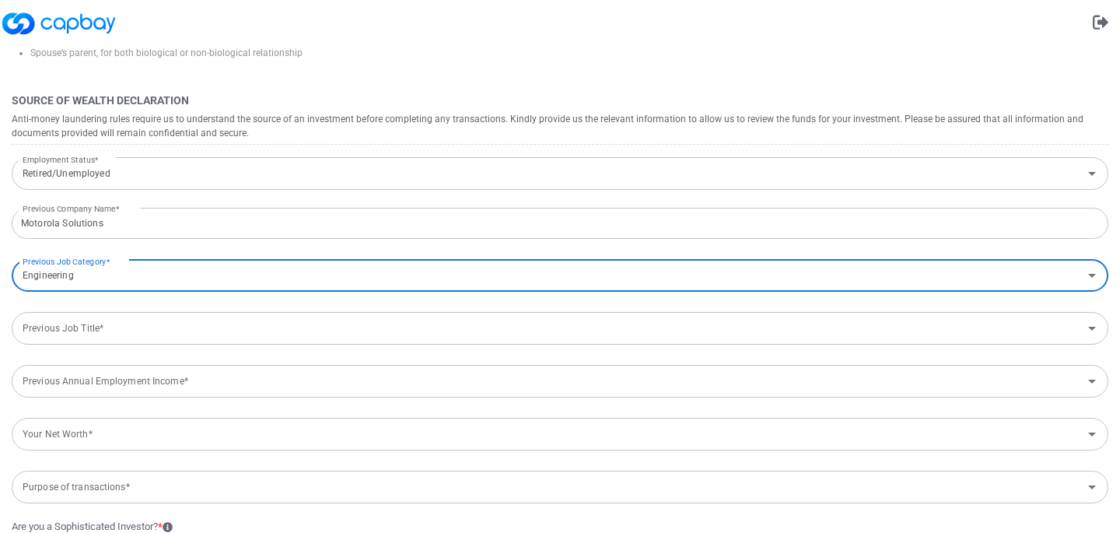
click at [166, 186] on input "Retired/Unemployed" at bounding box center [546, 173] width 1061 height 29
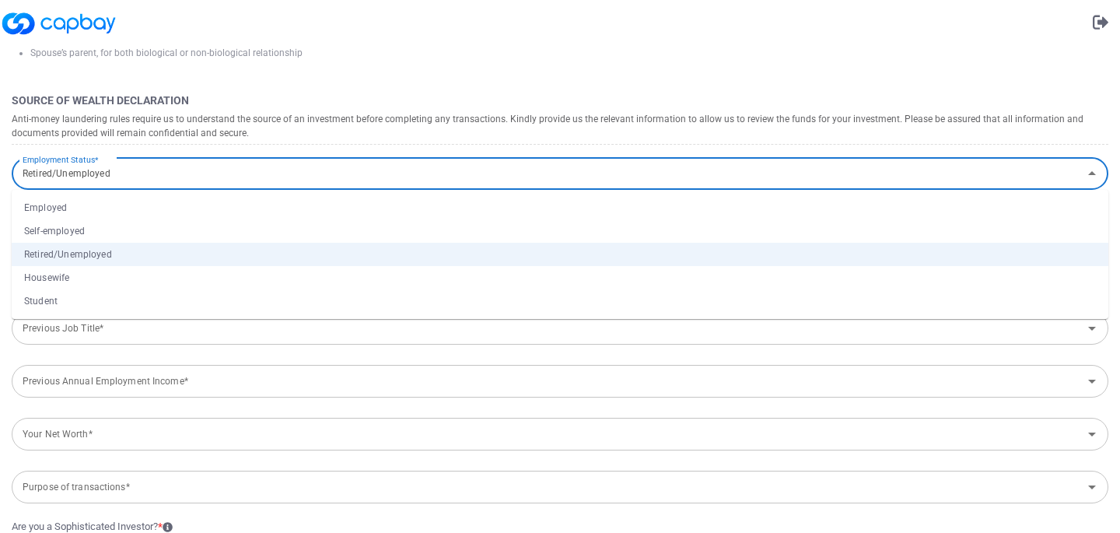
click at [155, 198] on li "Employed" at bounding box center [560, 207] width 1096 height 23
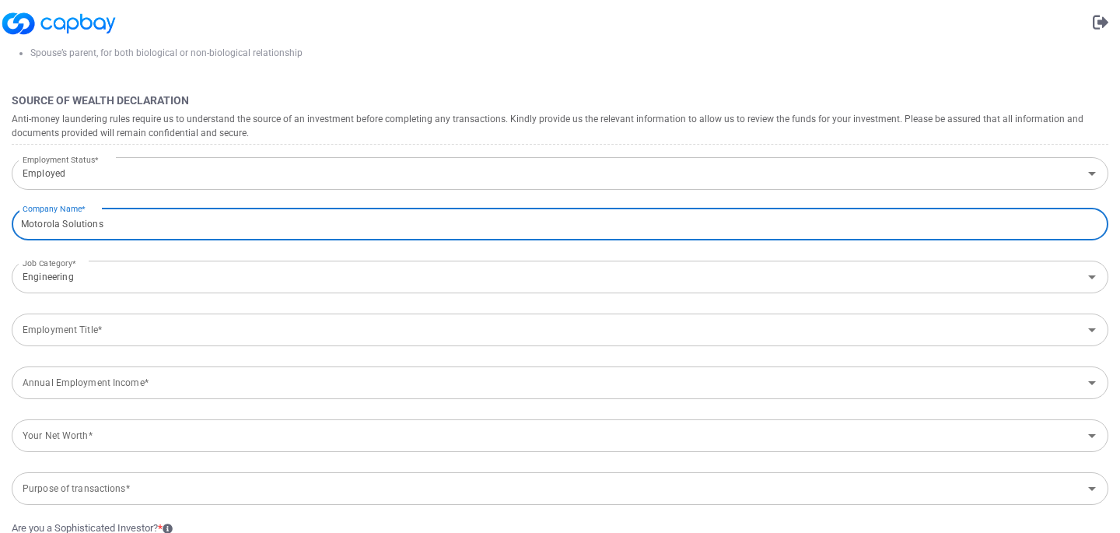
click at [158, 170] on input "Employed" at bounding box center [546, 173] width 1061 height 29
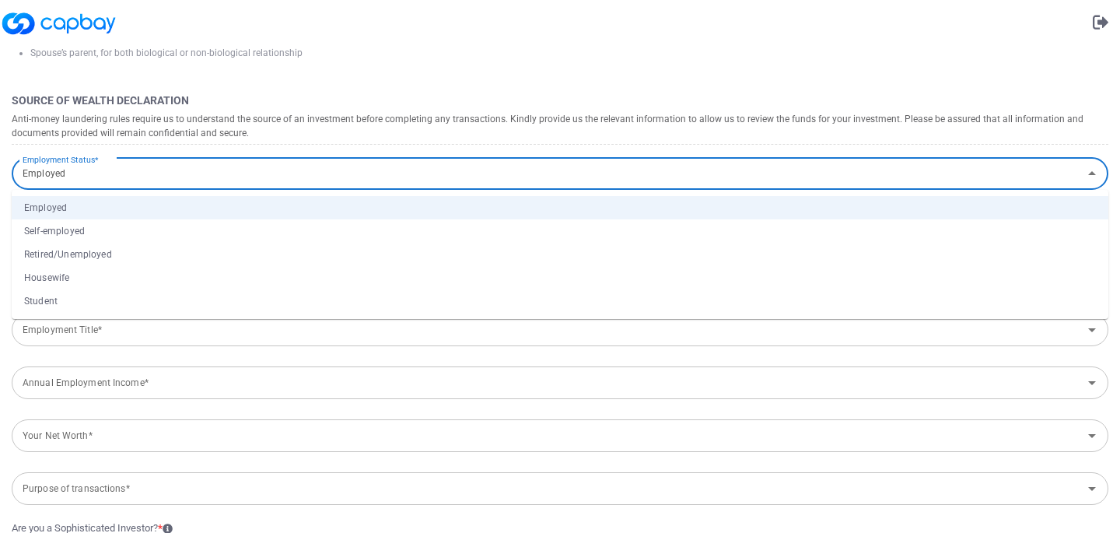
click at [132, 247] on li "Retired/Unemployed" at bounding box center [560, 254] width 1096 height 23
type input "Retired/Unemployed"
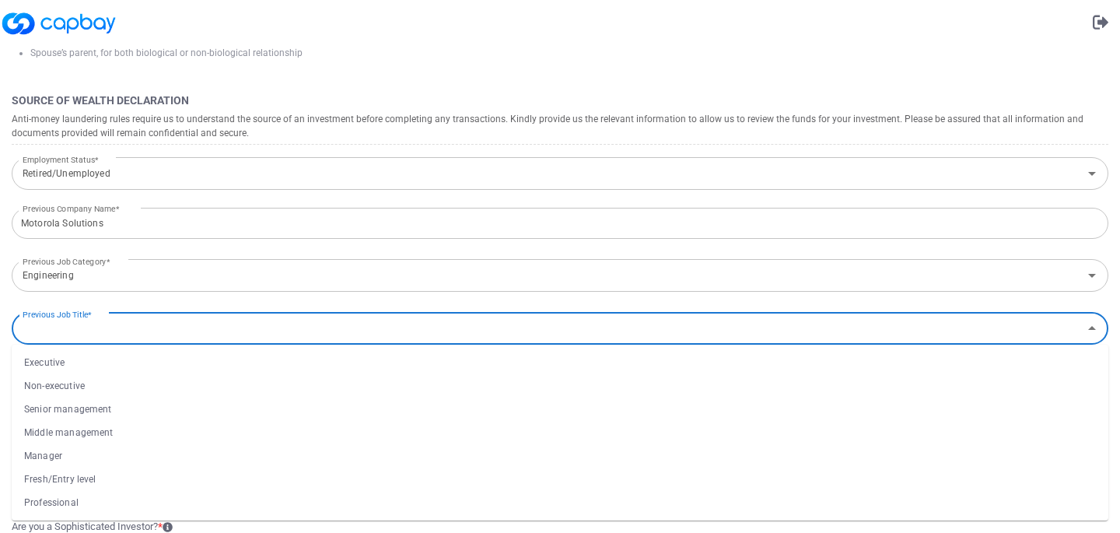
click at [125, 334] on input "Previous Job Title*" at bounding box center [546, 328] width 1061 height 29
click at [96, 455] on li "Manager" at bounding box center [560, 455] width 1096 height 23
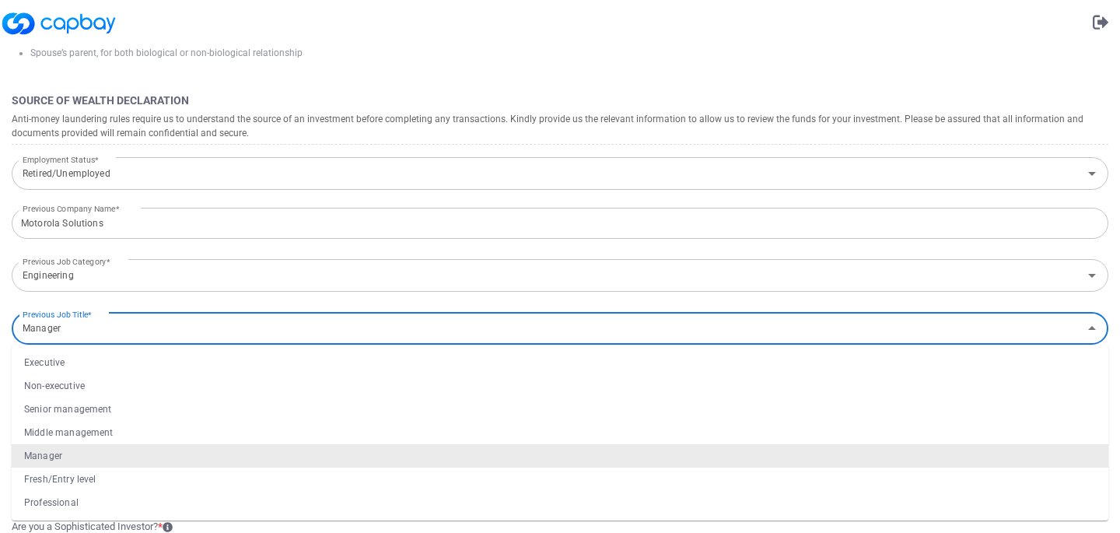
drag, startPoint x: 67, startPoint y: 330, endPoint x: 10, endPoint y: 323, distance: 57.1
click at [10, 323] on form "Tax Declaration I am a Malaysian Tax Resident For more information on how tax r…" at bounding box center [560, 86] width 1120 height 1149
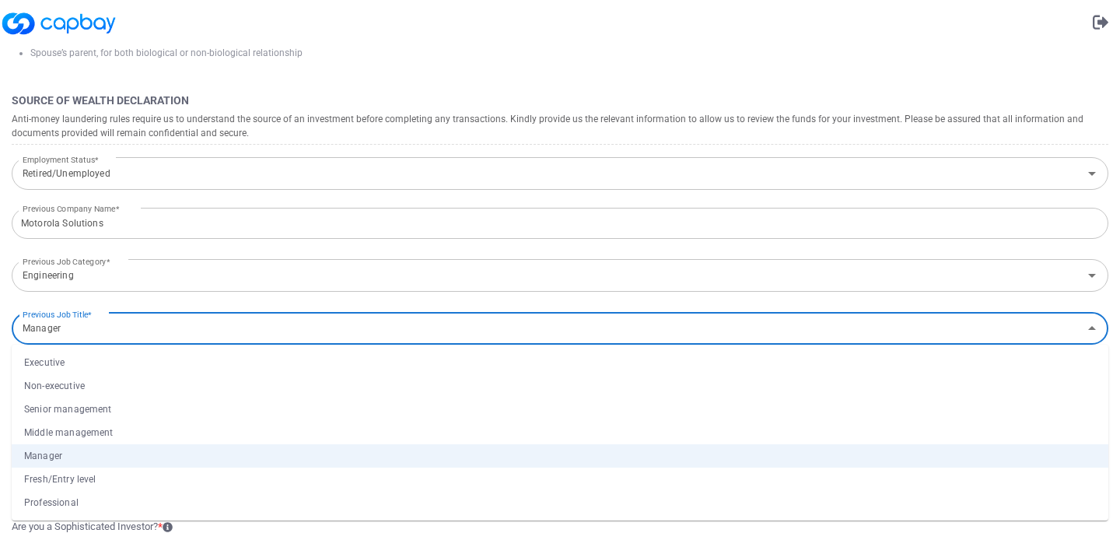
click at [57, 497] on li "Professional" at bounding box center [560, 502] width 1096 height 23
type input "Professional"
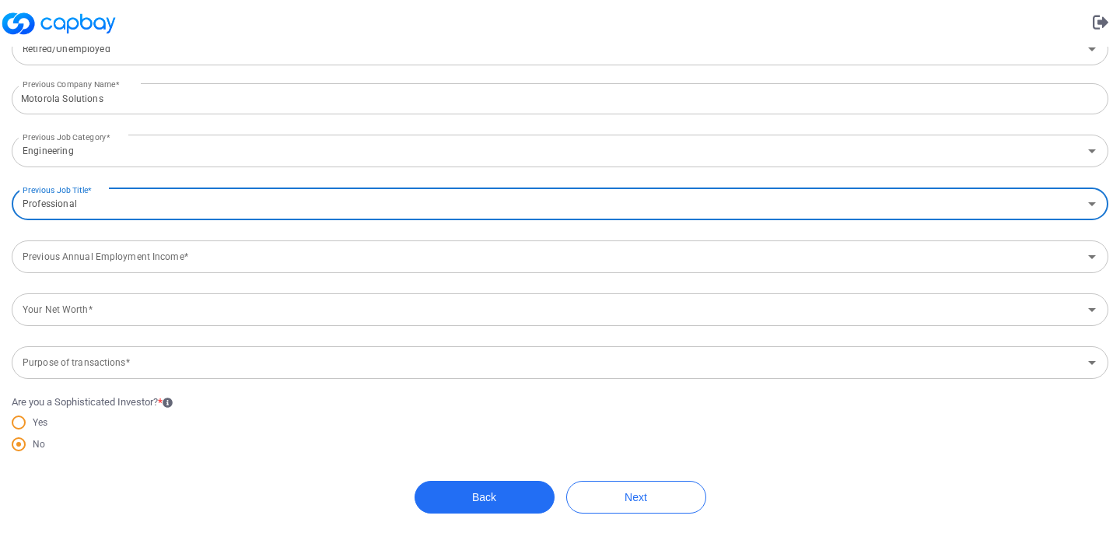
scroll to position [745, 0]
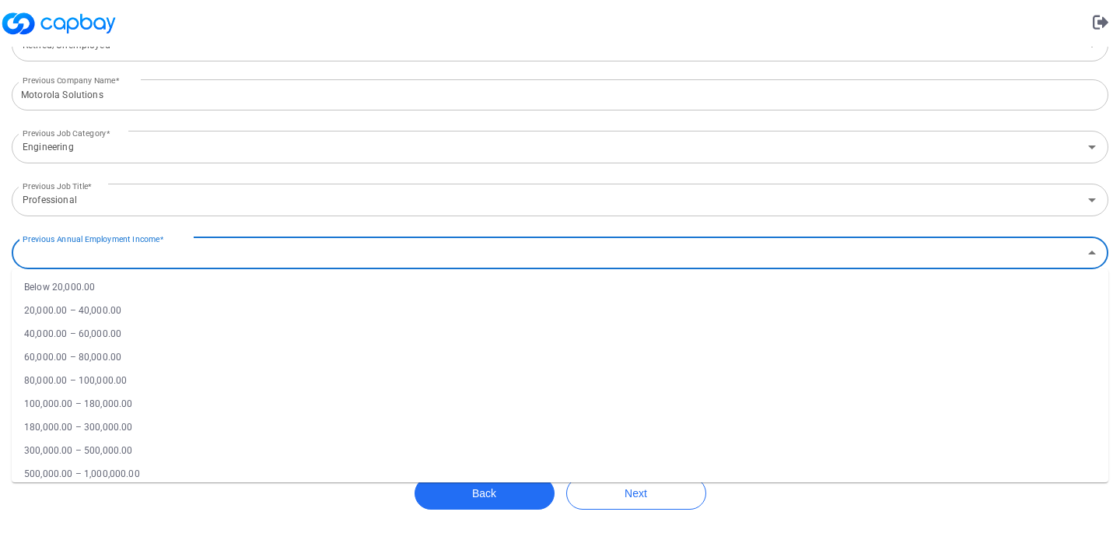
click at [95, 252] on div "Previous Annual Employment Income* Previous Annual Employment Income*" at bounding box center [560, 251] width 1096 height 35
click at [107, 401] on li "100,000.00 – 180,000.00" at bounding box center [560, 403] width 1096 height 23
type input "100,000.00 – 180,000.00"
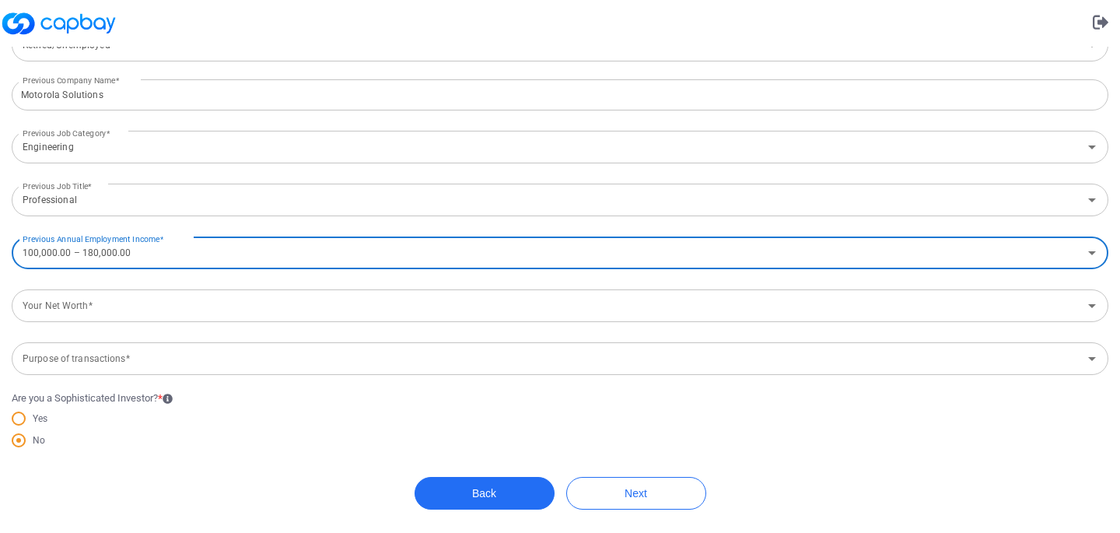
click at [90, 311] on input "Your Net Worth*" at bounding box center [546, 306] width 1061 height 29
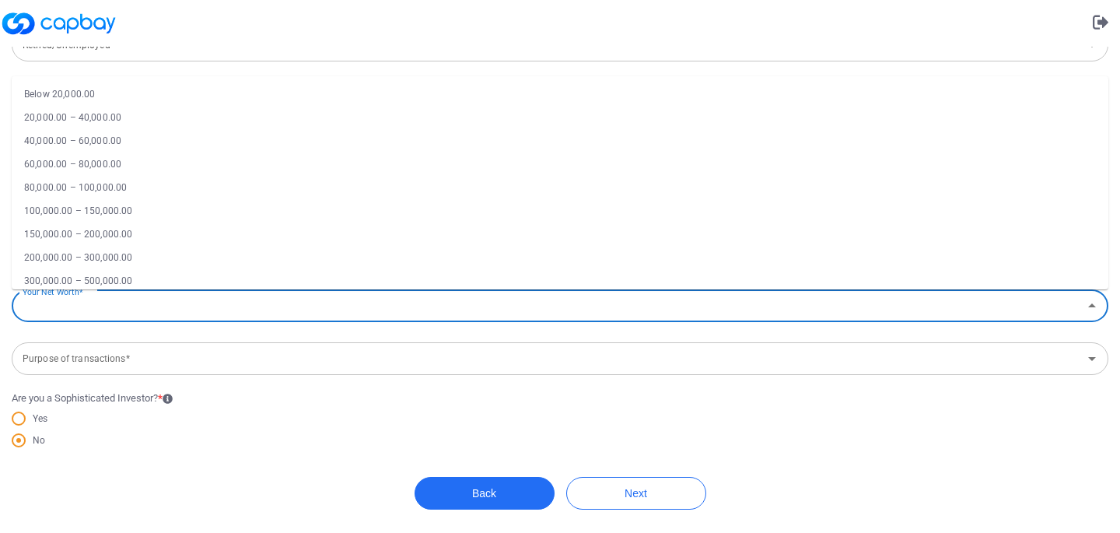
click at [110, 160] on li "60,000.00 – 80,000.00" at bounding box center [560, 163] width 1096 height 23
type input "60,000.00 – 80,000.00"
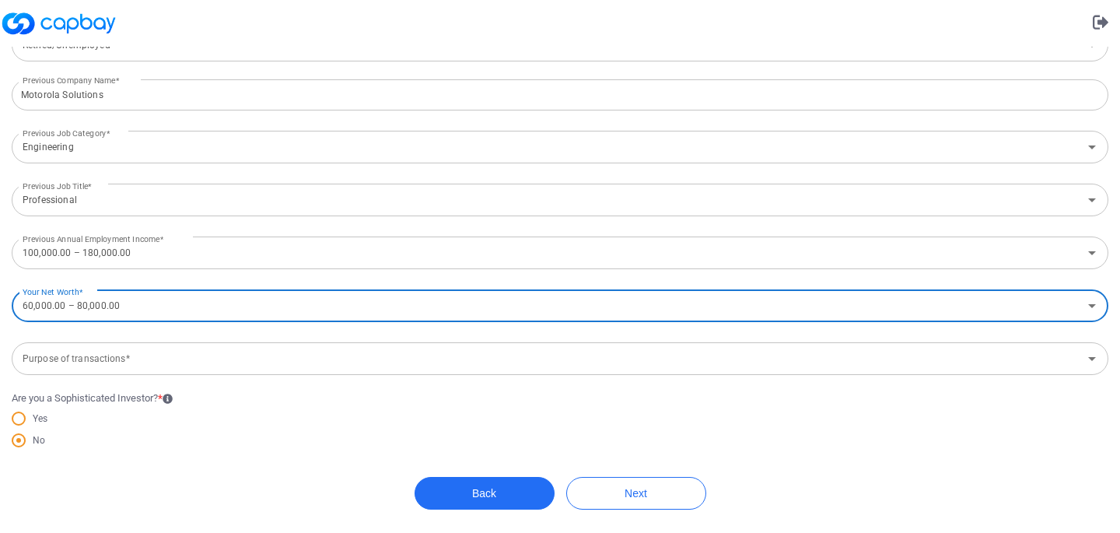
click at [148, 356] on input "Purpose of transactions*" at bounding box center [546, 358] width 1061 height 29
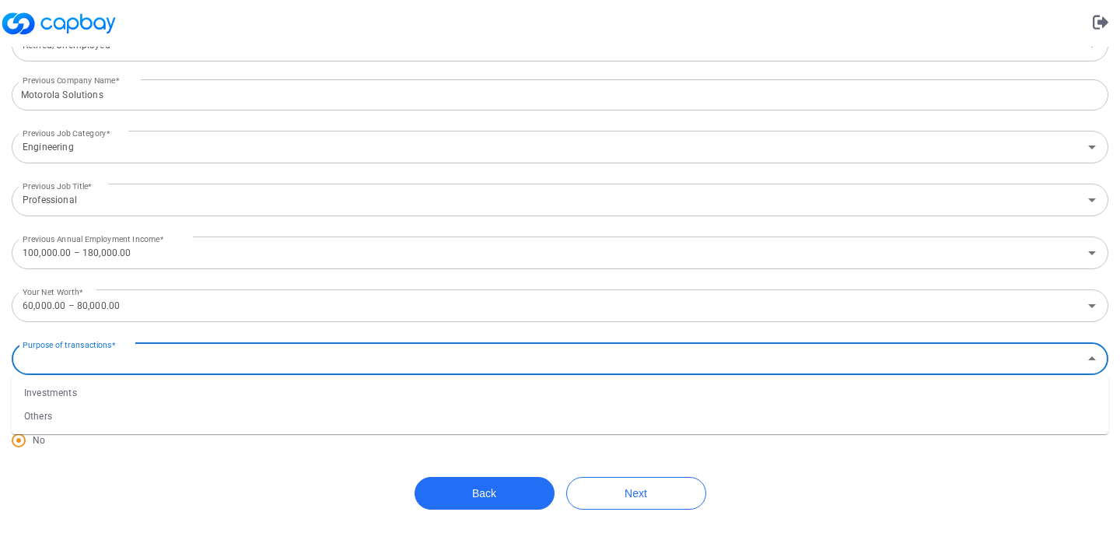
click at [103, 393] on li "Investments" at bounding box center [560, 392] width 1096 height 23
type input "Investments"
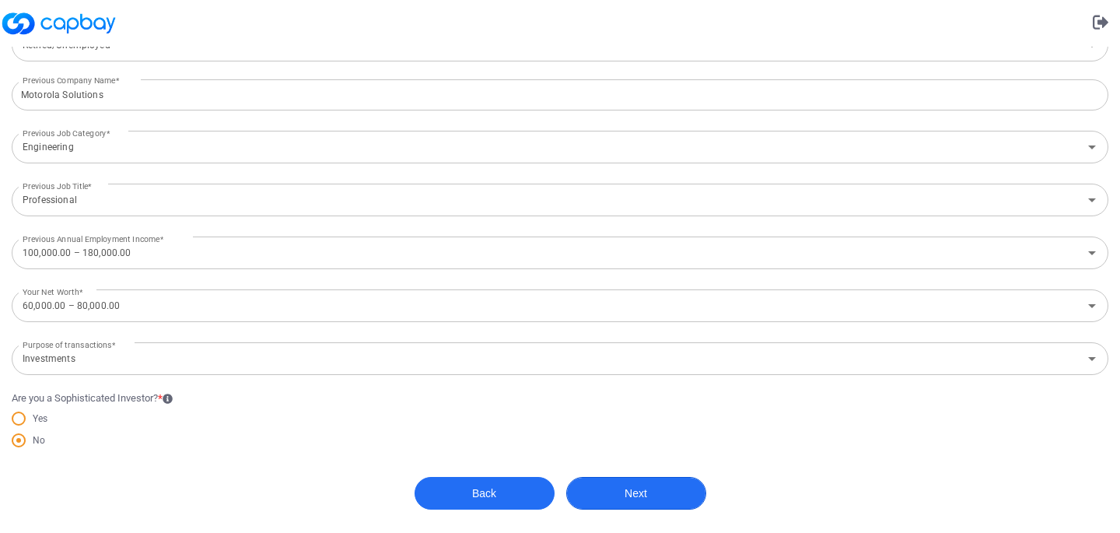
click at [619, 490] on button "Next" at bounding box center [636, 493] width 140 height 33
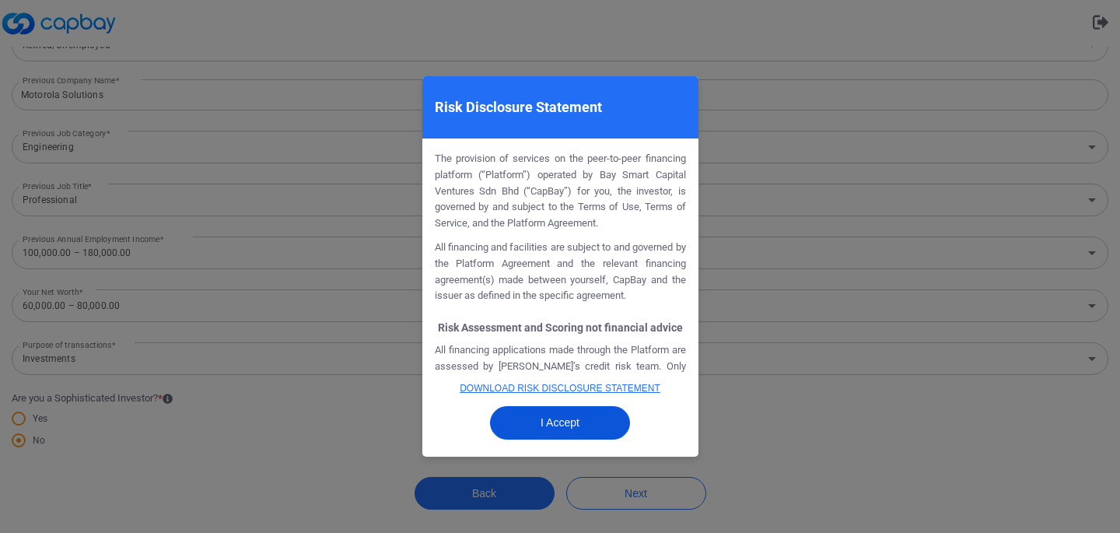
click at [551, 430] on button "I Accept" at bounding box center [560, 422] width 140 height 33
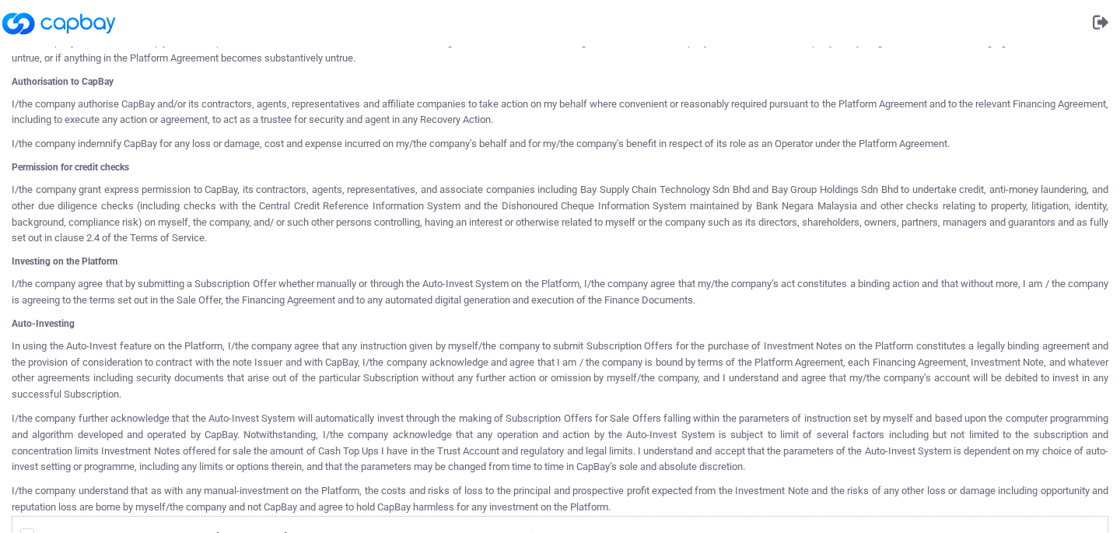
scroll to position [775, 0]
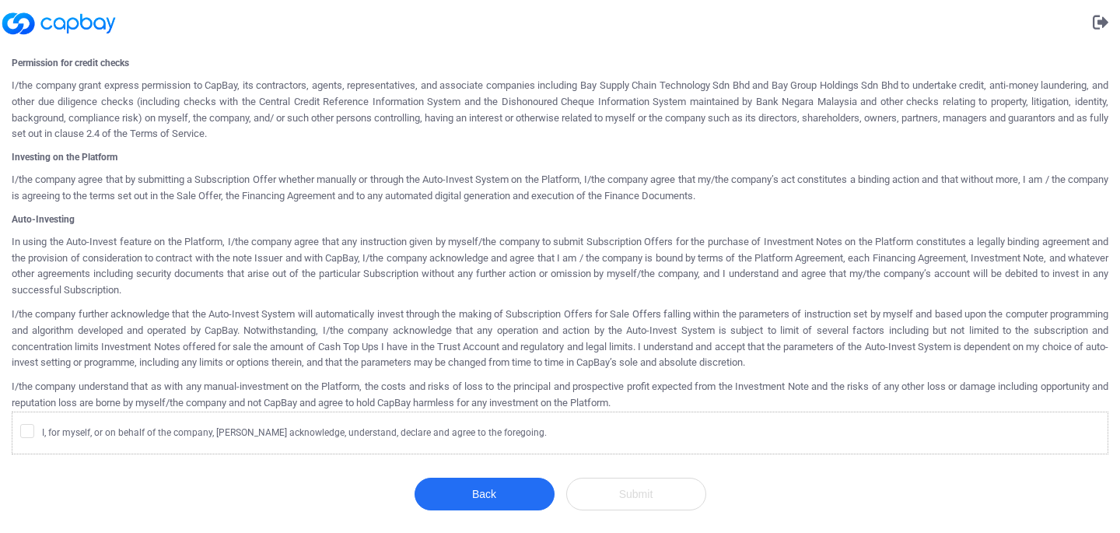
click at [20, 441] on div "I, for myself, or on behalf of the company, [PERSON_NAME] acknowledge, understa…" at bounding box center [567, 435] width 1095 height 22
click at [26, 427] on icon at bounding box center [27, 430] width 12 height 12
click at [0, 0] on input "I, for myself, or on behalf of the company, [PERSON_NAME] acknowledge, understa…" at bounding box center [0, 0] width 0 height 0
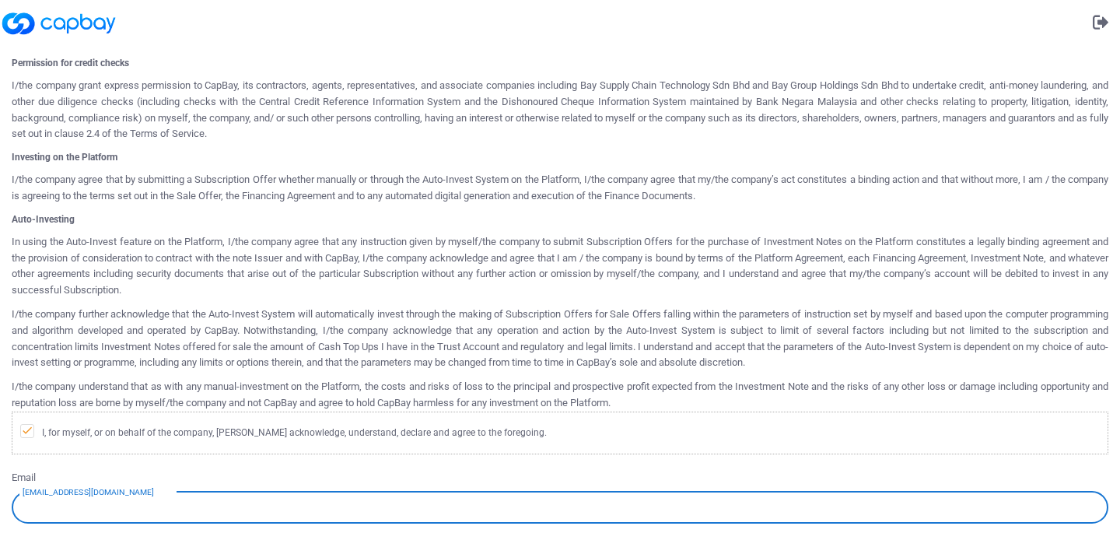
scroll to position [887, 0]
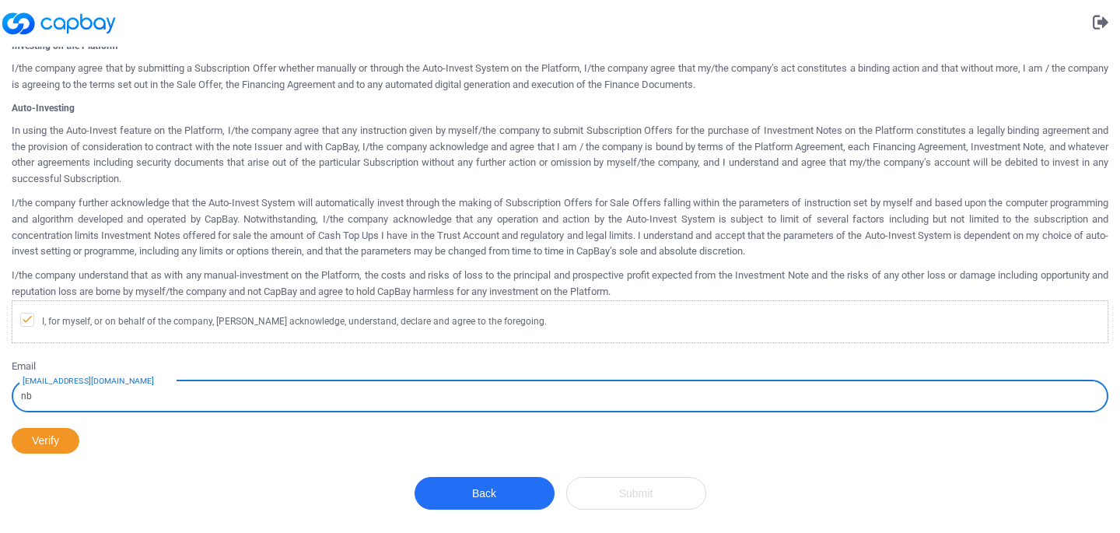
type input "[EMAIL_ADDRESS][DOMAIN_NAME]"
click at [44, 436] on button "Verify" at bounding box center [46, 441] width 68 height 26
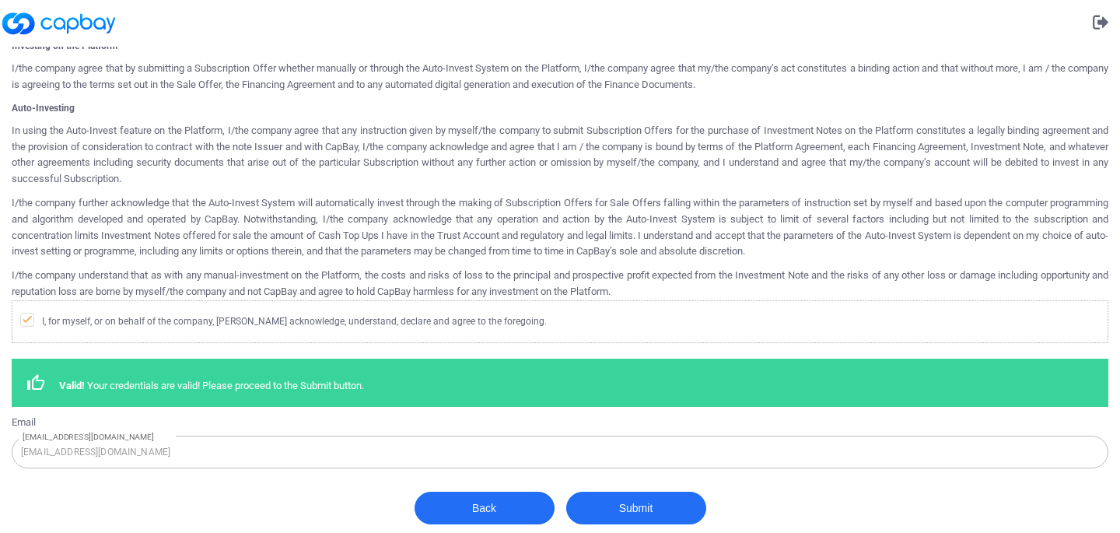
click at [642, 526] on div "Back Submit" at bounding box center [560, 515] width 292 height 48
click at [641, 513] on button "Submit" at bounding box center [636, 507] width 140 height 33
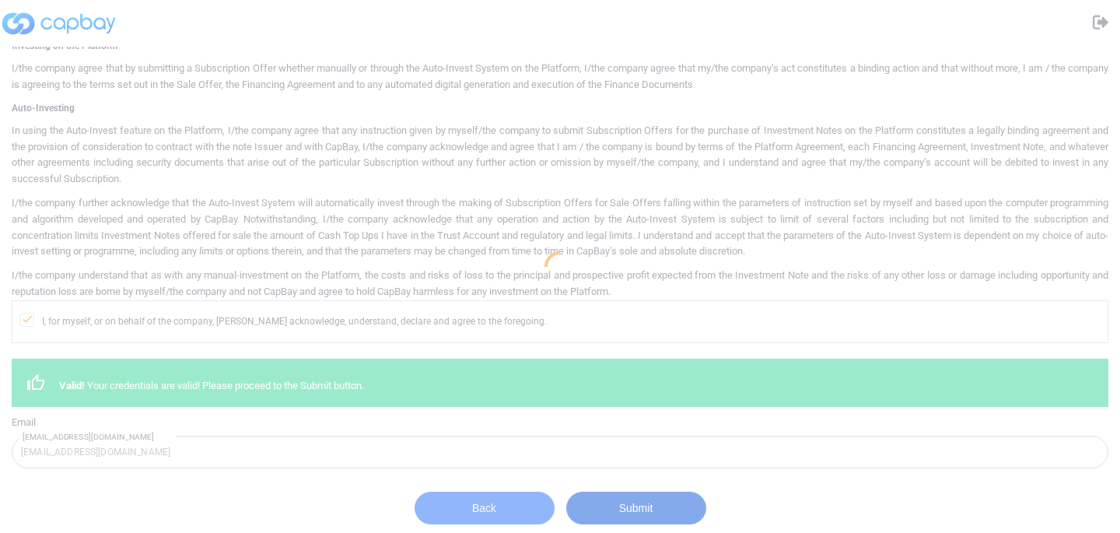
scroll to position [0, 0]
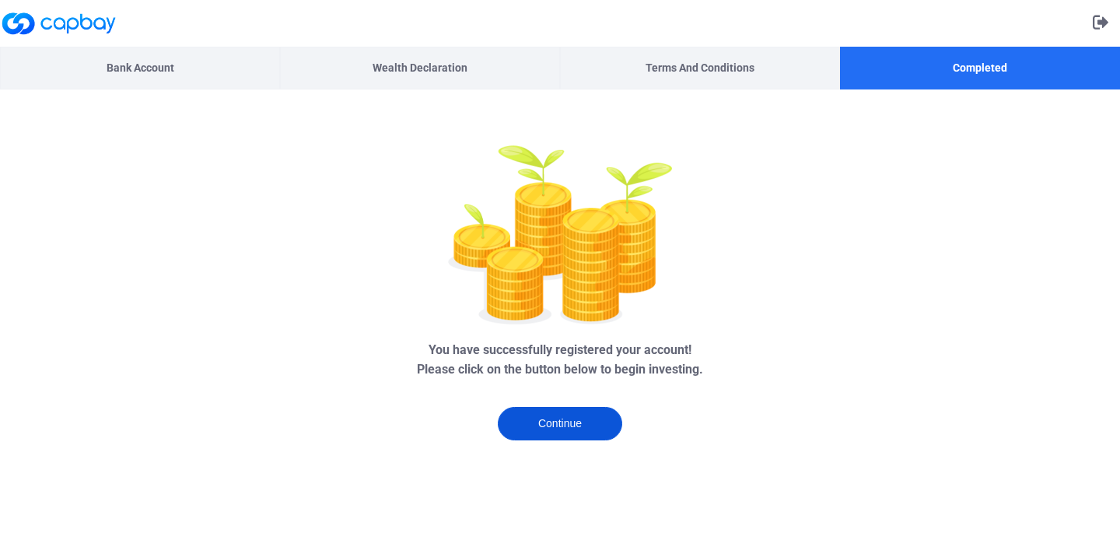
click at [574, 430] on button "Continue" at bounding box center [560, 423] width 124 height 33
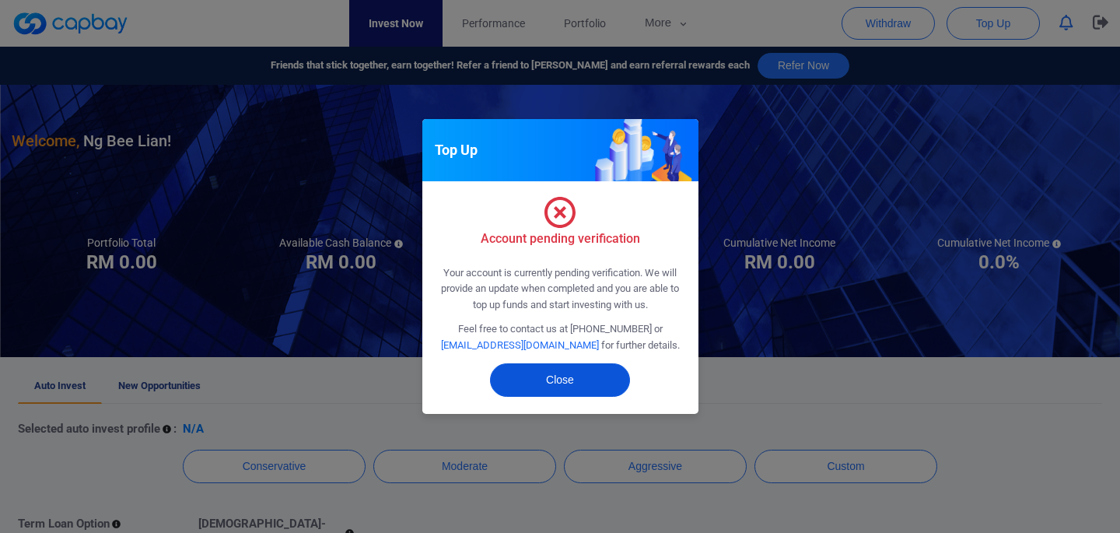
click at [559, 385] on button "Close" at bounding box center [560, 379] width 140 height 33
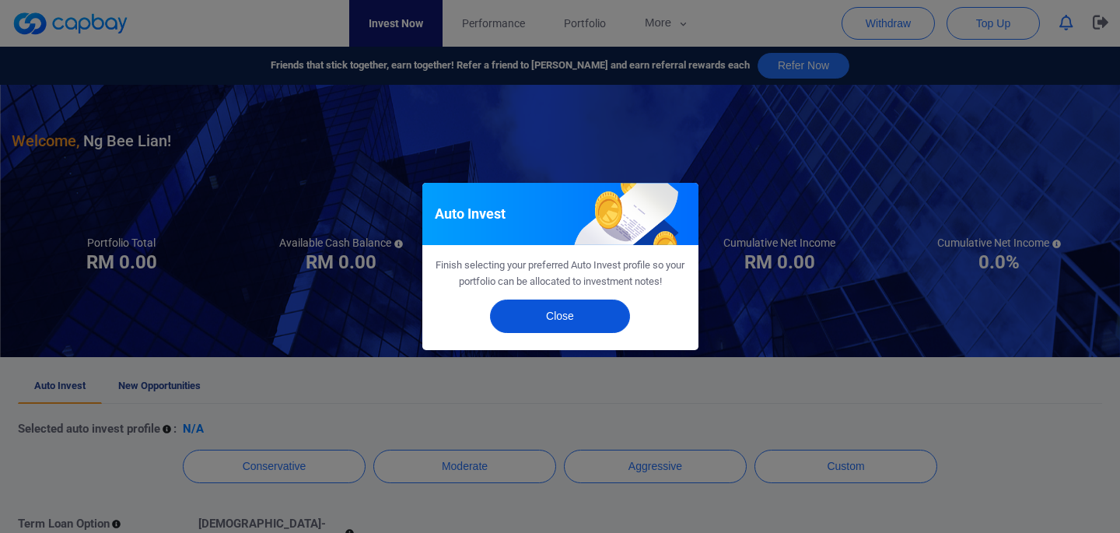
click at [532, 310] on button "Close" at bounding box center [560, 315] width 140 height 33
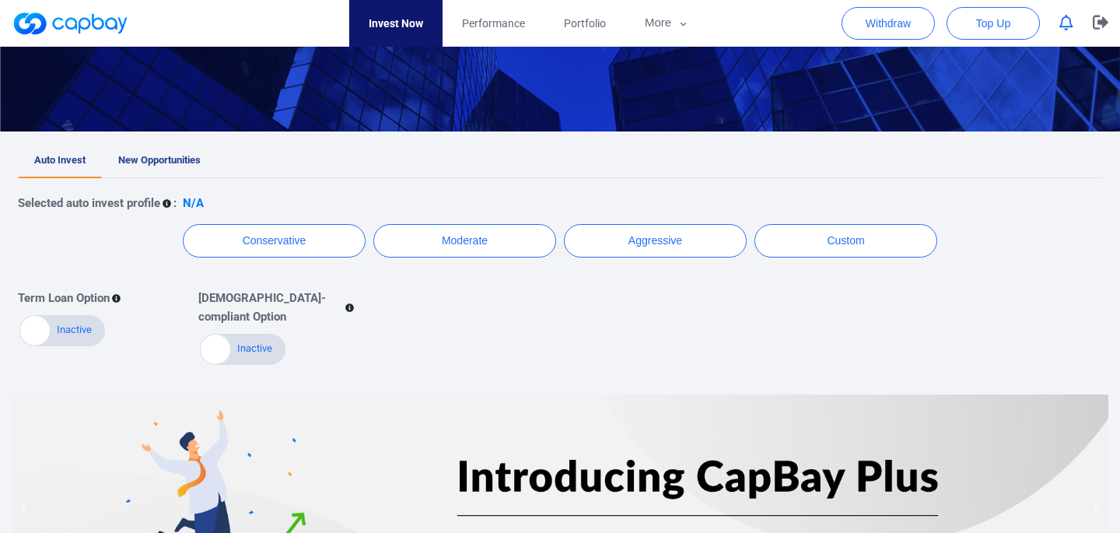
scroll to position [231, 0]
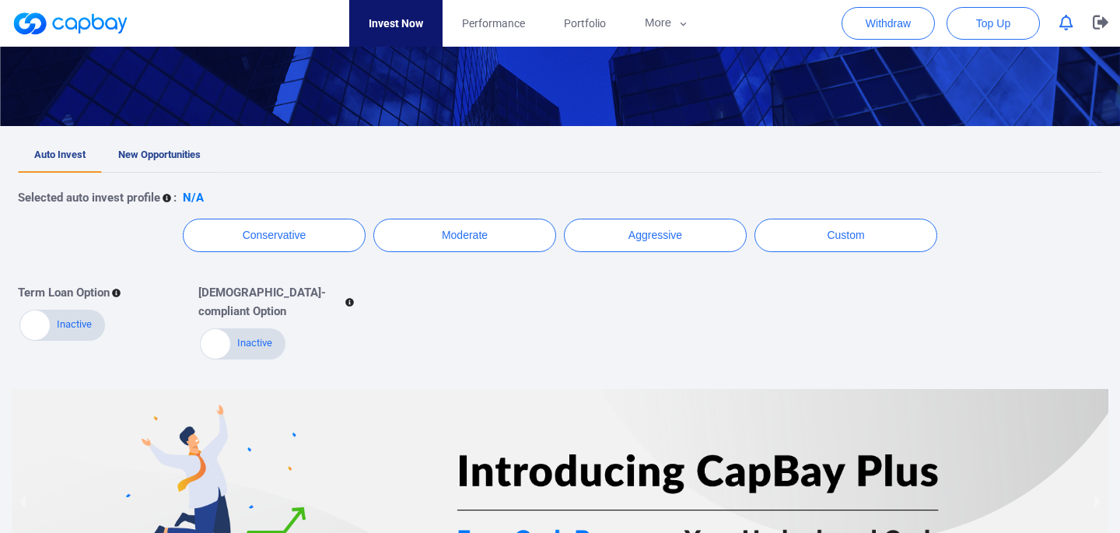
click at [152, 167] on link "New Opportunities" at bounding box center [159, 155] width 115 height 34
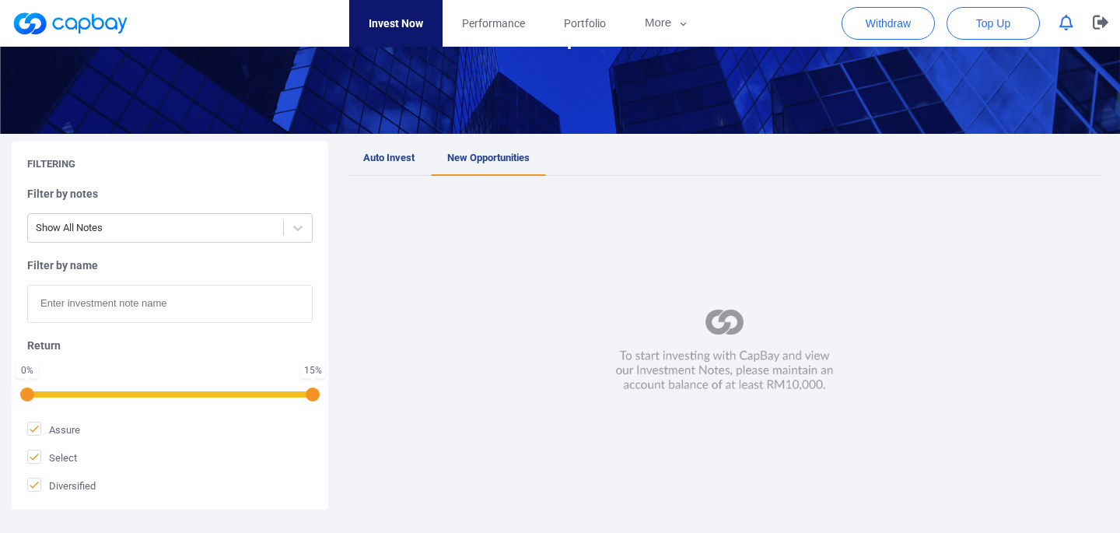
scroll to position [187, 0]
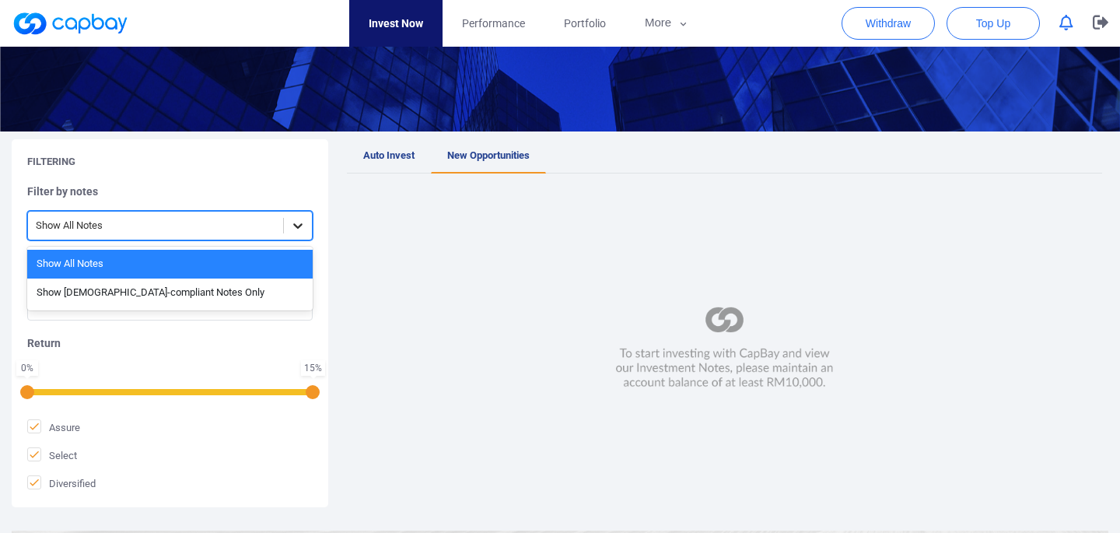
click at [299, 234] on div at bounding box center [298, 226] width 28 height 28
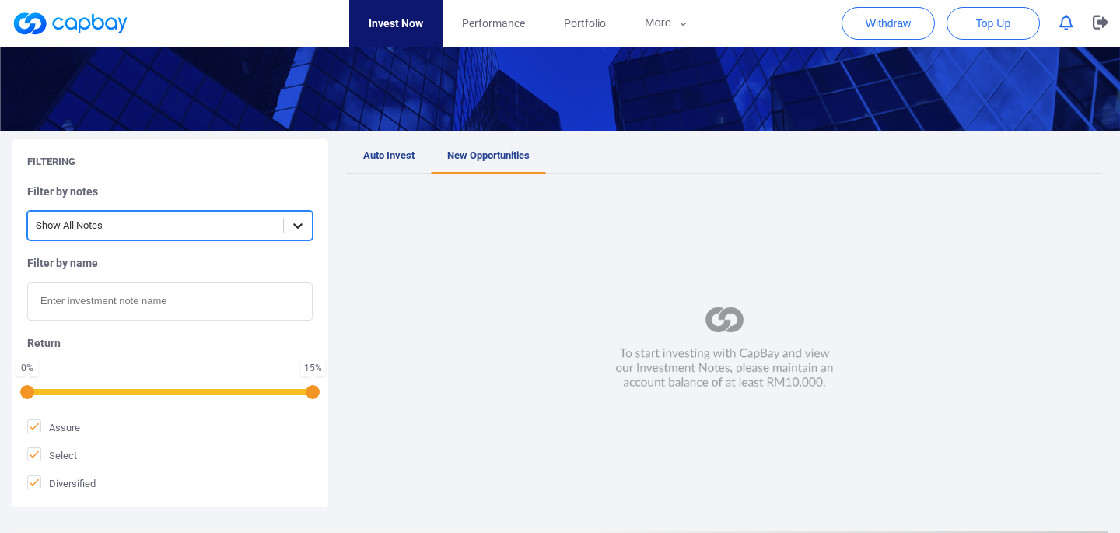
click at [299, 234] on div at bounding box center [298, 226] width 28 height 28
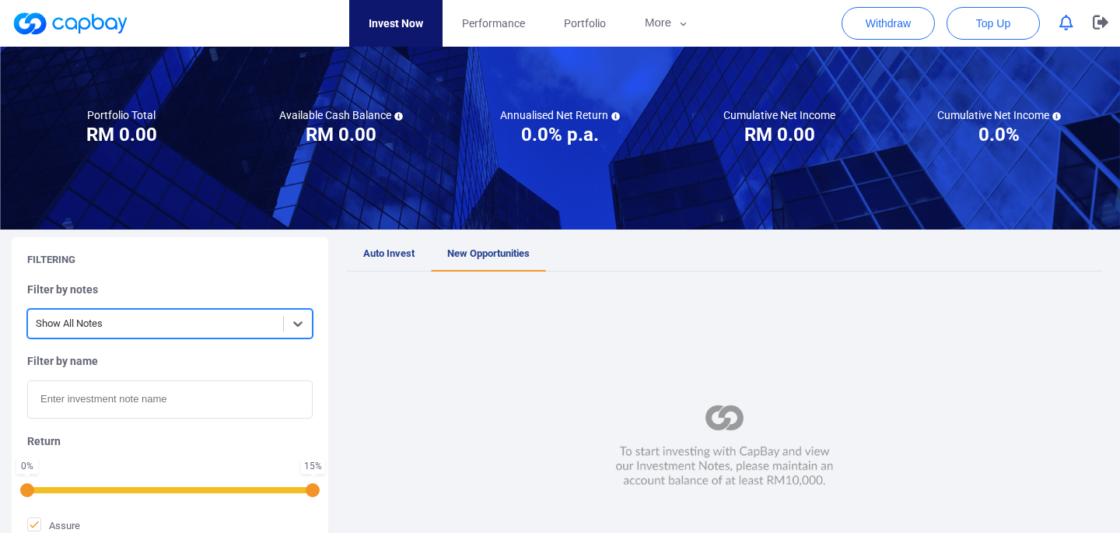
scroll to position [72, 0]
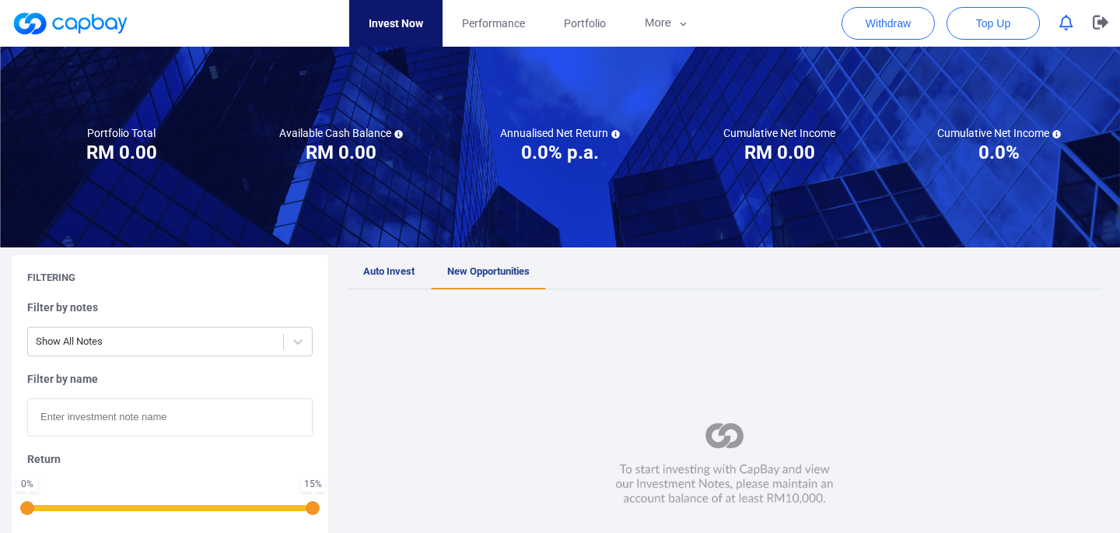
click at [381, 264] on link "Auto Invest" at bounding box center [389, 272] width 84 height 34
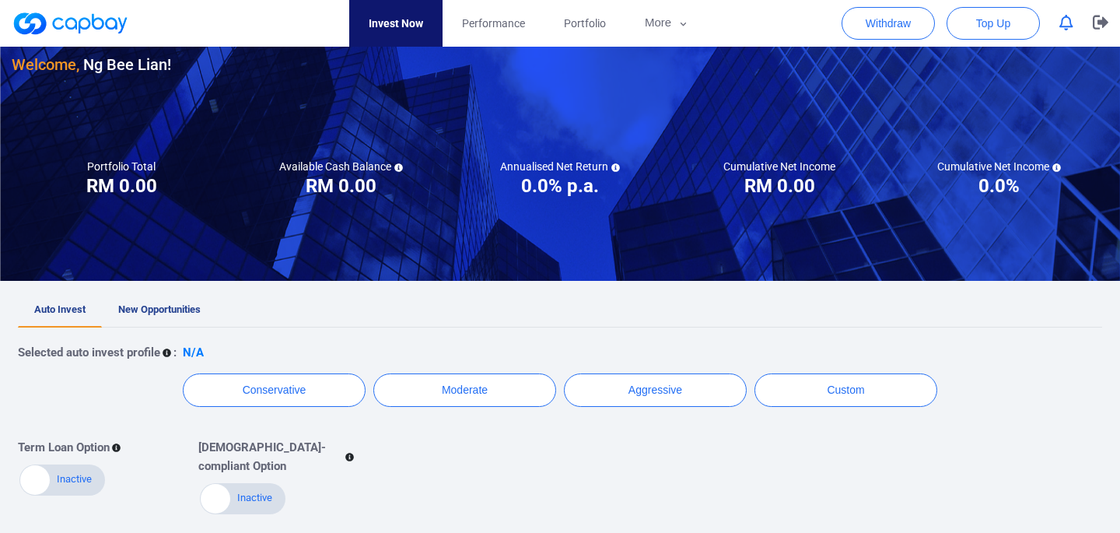
scroll to position [74, 0]
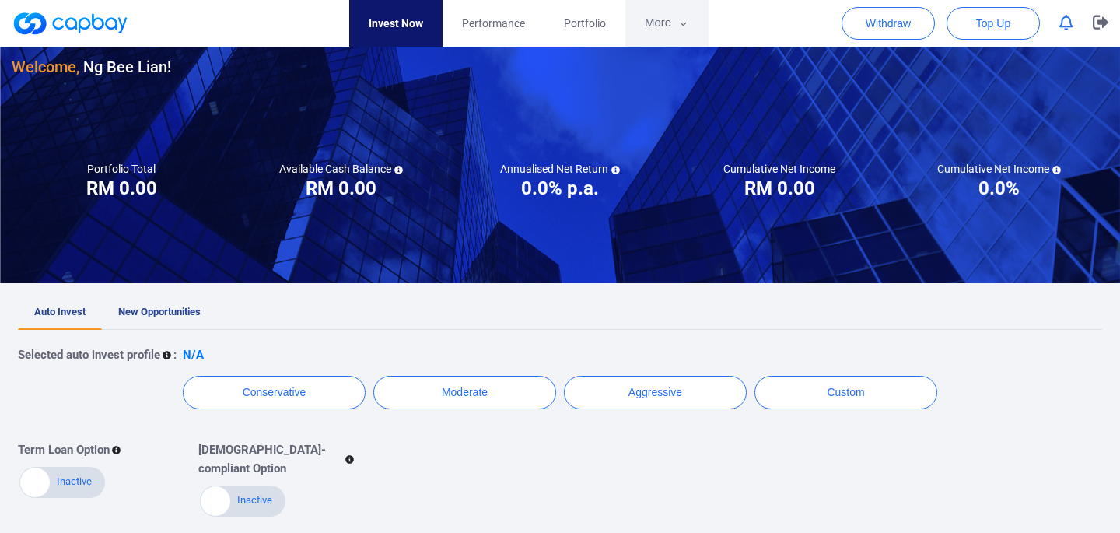
click at [644, 24] on button "More" at bounding box center [666, 23] width 83 height 47
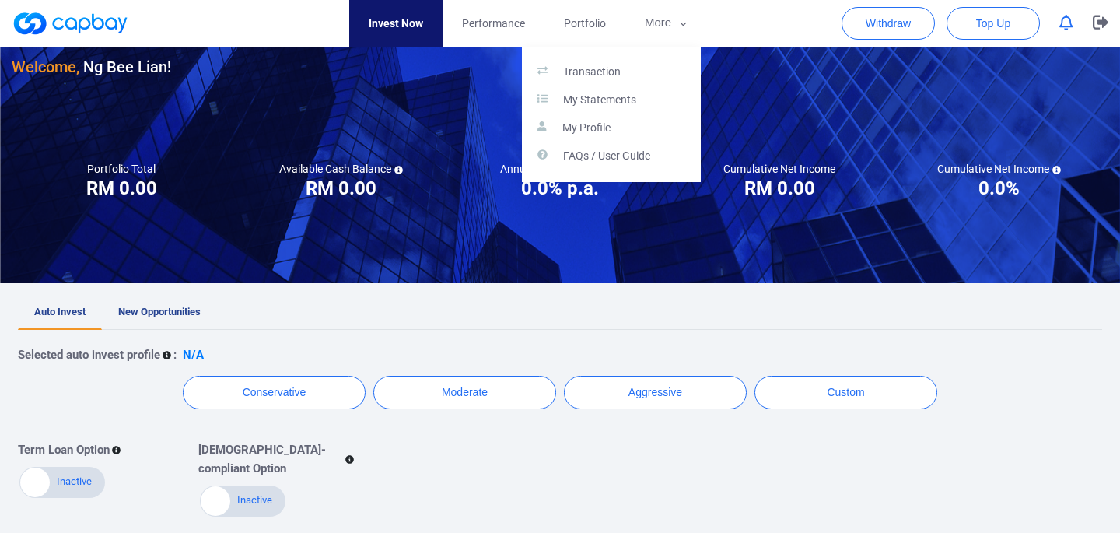
click at [495, 307] on button "button" at bounding box center [560, 266] width 1120 height 533
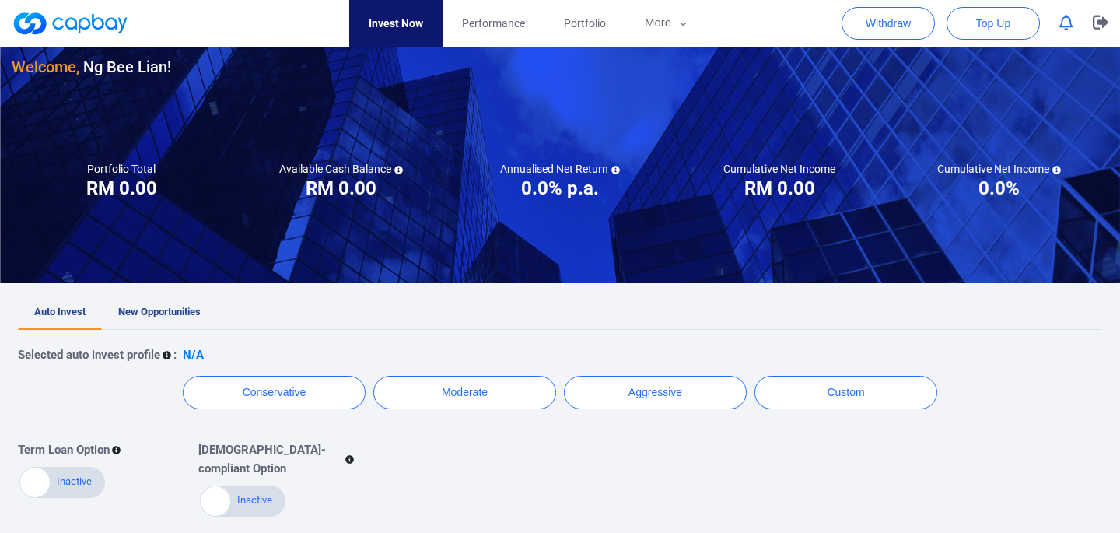
scroll to position [73, 0]
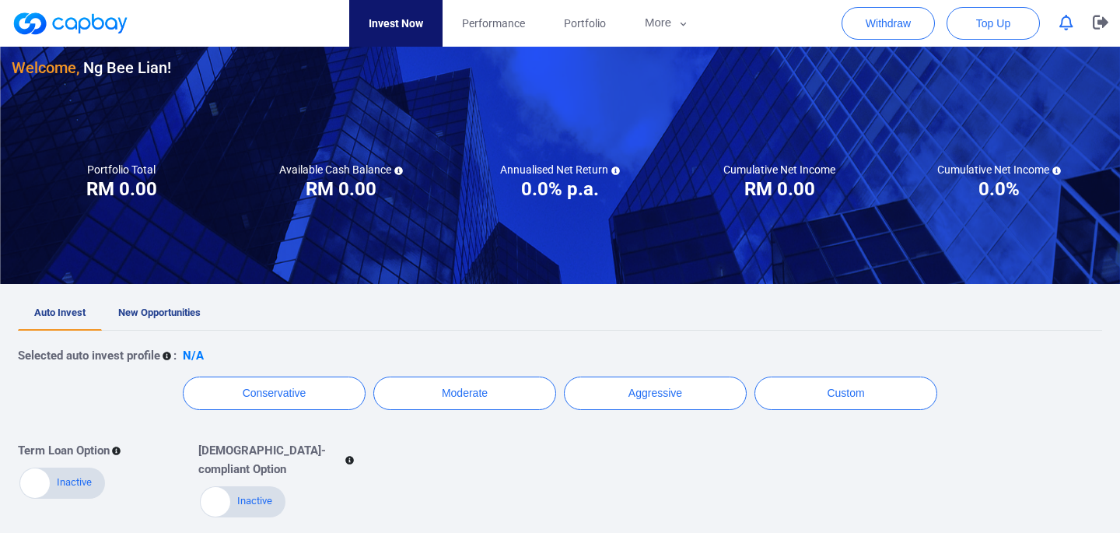
click at [487, 375] on div "Selected auto invest profile : N/A Conservative Moderate Aggressive Custom Term…" at bounding box center [560, 424] width 1084 height 188
click at [481, 386] on button "Moderate" at bounding box center [464, 392] width 183 height 33
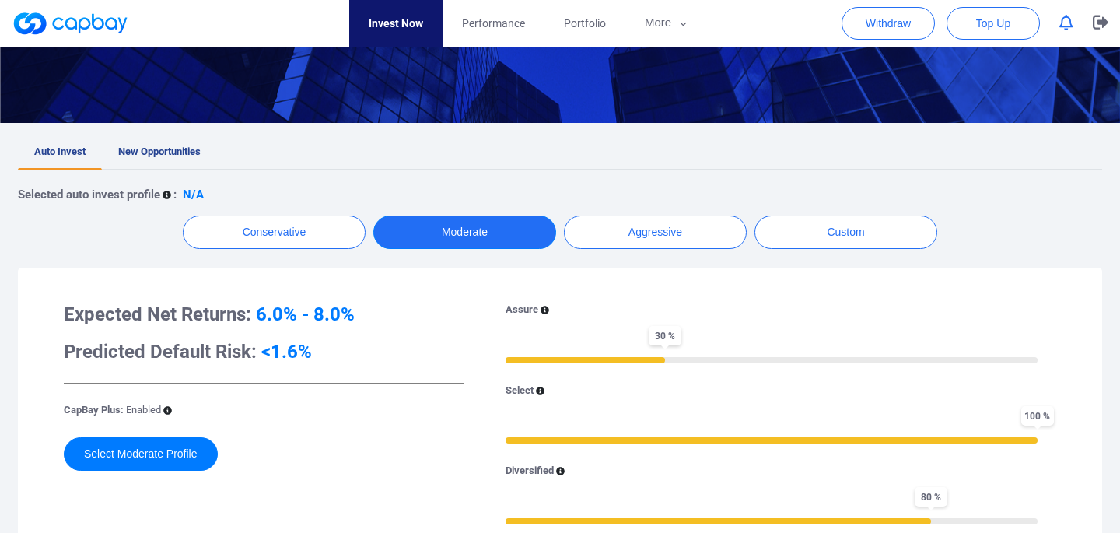
scroll to position [236, 0]
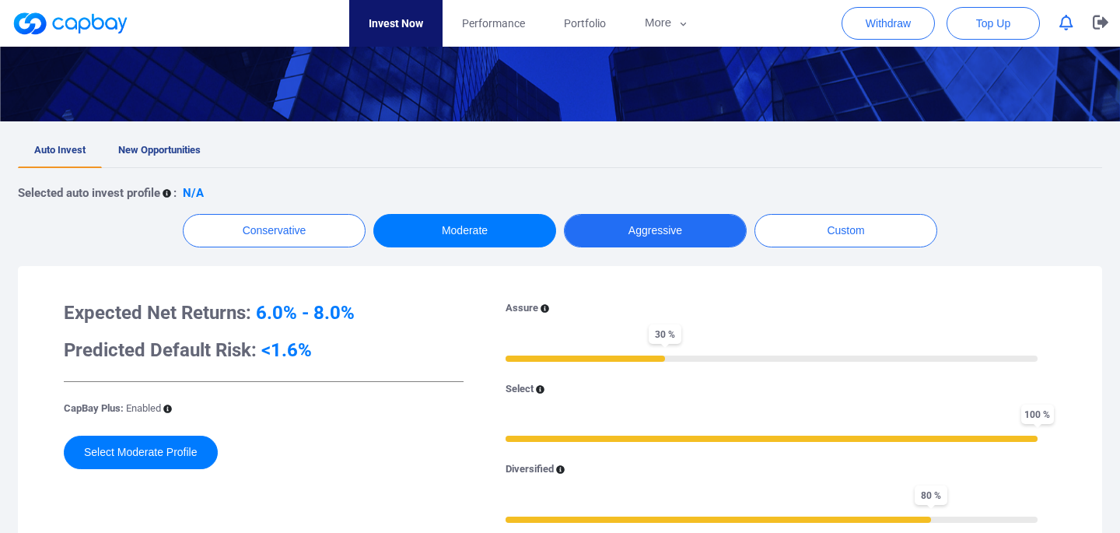
click at [630, 229] on button "Aggressive" at bounding box center [655, 230] width 183 height 33
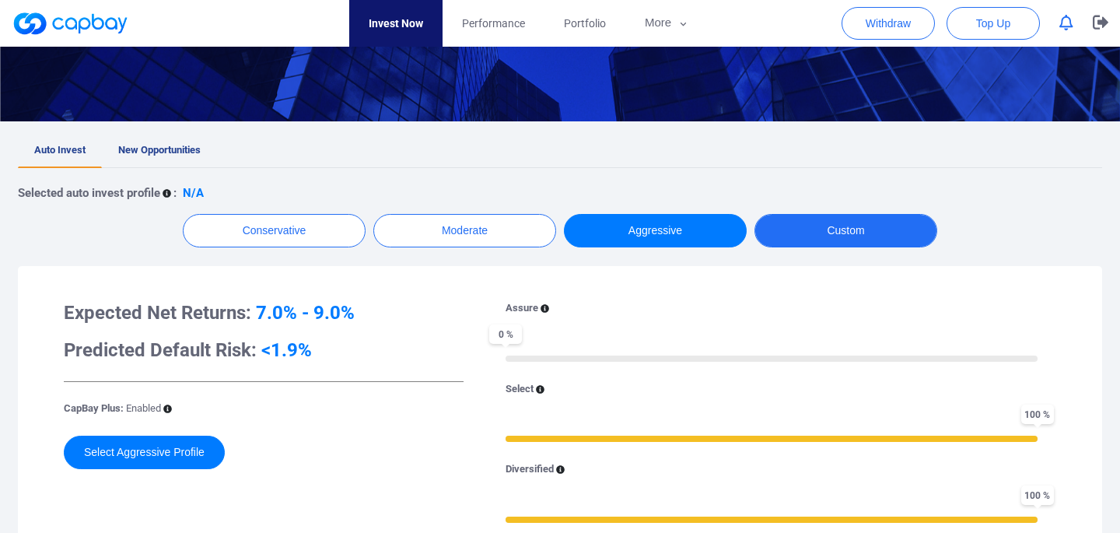
click at [784, 233] on button "Custom" at bounding box center [845, 230] width 183 height 33
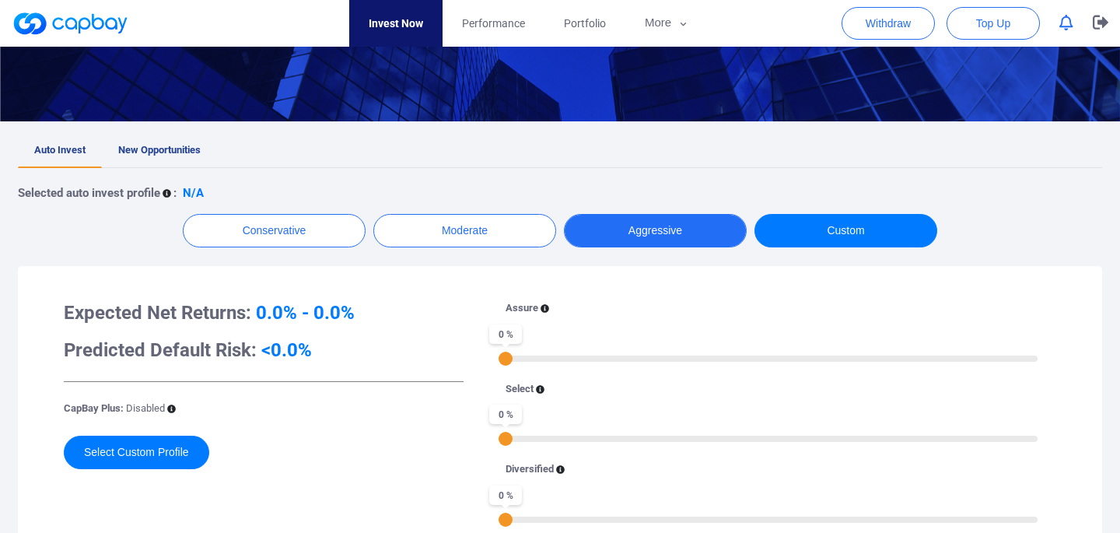
click at [697, 231] on button "Aggressive" at bounding box center [655, 230] width 183 height 33
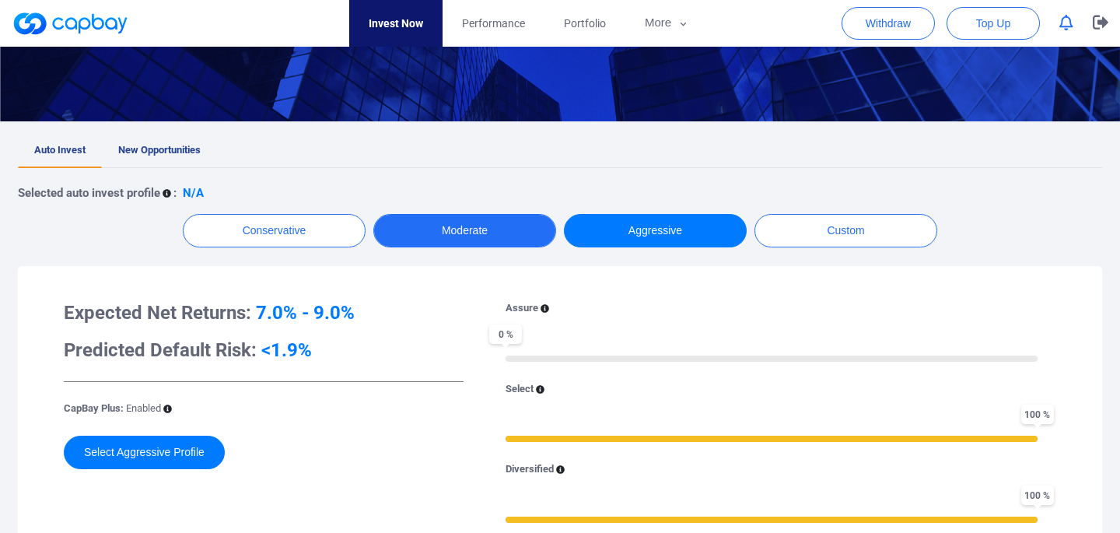
click at [431, 233] on button "Moderate" at bounding box center [464, 230] width 183 height 33
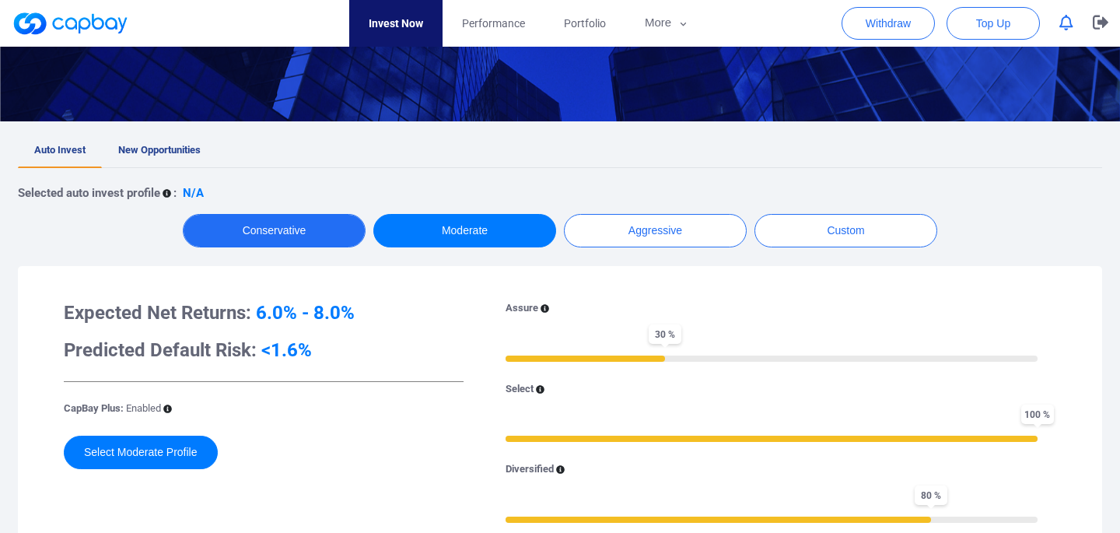
click at [270, 238] on button "Conservative" at bounding box center [274, 230] width 183 height 33
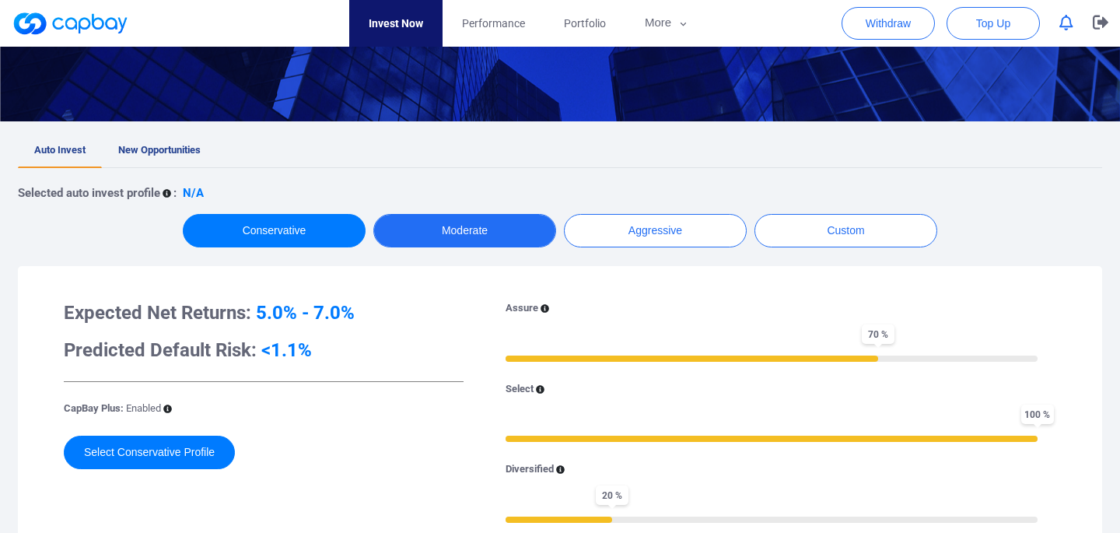
click at [489, 214] on button "Moderate" at bounding box center [464, 230] width 183 height 33
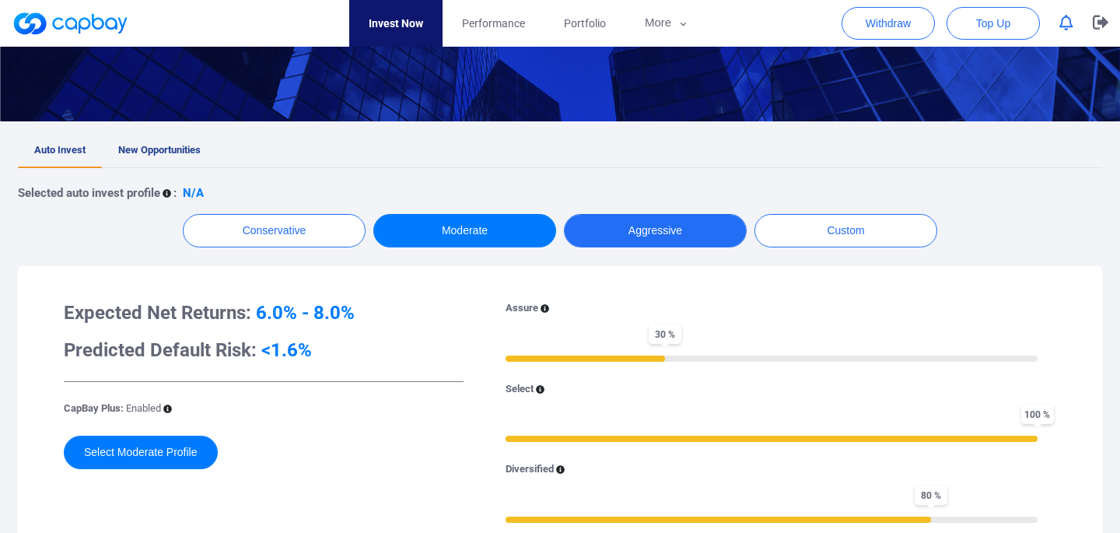
click at [638, 218] on button "Aggressive" at bounding box center [655, 230] width 183 height 33
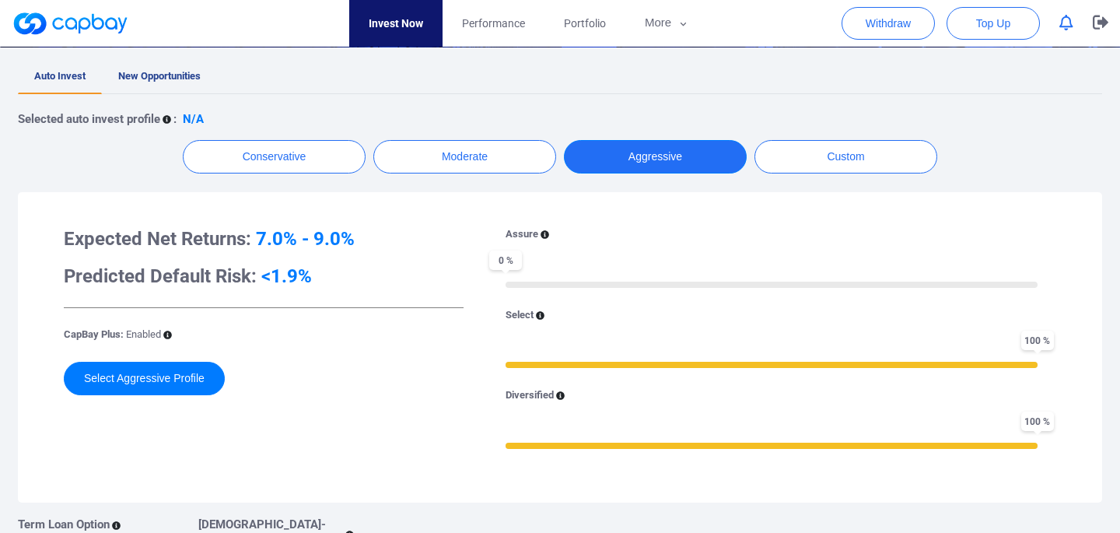
scroll to position [330, 0]
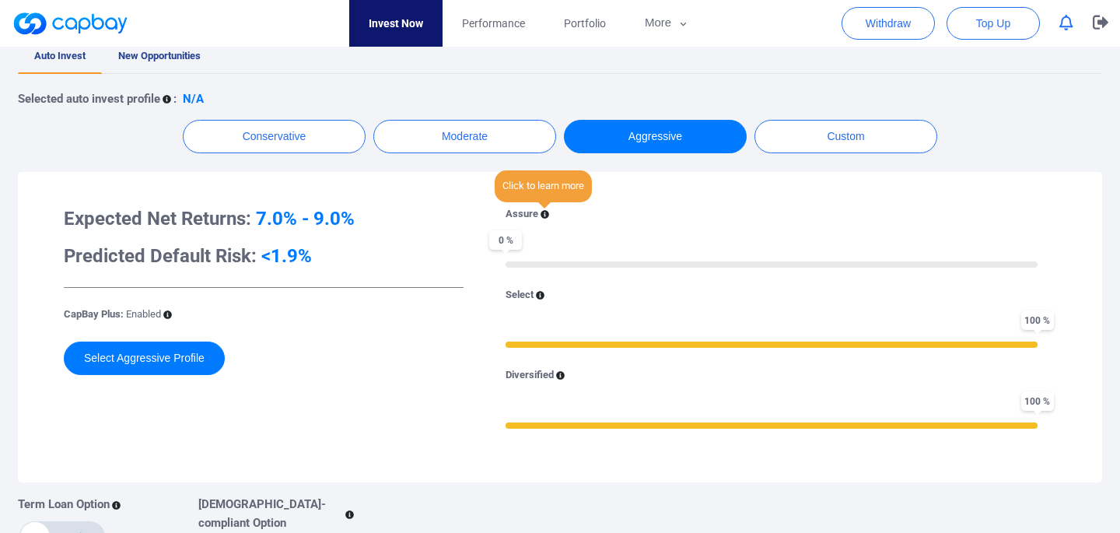
click at [544, 213] on icon at bounding box center [544, 214] width 9 height 9
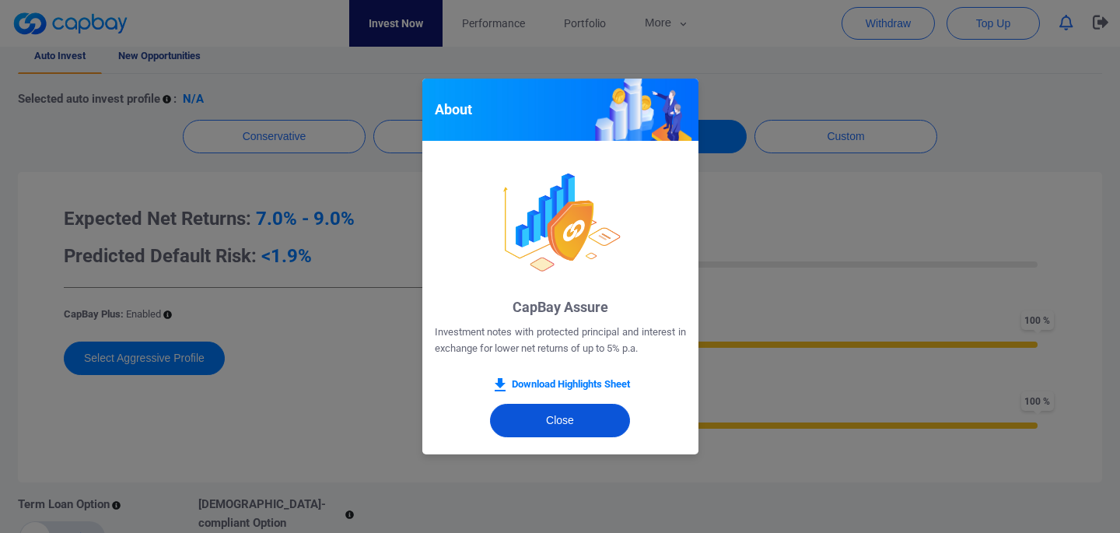
click at [513, 434] on button "Close" at bounding box center [560, 420] width 140 height 33
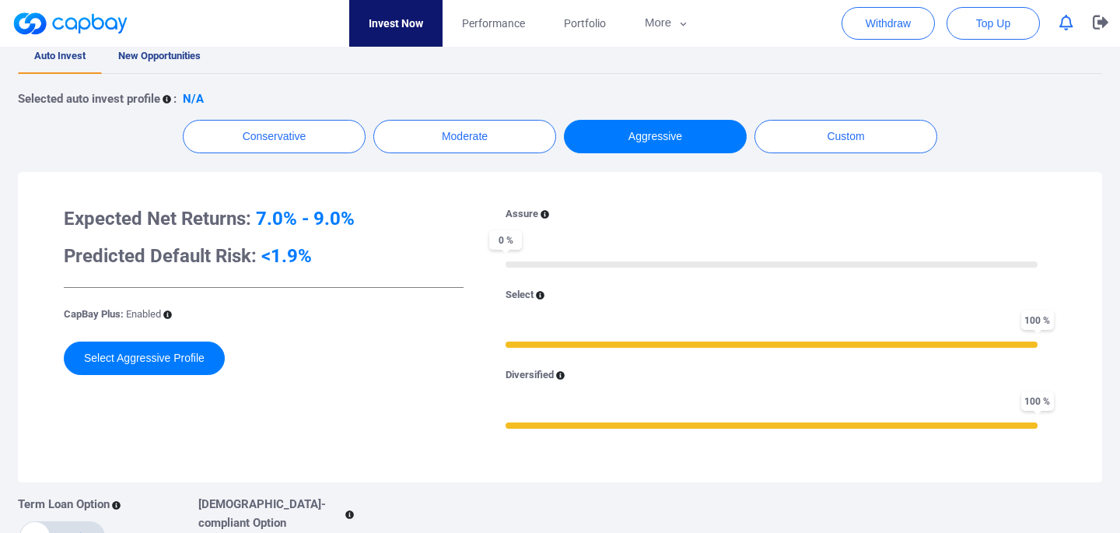
click at [536, 295] on div "Select" at bounding box center [771, 295] width 532 height 16
click at [540, 296] on icon at bounding box center [540, 295] width 9 height 9
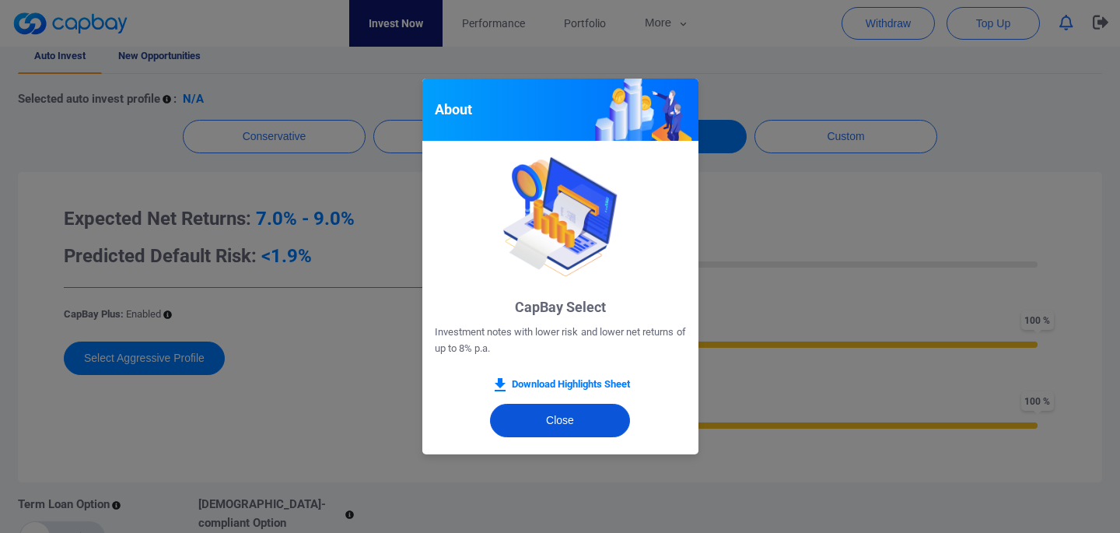
click at [524, 430] on button "Close" at bounding box center [560, 420] width 140 height 33
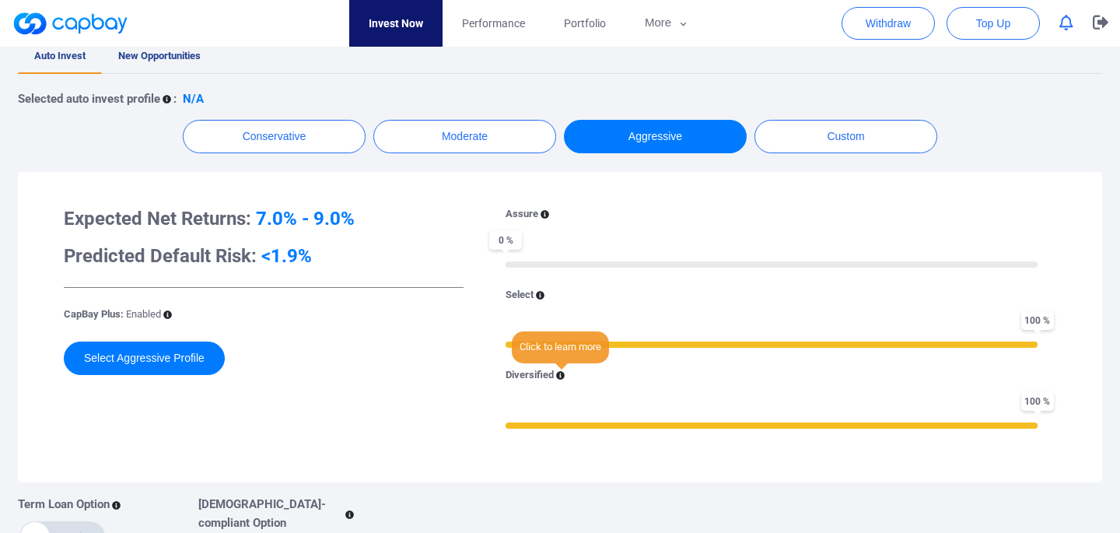
click at [558, 374] on icon at bounding box center [560, 376] width 9 height 9
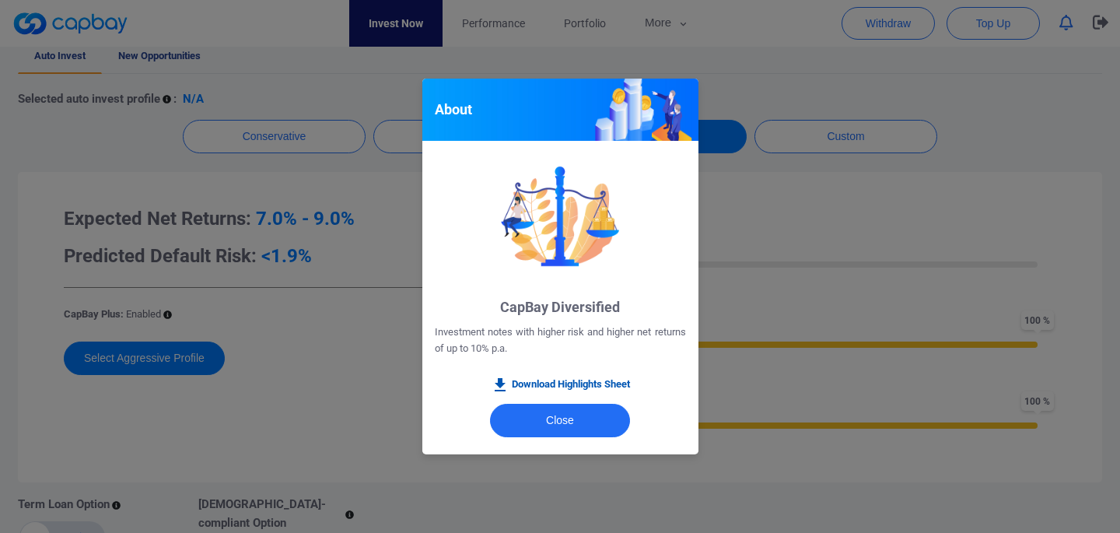
click at [558, 383] on link "Download Highlights Sheet" at bounding box center [560, 385] width 139 height 19
click at [527, 410] on button "Close" at bounding box center [560, 420] width 140 height 33
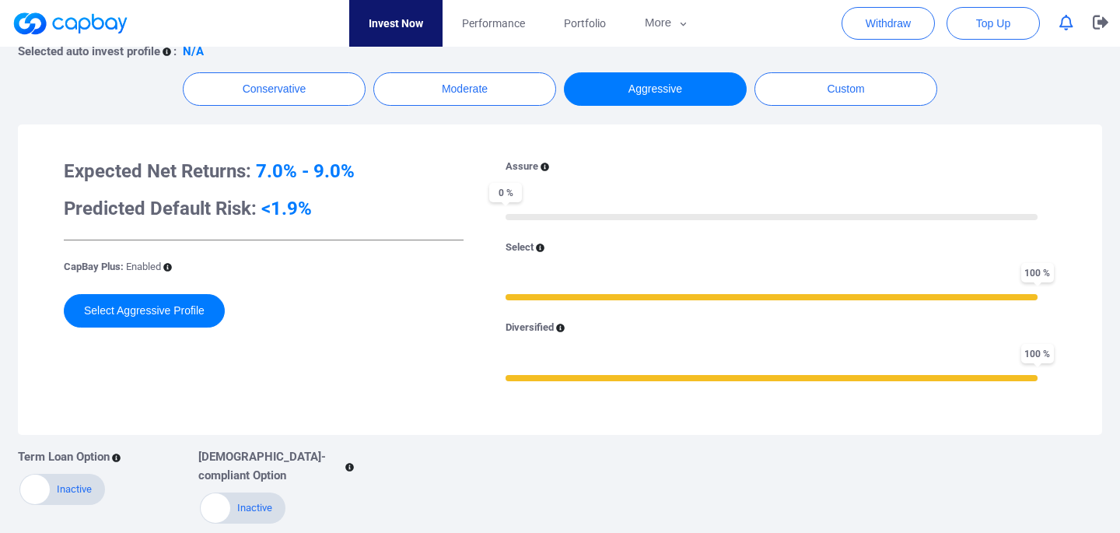
scroll to position [360, 0]
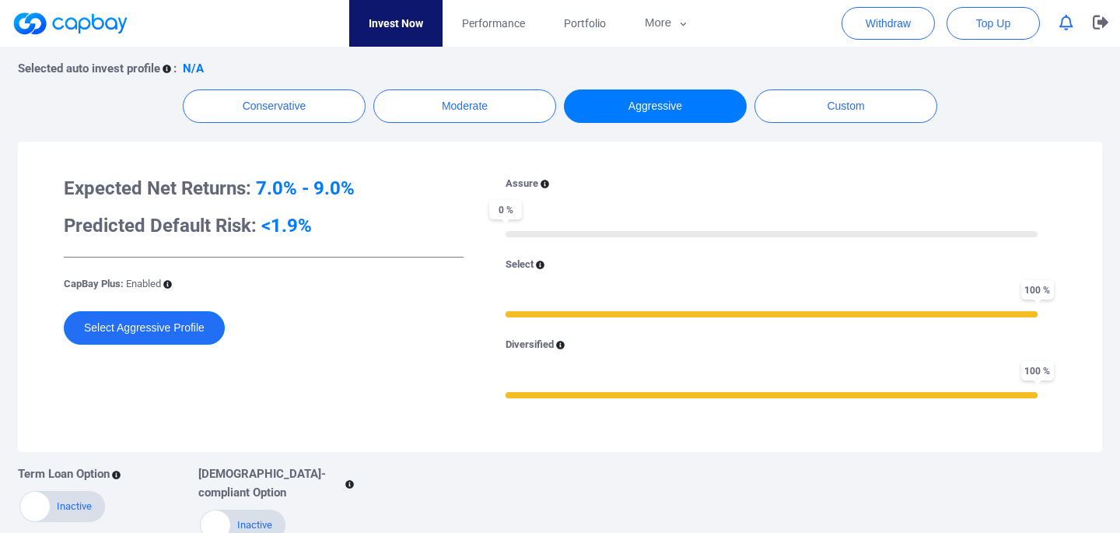
click at [105, 326] on button "Select Aggressive Profile" at bounding box center [144, 327] width 161 height 33
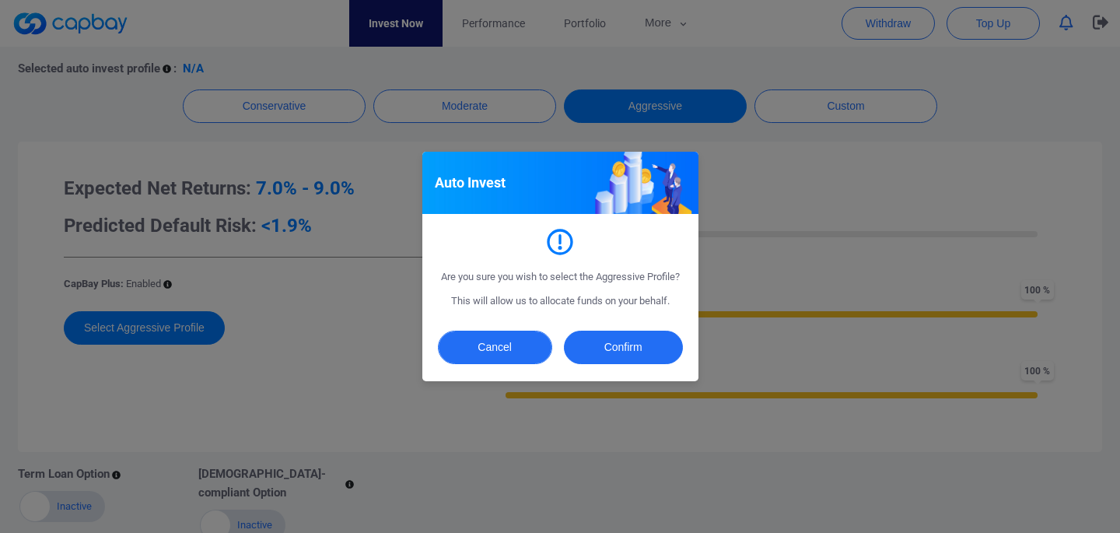
click at [523, 342] on button "Cancel" at bounding box center [495, 346] width 114 height 33
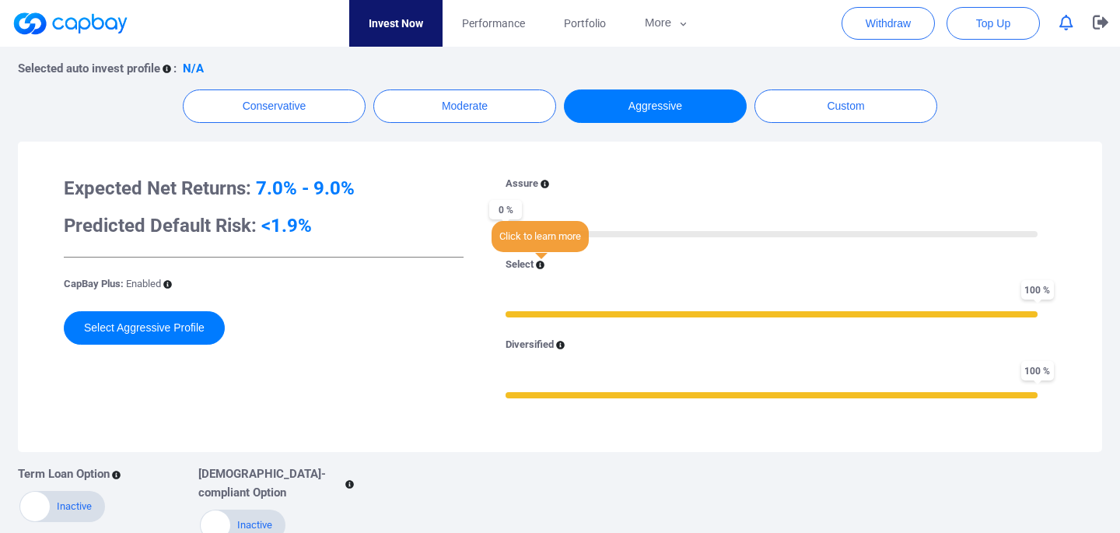
click at [544, 257] on body "Invest Now Performance Portfolio More Transaction My Statements My Profile FAQs…" at bounding box center [560, 308] width 1120 height 1243
click at [536, 268] on icon at bounding box center [540, 265] width 9 height 9
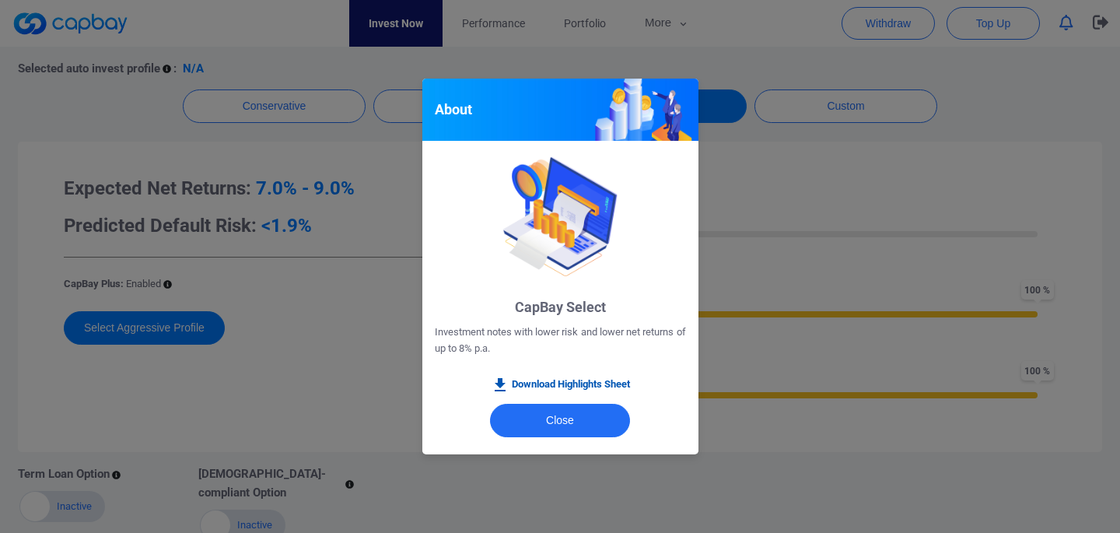
click at [554, 390] on link "Download Highlights Sheet" at bounding box center [560, 385] width 139 height 19
click at [572, 428] on button "Close" at bounding box center [560, 420] width 140 height 33
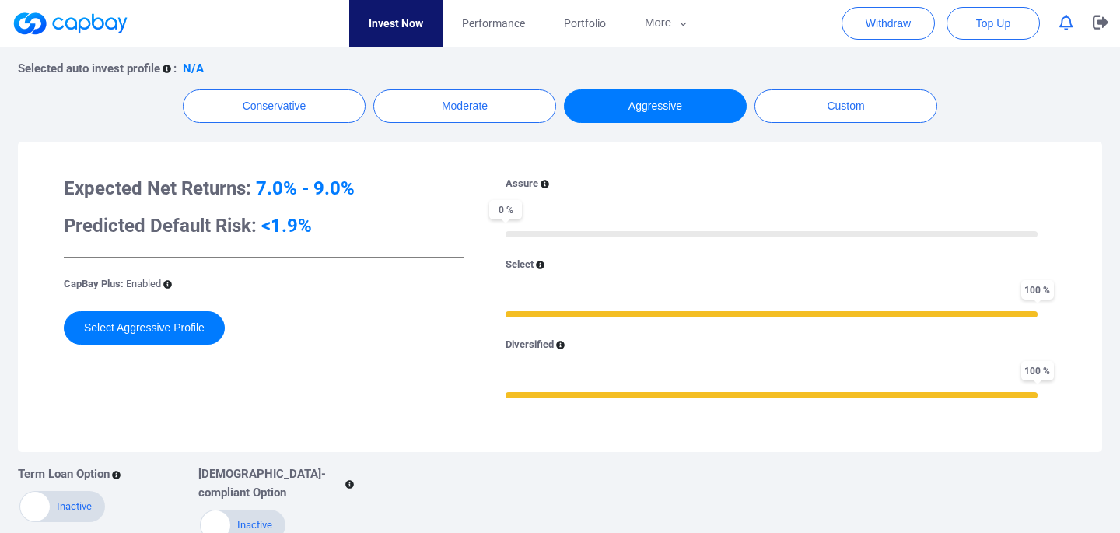
click at [541, 184] on icon at bounding box center [544, 184] width 9 height 9
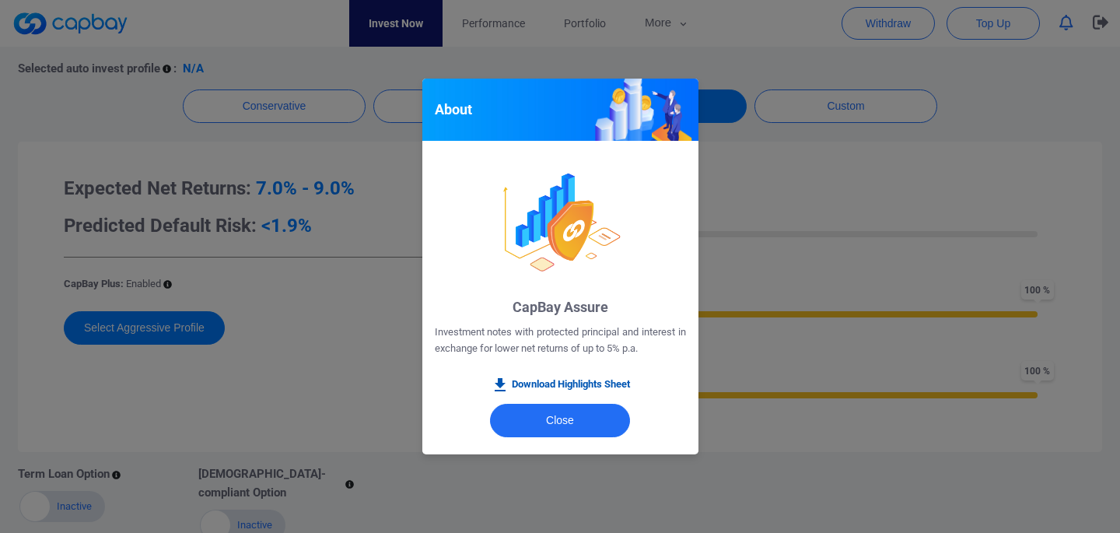
click at [555, 385] on link "Download Highlights Sheet" at bounding box center [560, 385] width 139 height 19
click at [516, 424] on button "Close" at bounding box center [560, 420] width 140 height 33
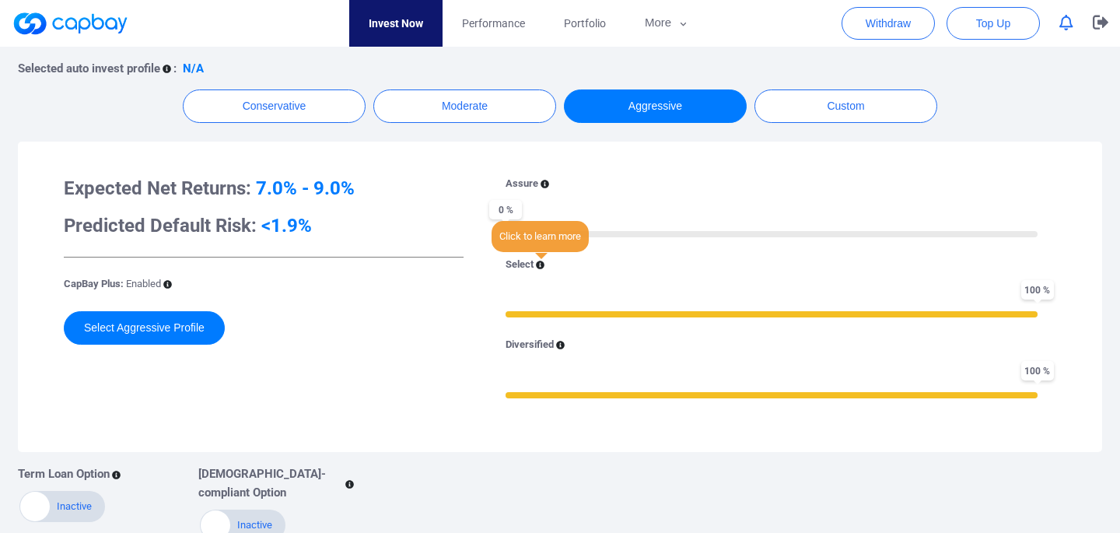
click at [537, 268] on icon at bounding box center [540, 265] width 9 height 9
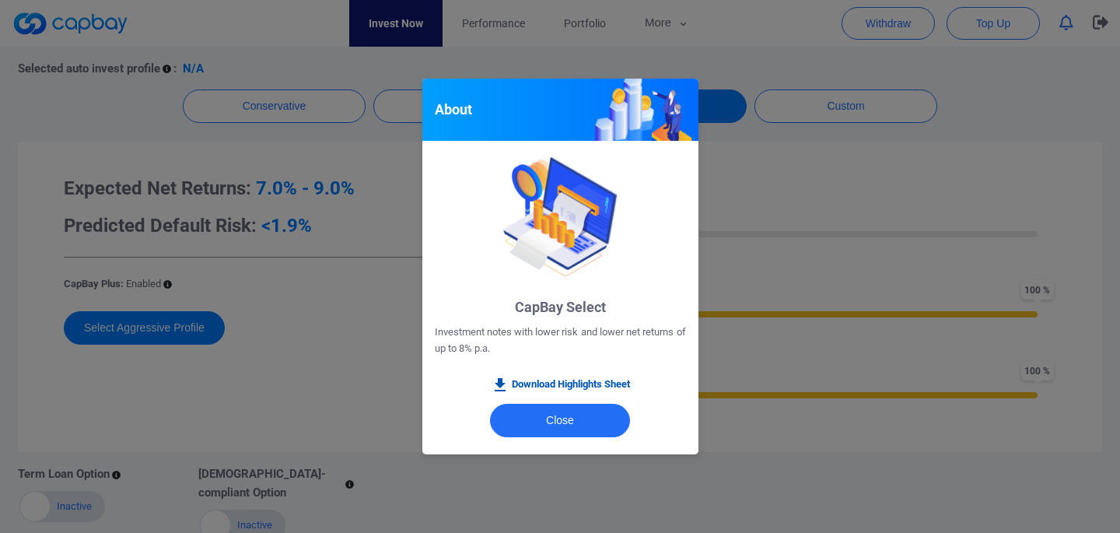
click at [566, 382] on link "Download Highlights Sheet" at bounding box center [560, 385] width 139 height 19
click at [535, 428] on button "Close" at bounding box center [560, 420] width 140 height 33
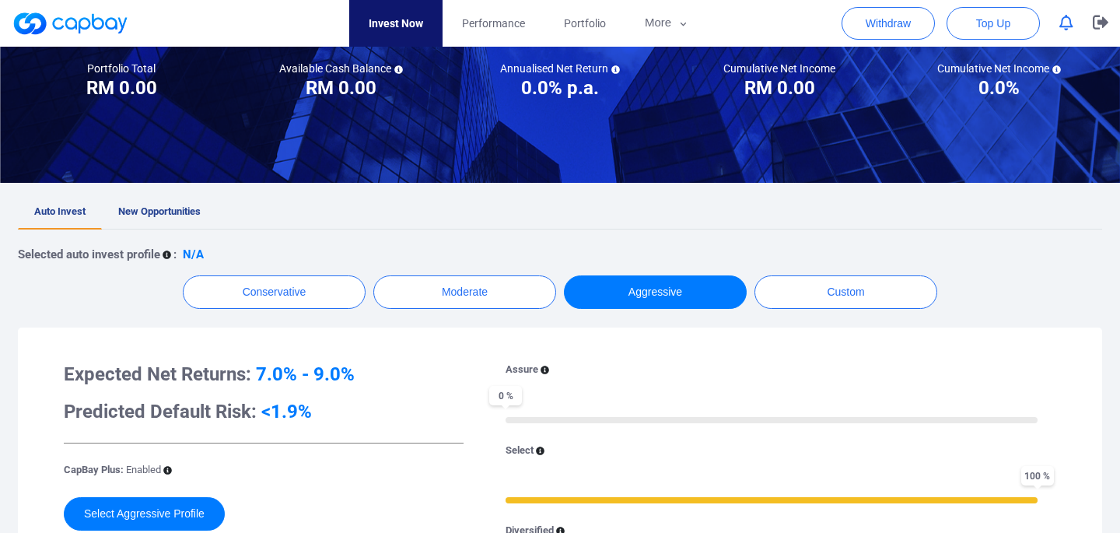
scroll to position [170, 0]
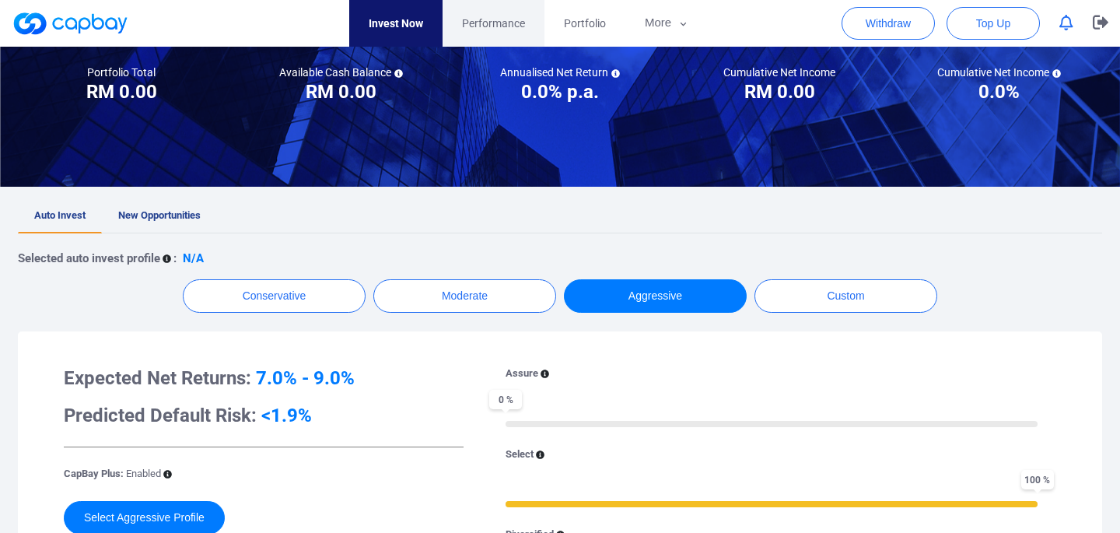
click at [488, 30] on span "Performance" at bounding box center [493, 23] width 63 height 17
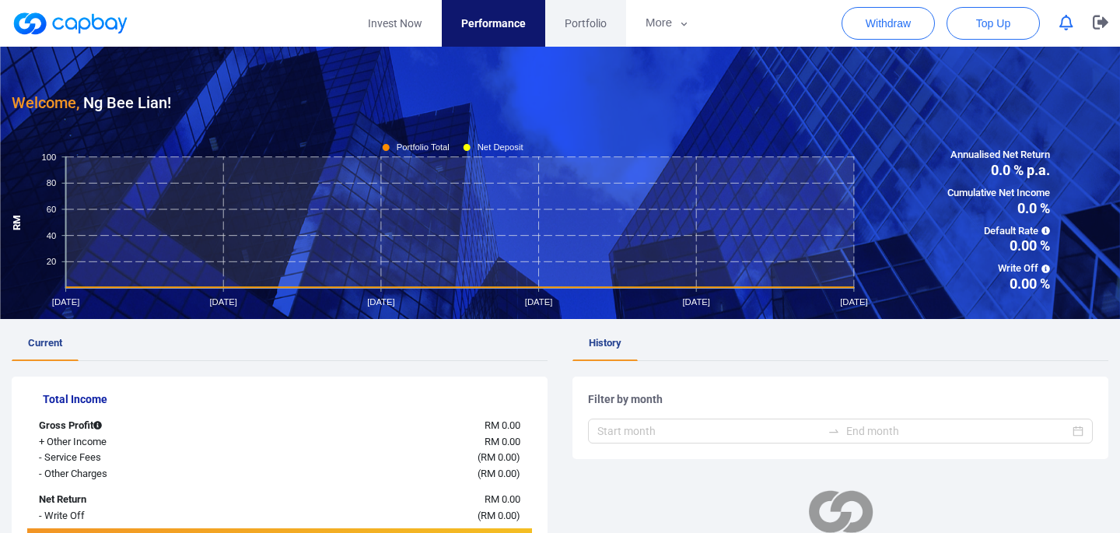
click at [579, 27] on span "Portfolio" at bounding box center [586, 23] width 42 height 17
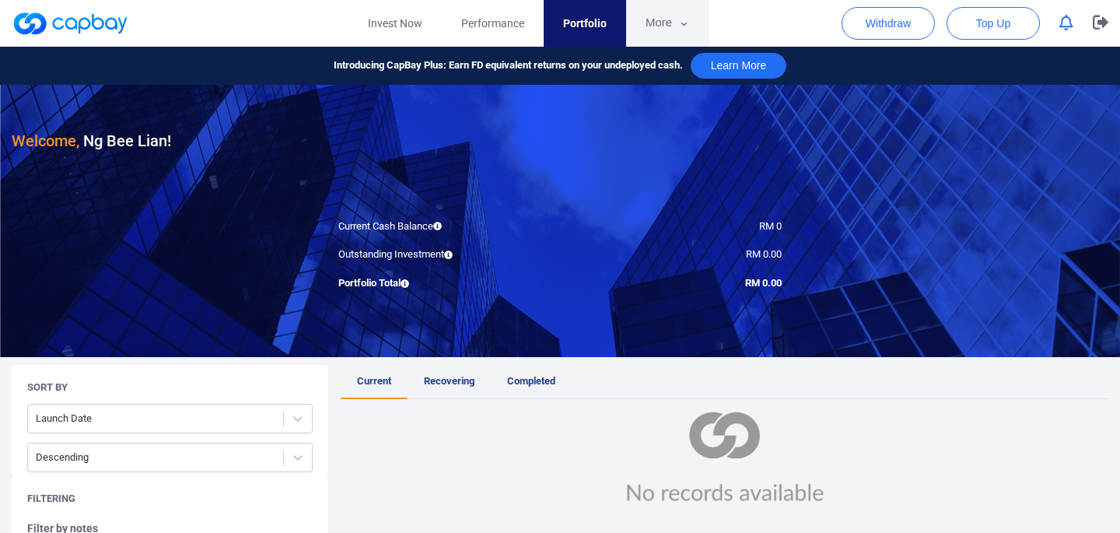
click at [667, 25] on button "More" at bounding box center [667, 23] width 83 height 47
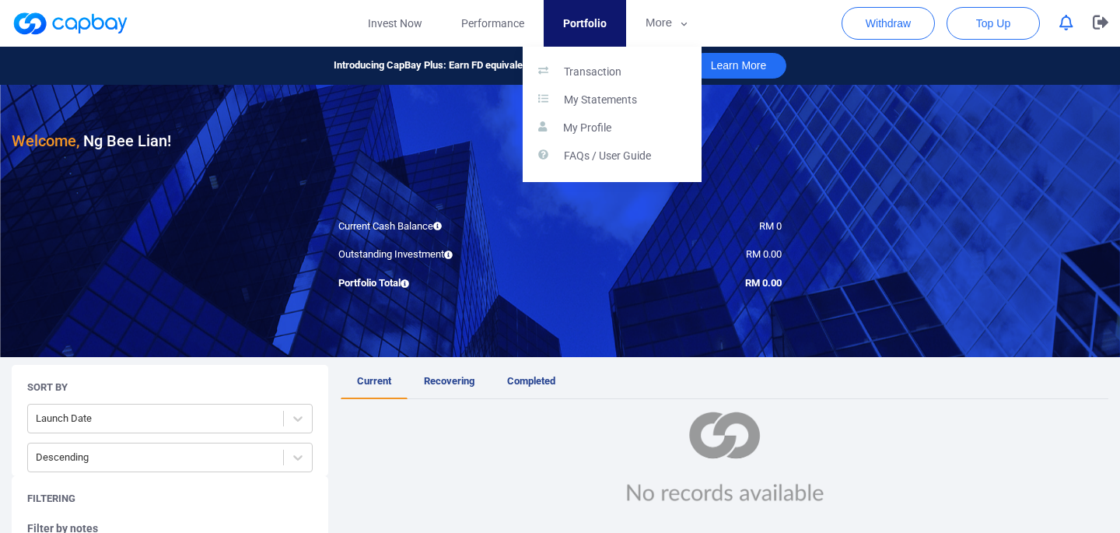
click at [397, 18] on button "button" at bounding box center [560, 266] width 1120 height 533
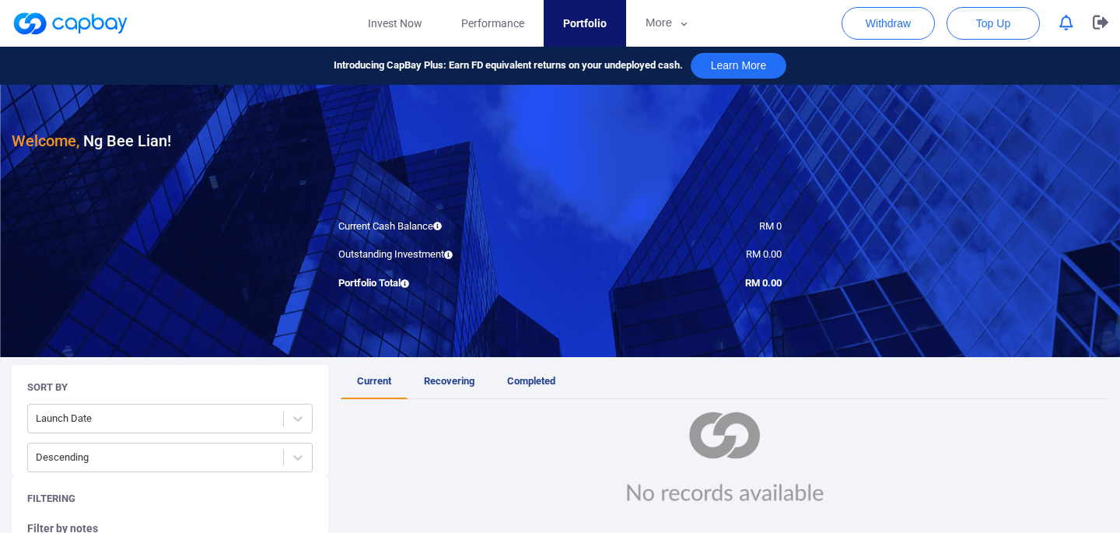
click at [397, 18] on link "Invest Now" at bounding box center [394, 23] width 93 height 47
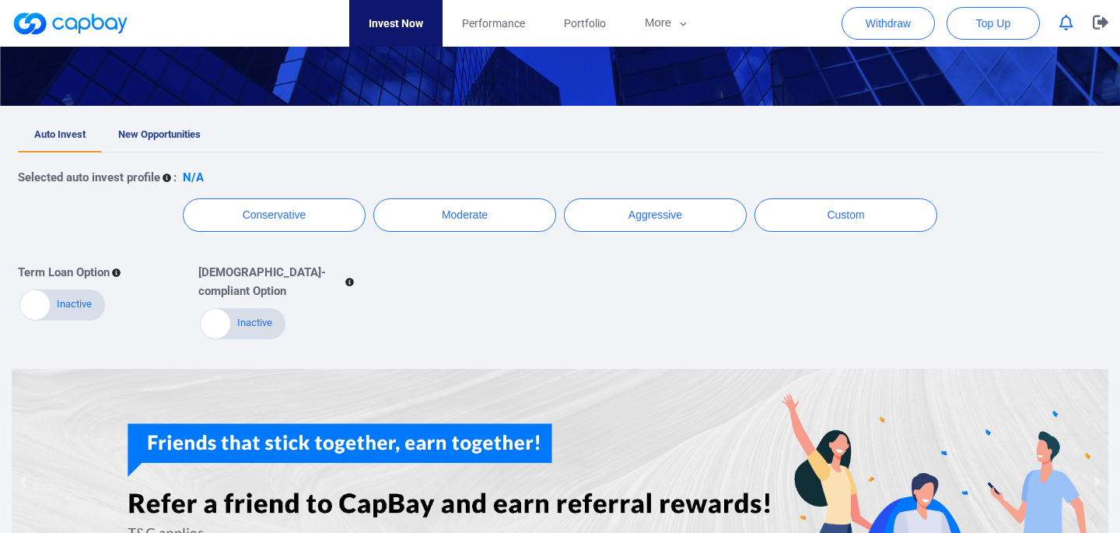
scroll to position [255, 0]
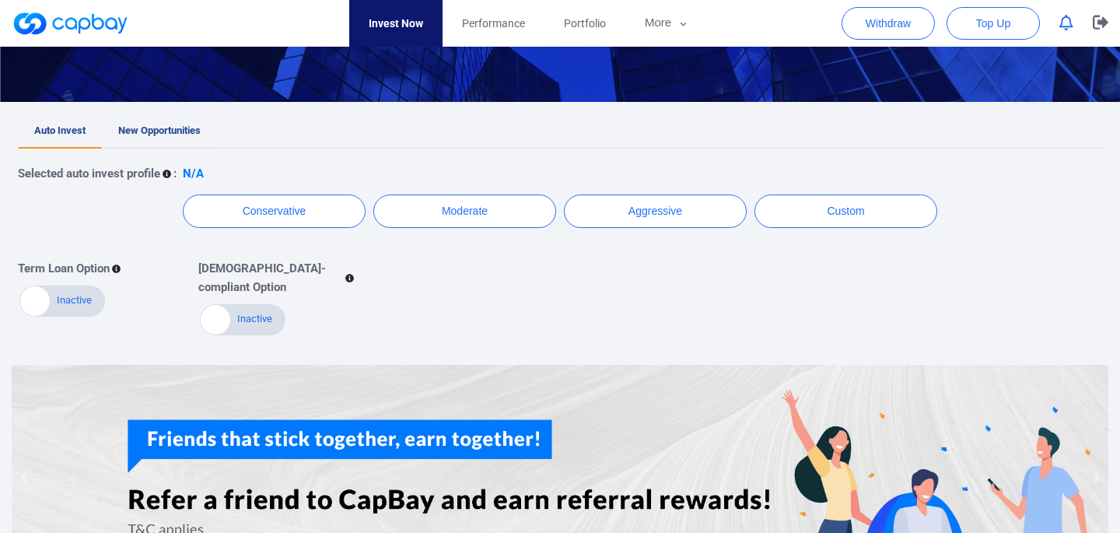
click at [145, 131] on span "New Opportunities" at bounding box center [159, 130] width 82 height 12
